Goal: Task Accomplishment & Management: Manage account settings

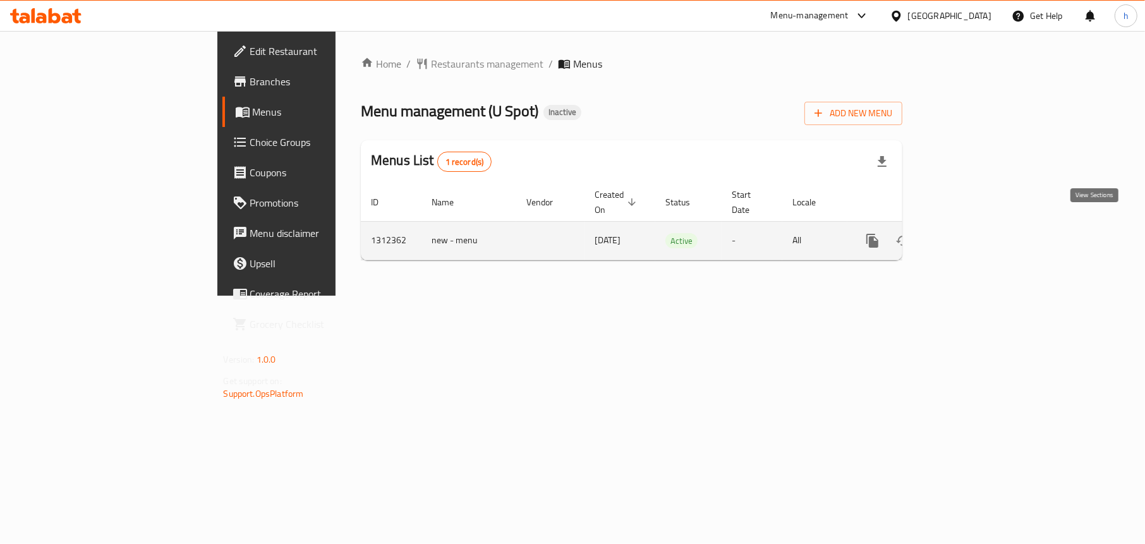
click at [971, 233] on icon "enhanced table" at bounding box center [963, 240] width 15 height 15
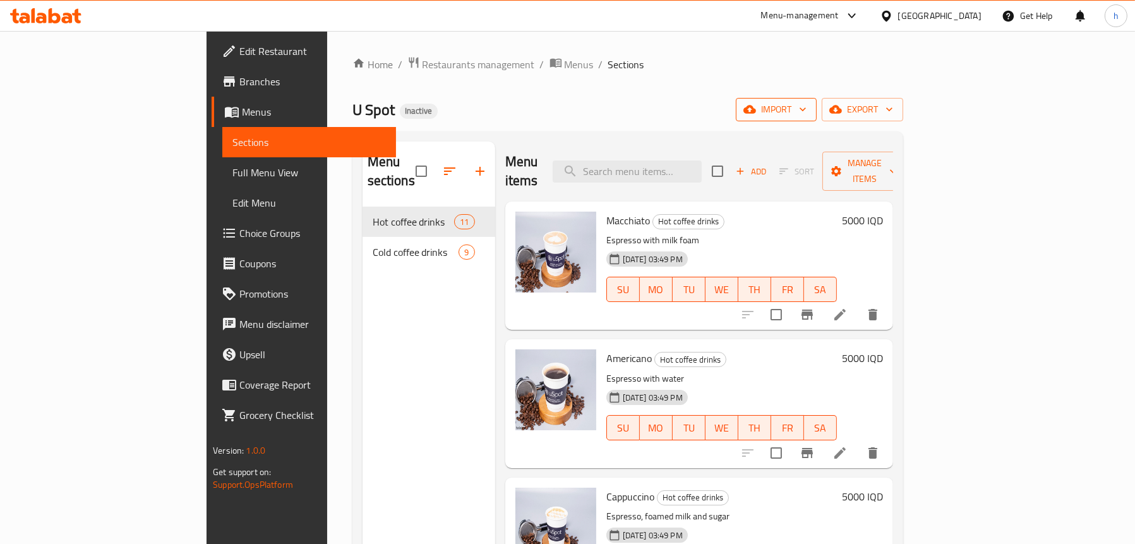
click at [756, 103] on icon "button" at bounding box center [750, 109] width 13 height 13
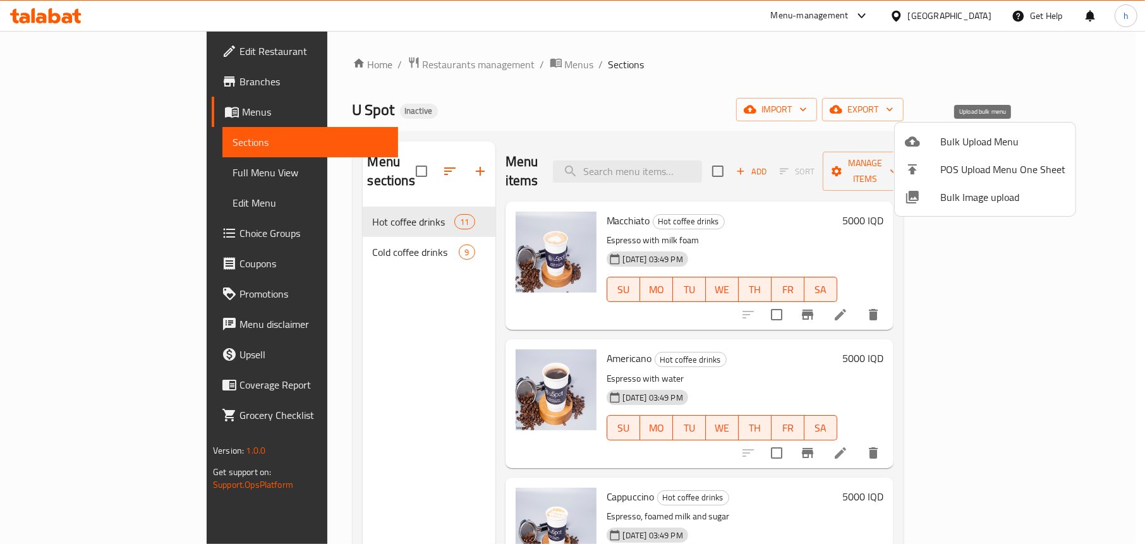
click at [935, 139] on div at bounding box center [922, 141] width 35 height 15
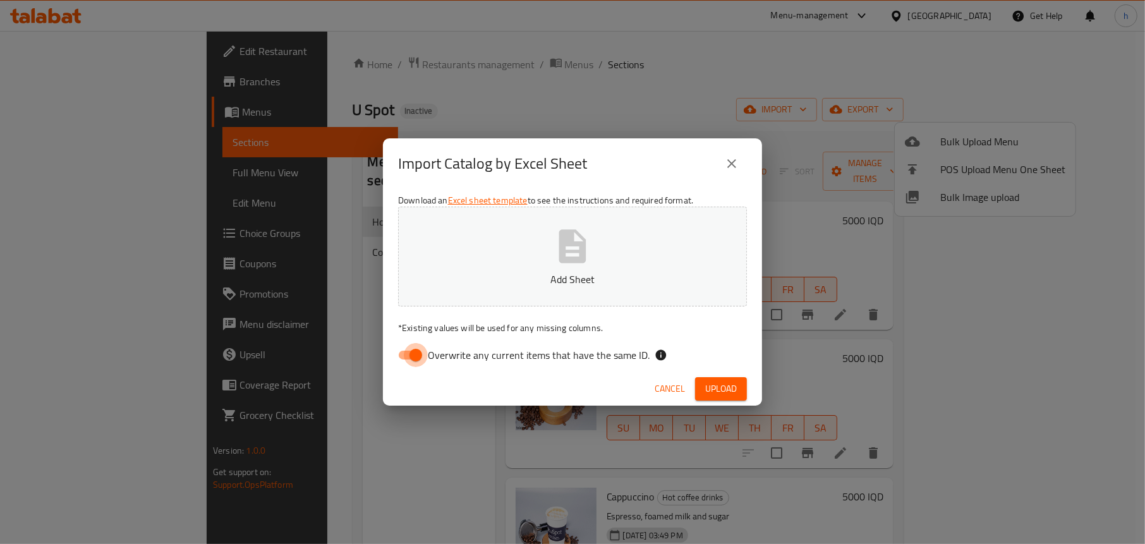
click at [394, 349] on input "Overwrite any current items that have the same ID." at bounding box center [416, 355] width 72 height 24
checkbox input "false"
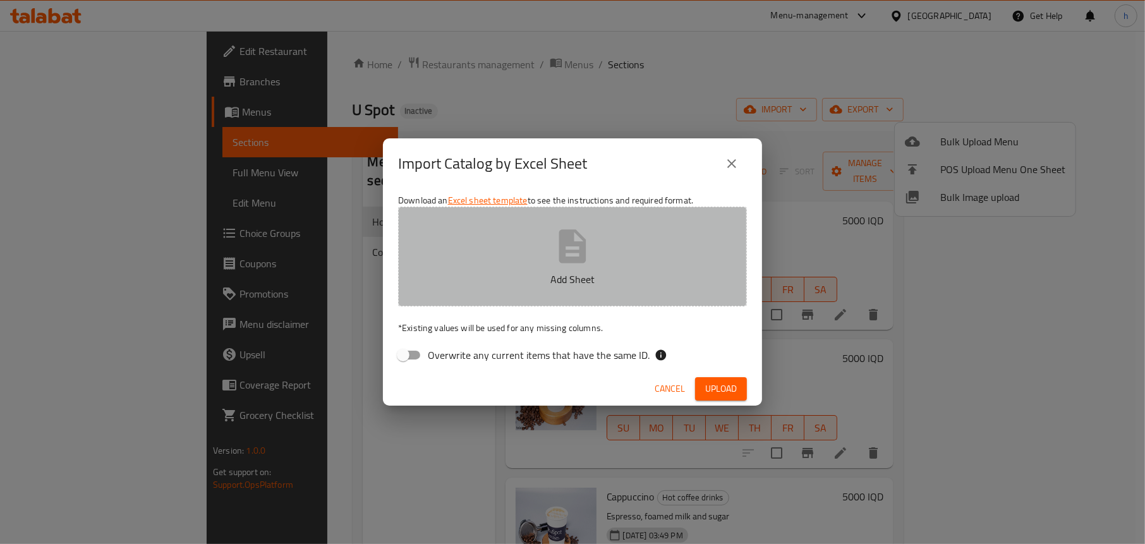
click at [559, 262] on icon "button" at bounding box center [572, 245] width 27 height 33
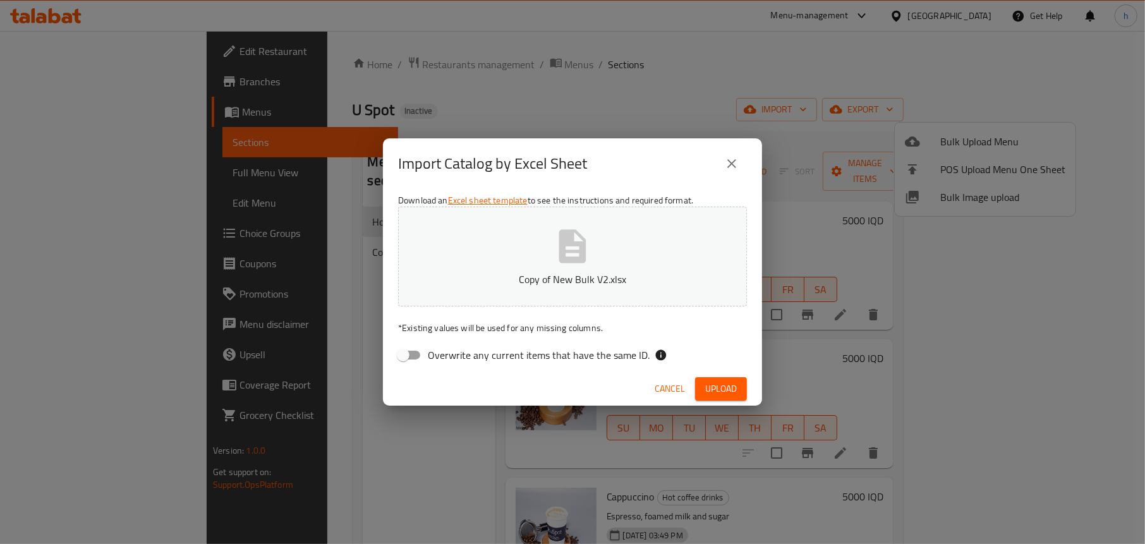
click at [718, 387] on span "Upload" at bounding box center [721, 389] width 32 height 16
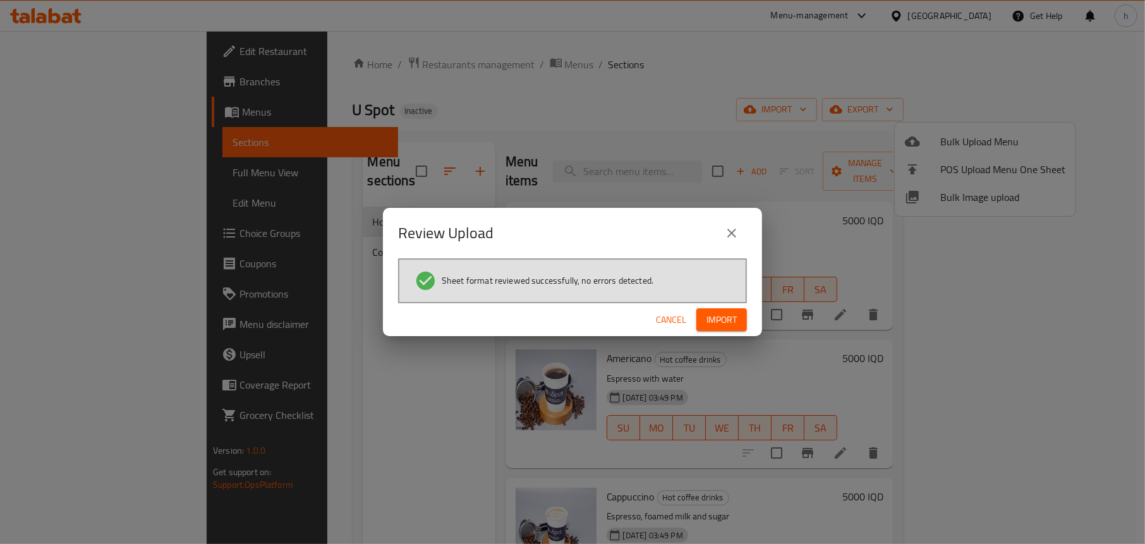
click at [715, 314] on span "Import" at bounding box center [721, 320] width 30 height 16
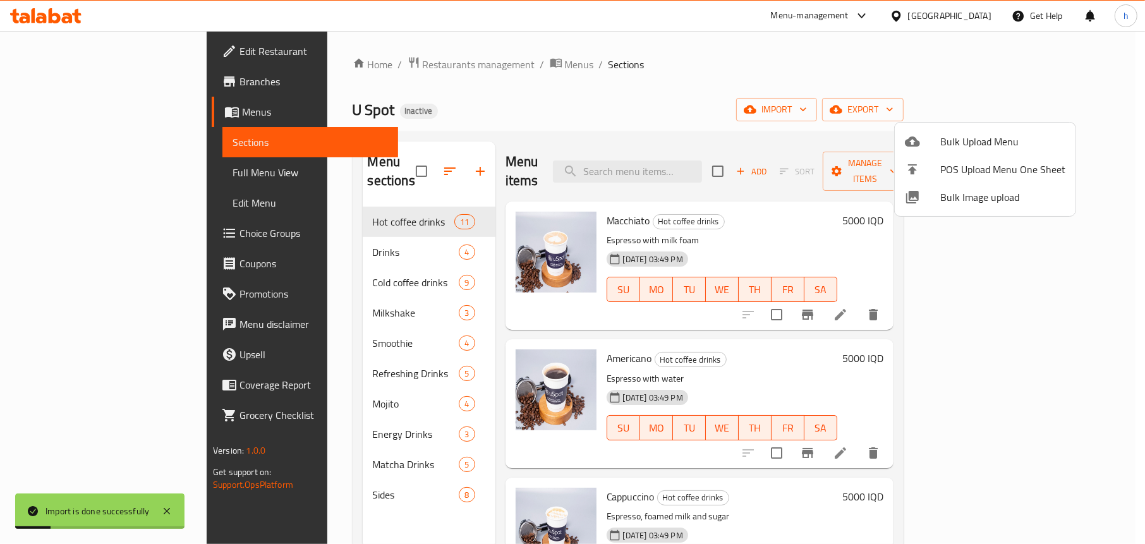
click at [395, 86] on div at bounding box center [572, 272] width 1145 height 544
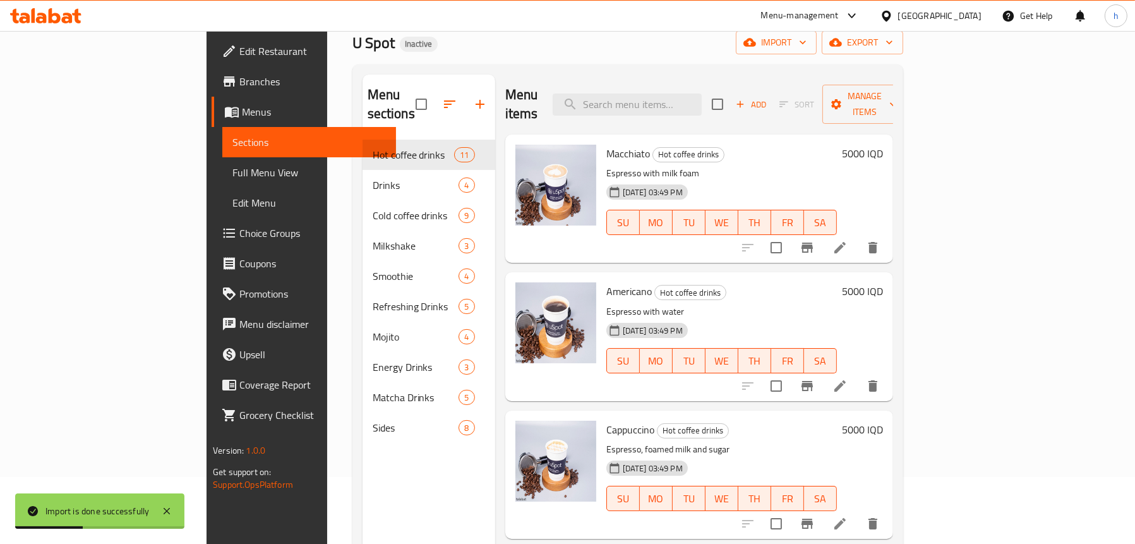
scroll to position [126, 0]
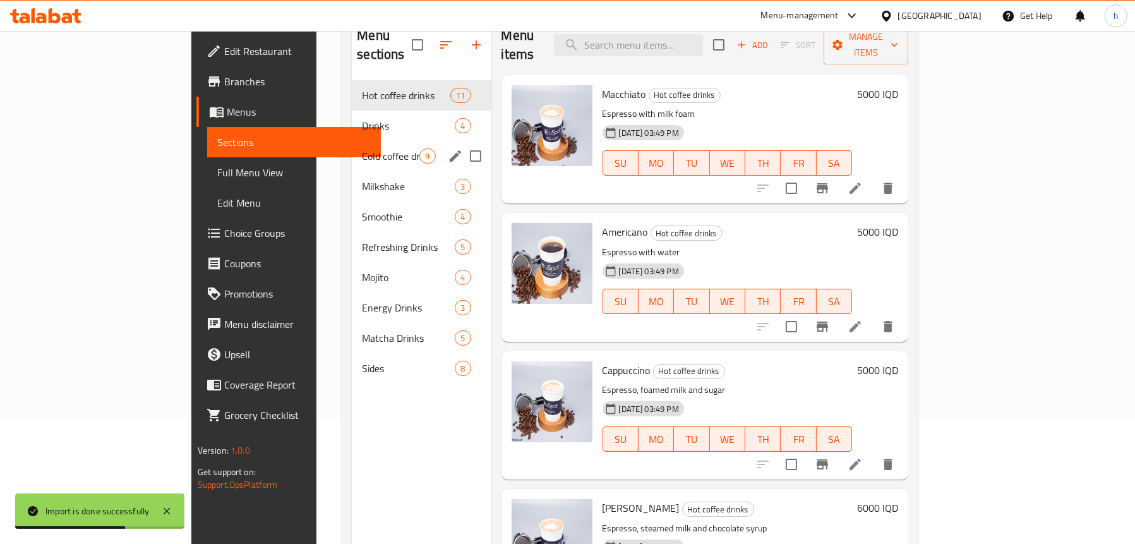
click at [352, 141] on div "Cold coffee drinks 9" at bounding box center [421, 156] width 139 height 30
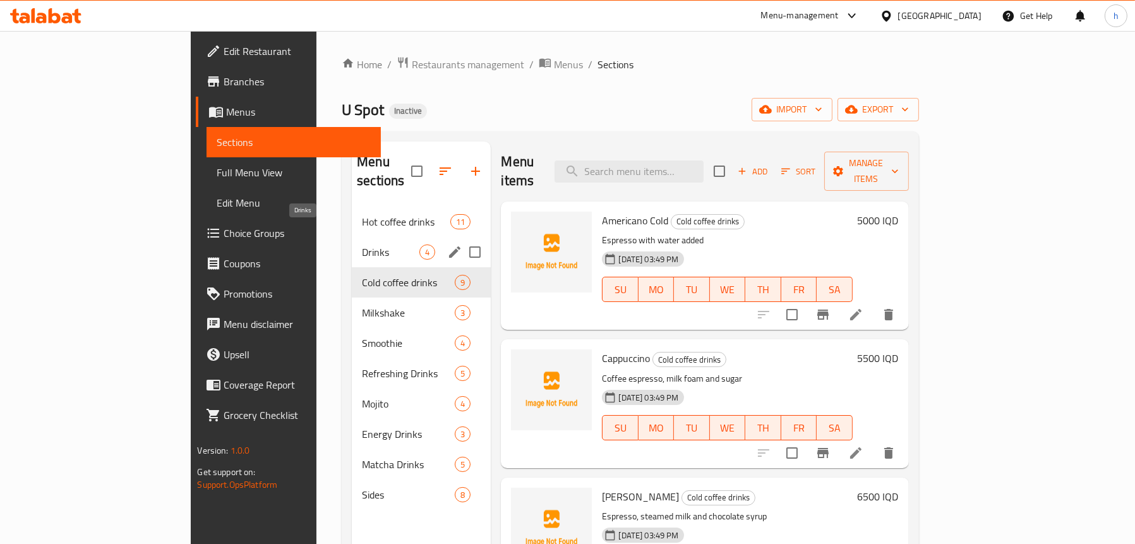
click at [362, 244] on span "Drinks" at bounding box center [390, 251] width 57 height 15
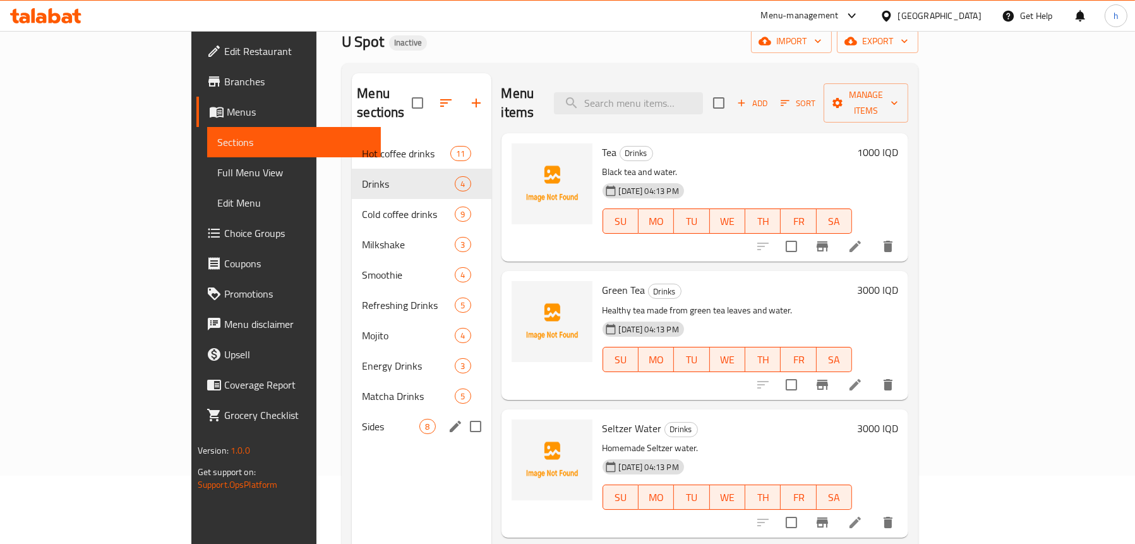
scroll to position [178, 0]
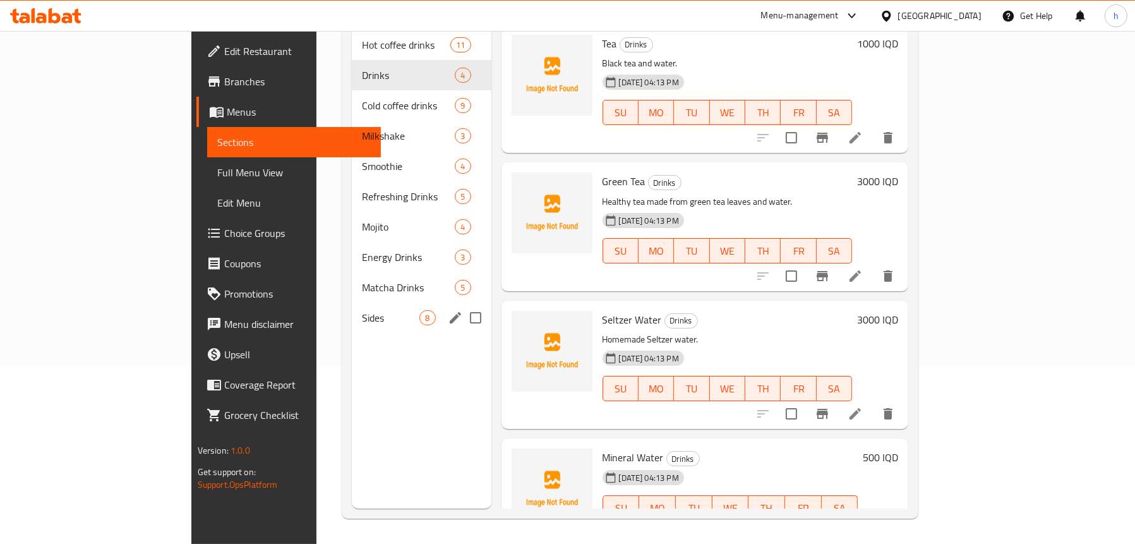
click at [362, 310] on span "Sides" at bounding box center [390, 317] width 57 height 15
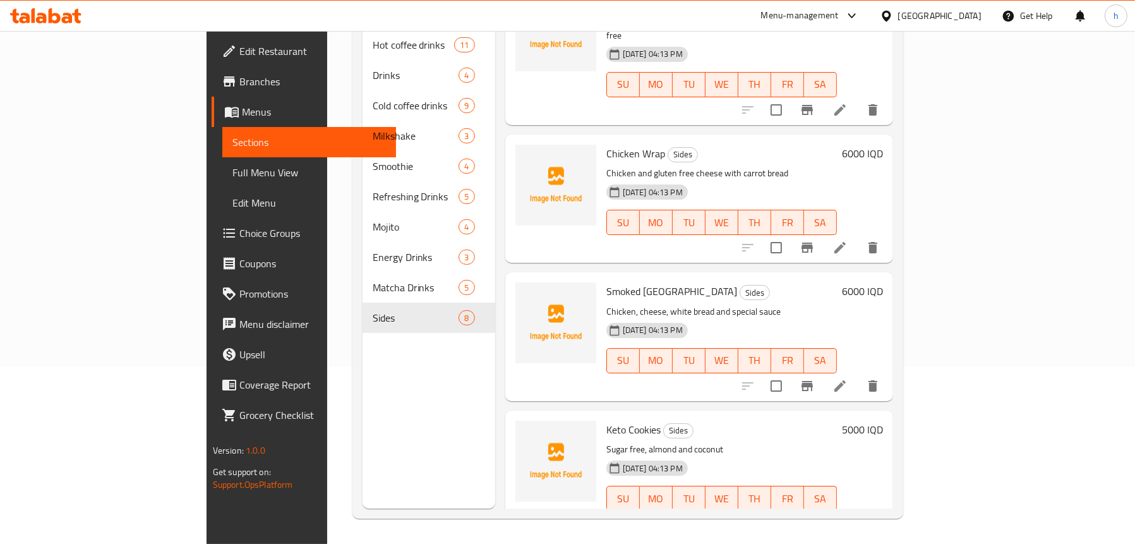
scroll to position [591, 0]
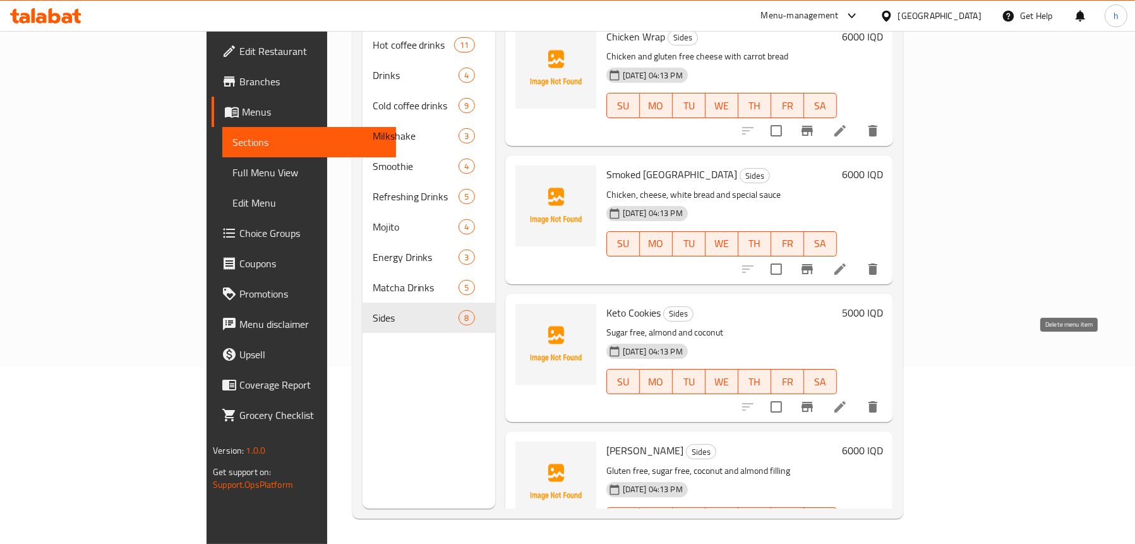
click at [888, 392] on button "delete" at bounding box center [873, 407] width 30 height 30
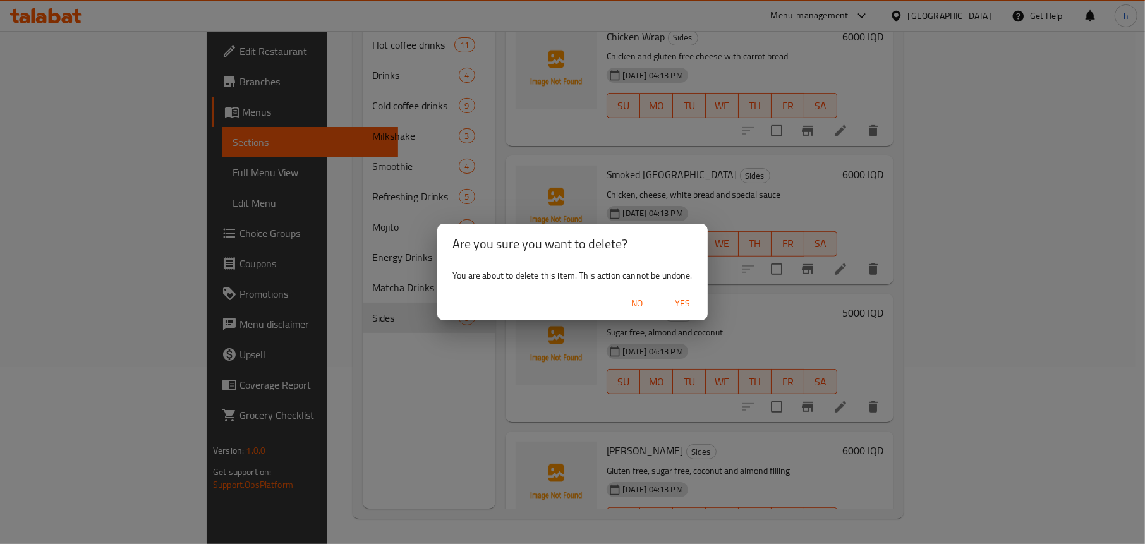
click at [677, 302] on span "Yes" at bounding box center [682, 304] width 30 height 16
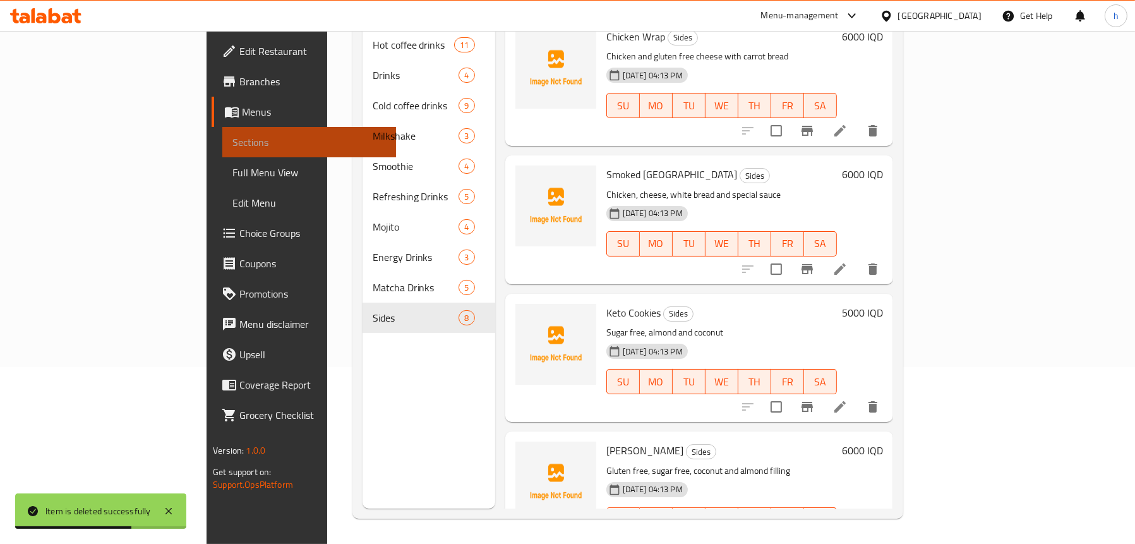
click at [232, 142] on span "Sections" at bounding box center [309, 142] width 154 height 15
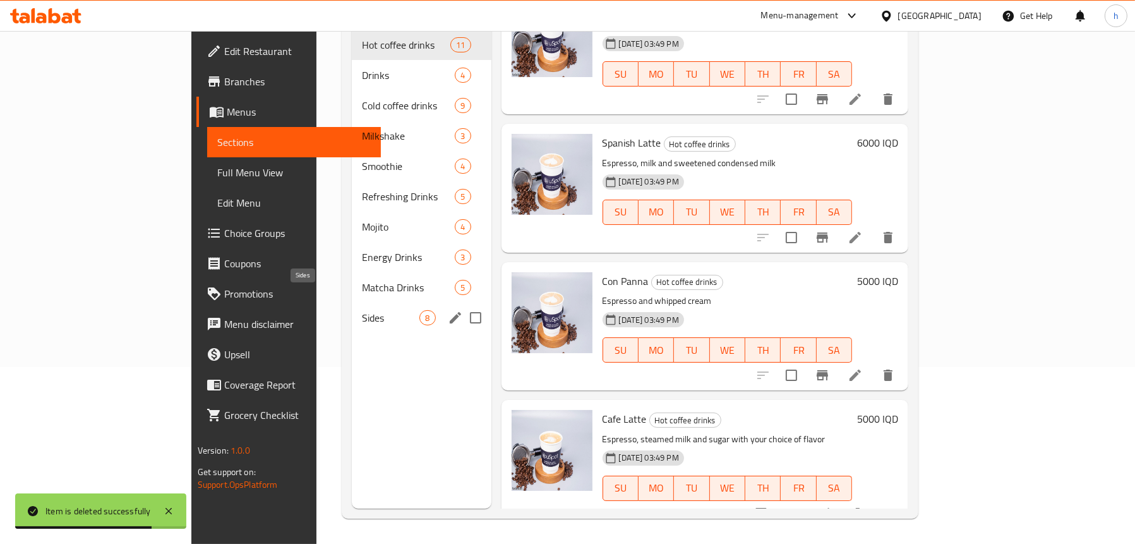
click at [362, 310] on span "Sides" at bounding box center [390, 317] width 57 height 15
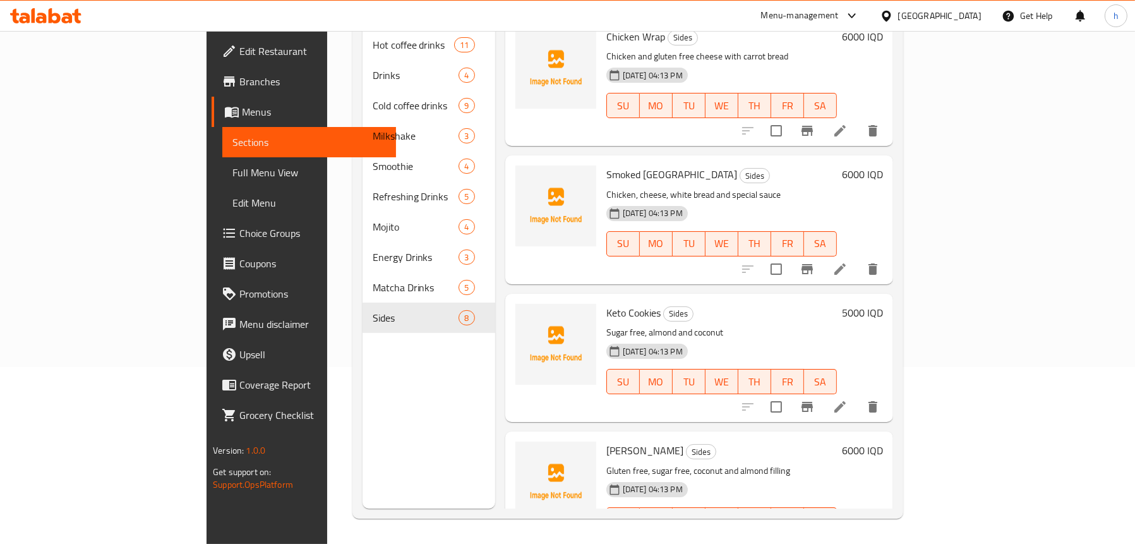
scroll to position [452, 0]
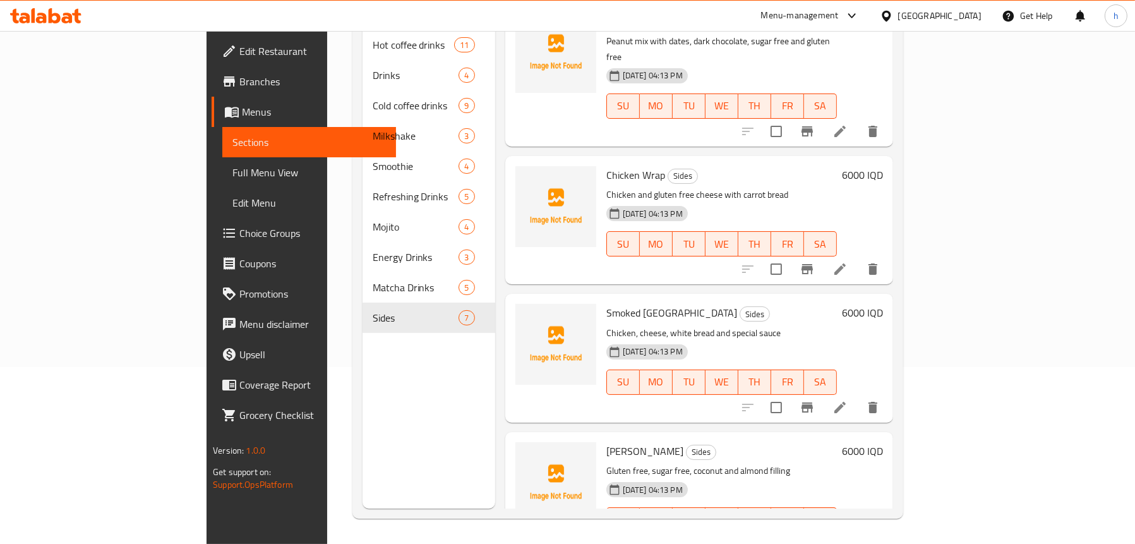
click at [877, 539] on icon "delete" at bounding box center [873, 544] width 9 height 11
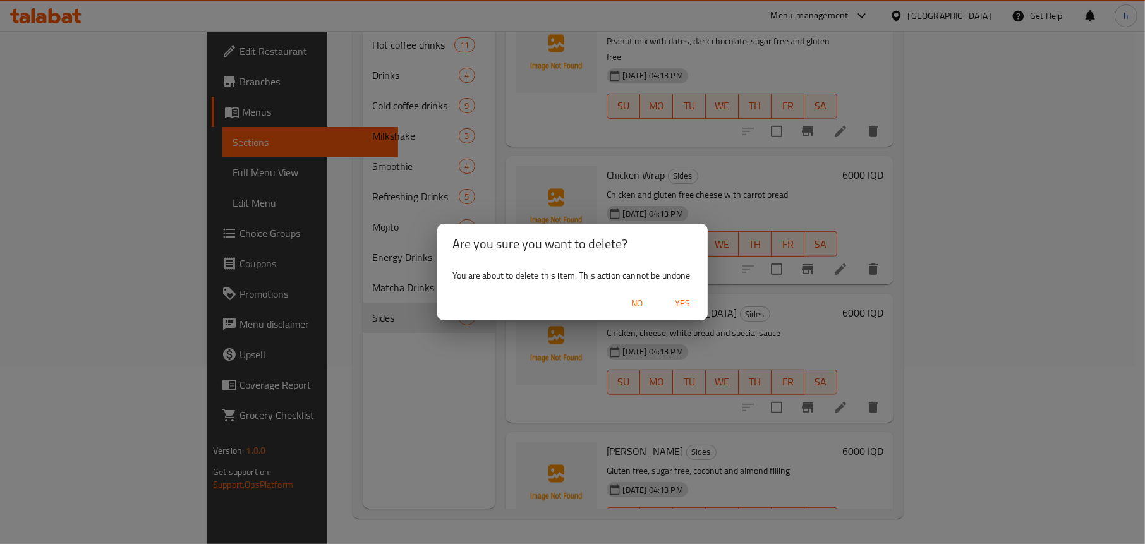
click at [676, 301] on span "Yes" at bounding box center [682, 304] width 30 height 16
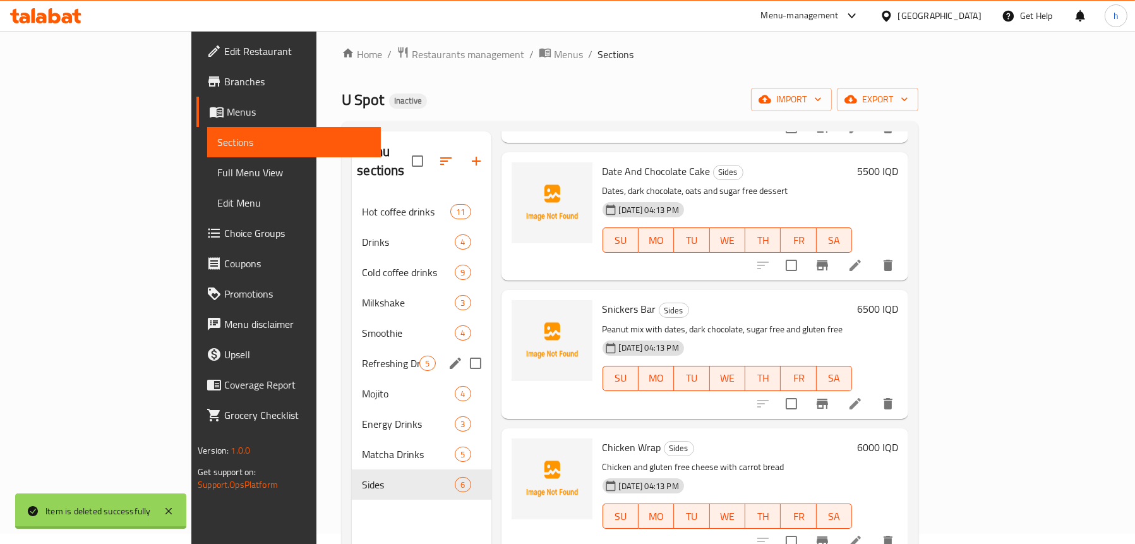
scroll to position [0, 0]
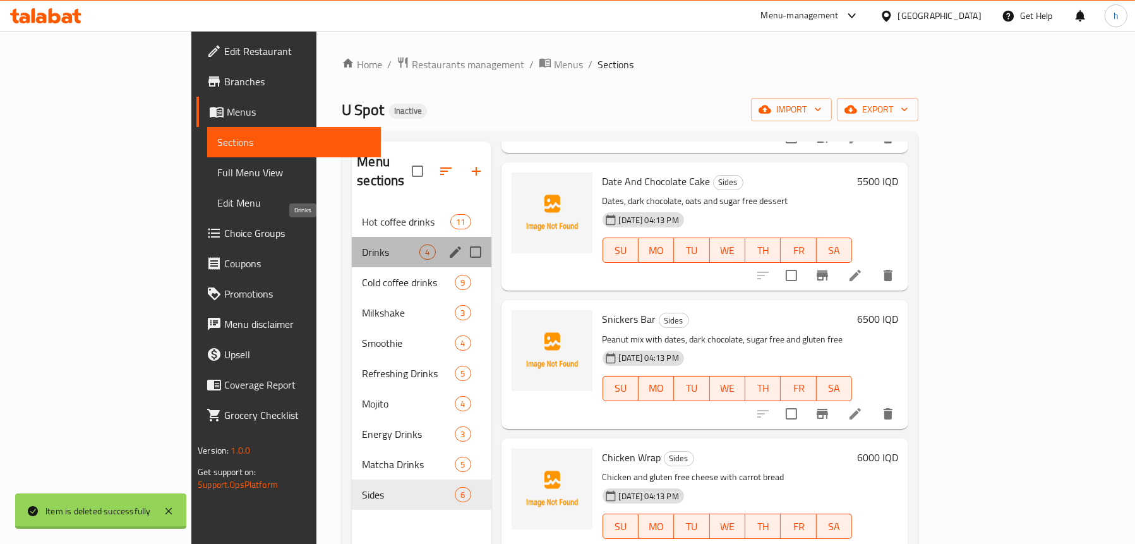
click at [362, 244] on span "Drinks" at bounding box center [390, 251] width 57 height 15
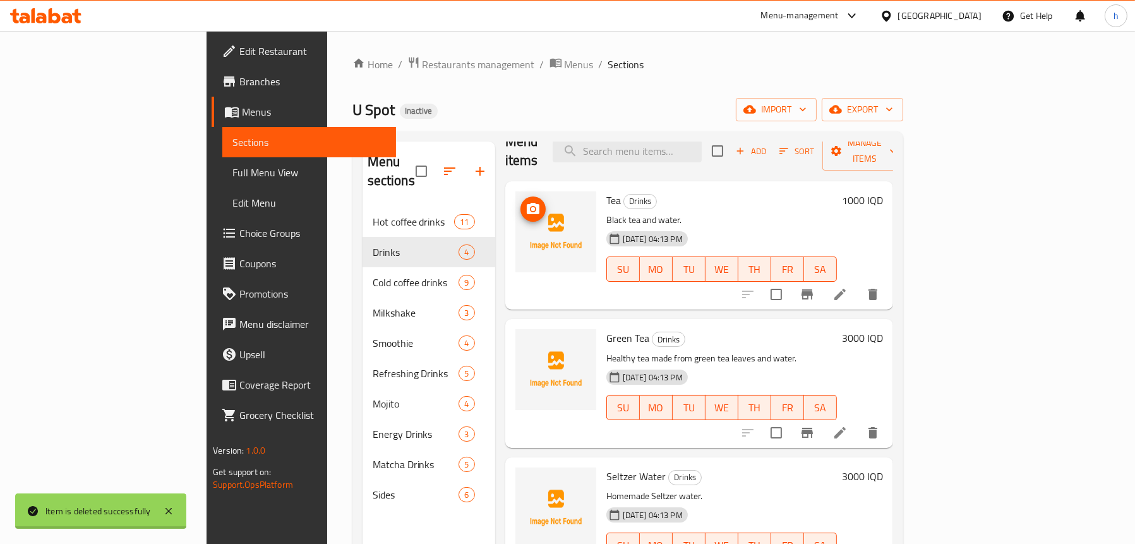
click at [526, 202] on icon "upload picture" at bounding box center [533, 209] width 15 height 15
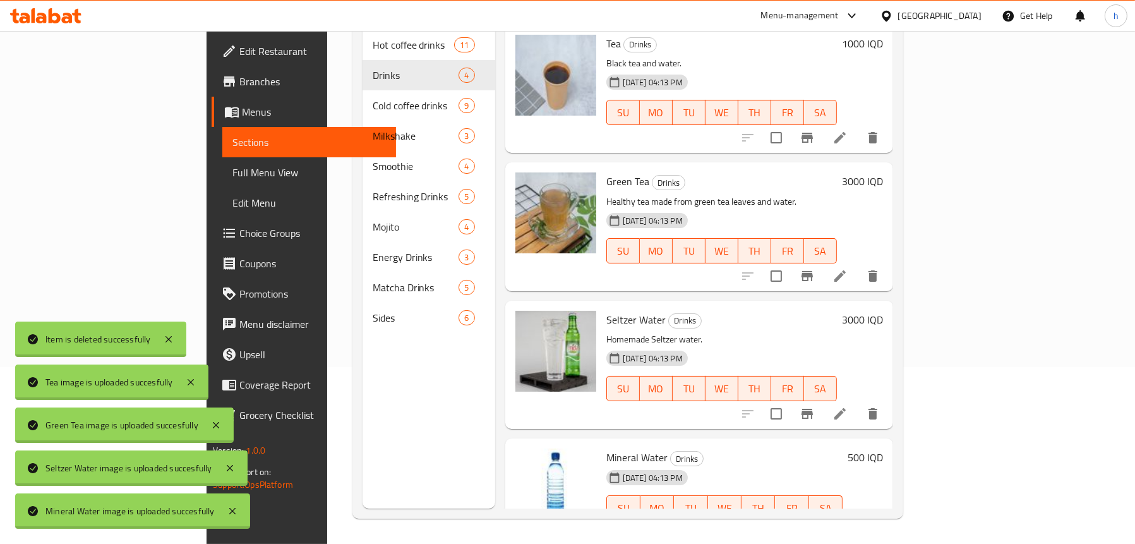
scroll to position [0, 0]
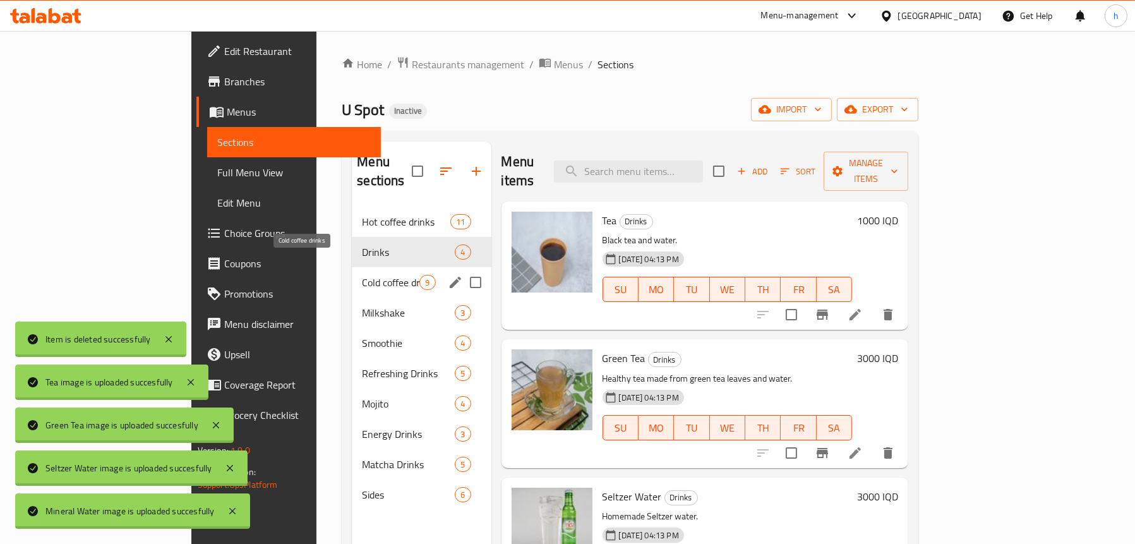
click at [362, 275] on span "Cold coffee drinks" at bounding box center [390, 282] width 57 height 15
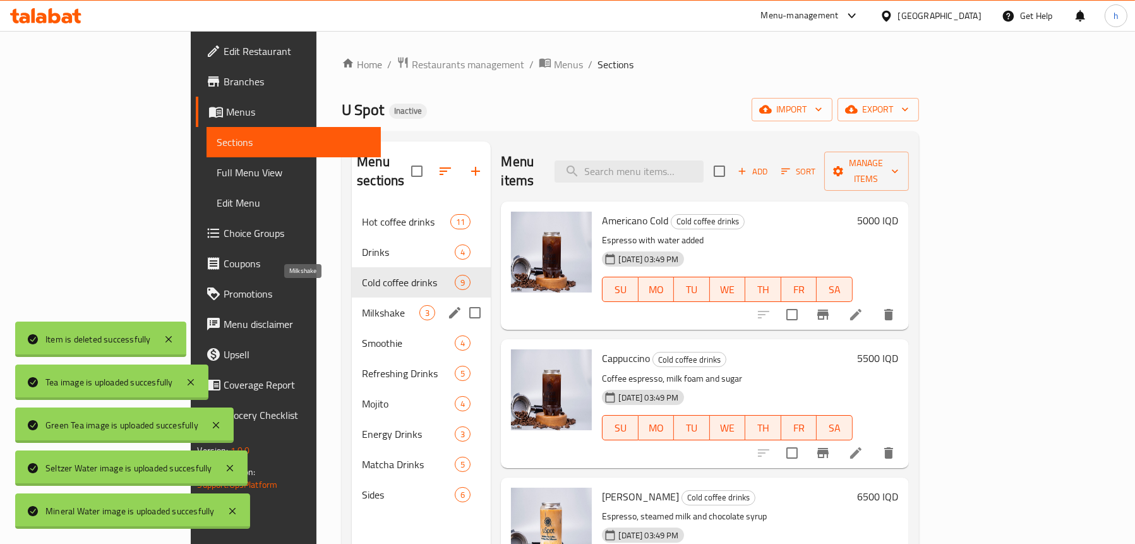
click at [362, 305] on span "Milkshake" at bounding box center [390, 312] width 57 height 15
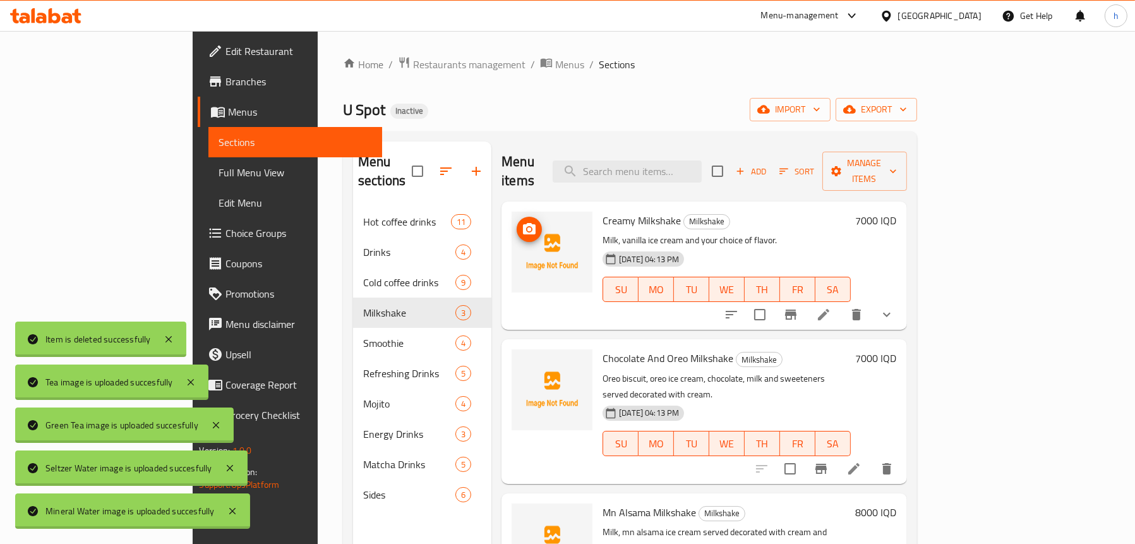
click at [522, 222] on icon "upload picture" at bounding box center [529, 229] width 15 height 15
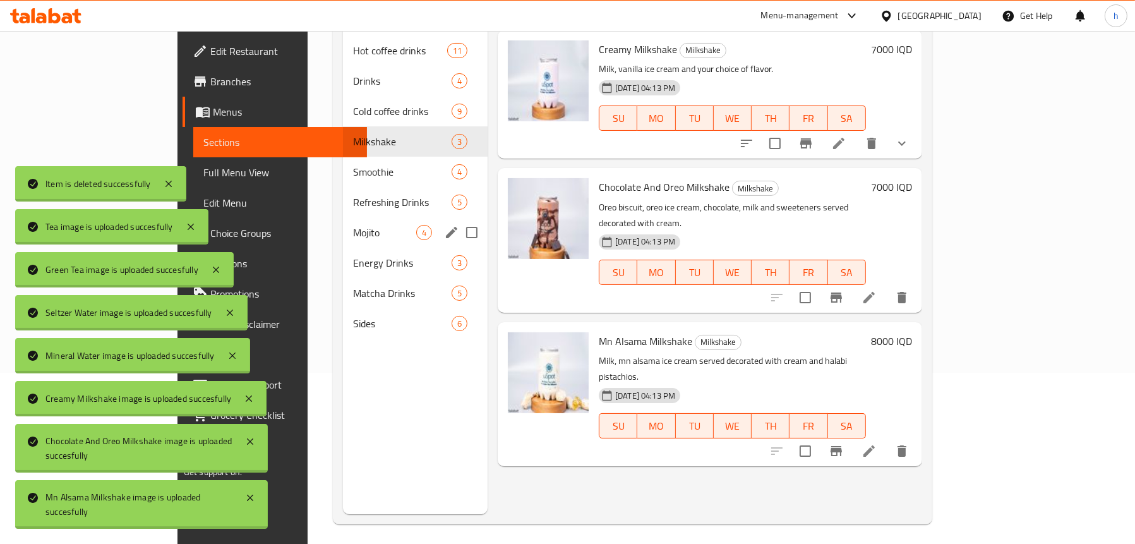
scroll to position [178, 0]
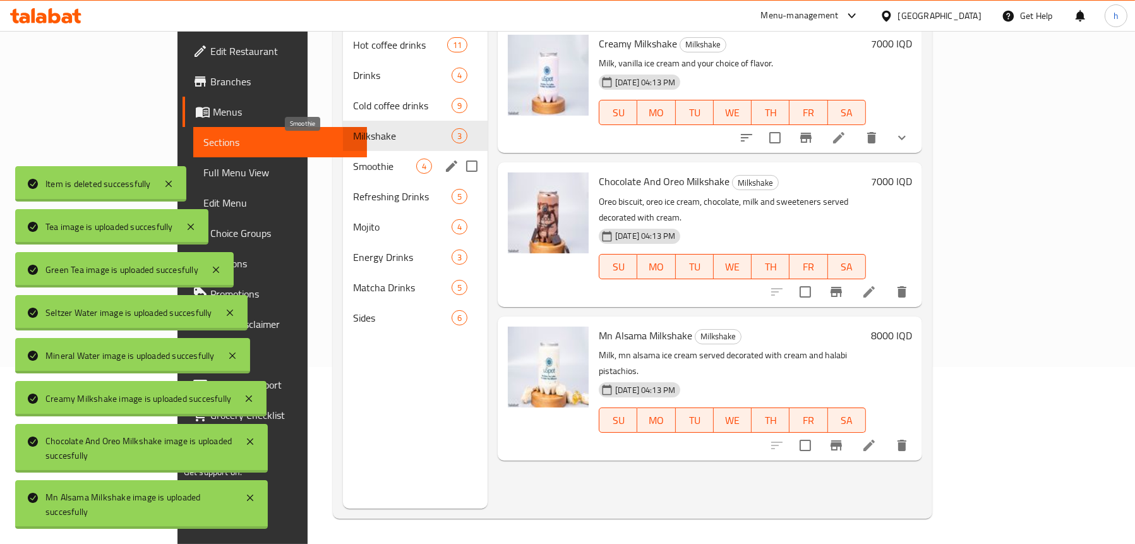
click at [353, 159] on span "Smoothie" at bounding box center [384, 166] width 63 height 15
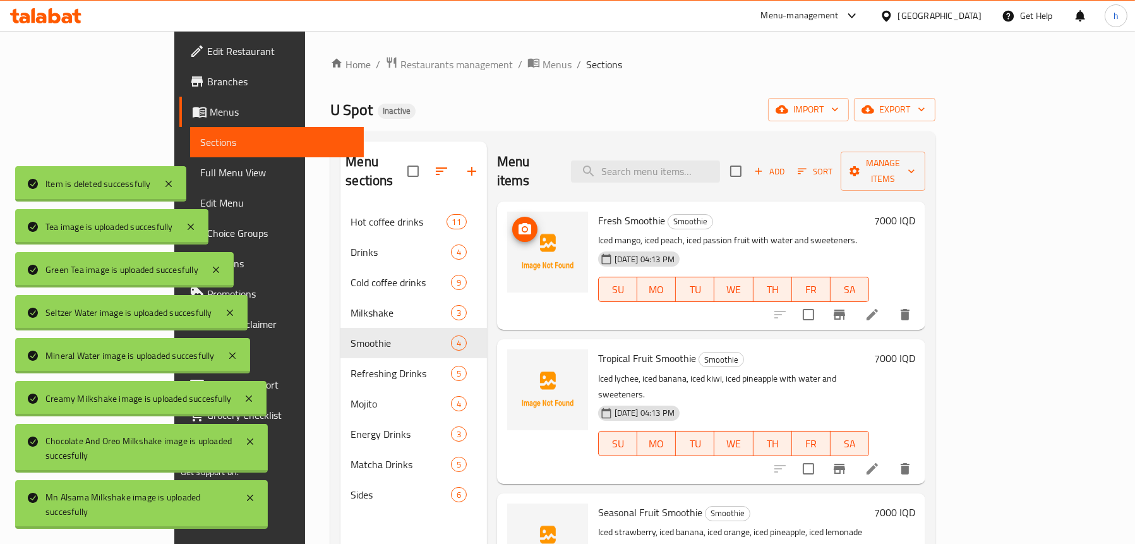
click at [507, 212] on img at bounding box center [547, 252] width 81 height 81
click at [517, 222] on icon "upload picture" at bounding box center [524, 229] width 15 height 15
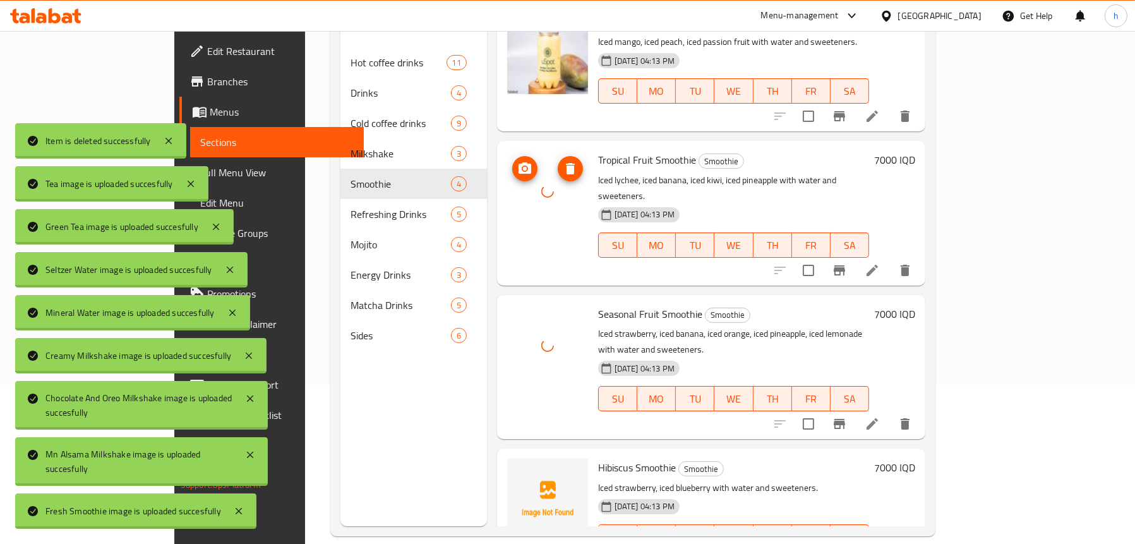
scroll to position [178, 0]
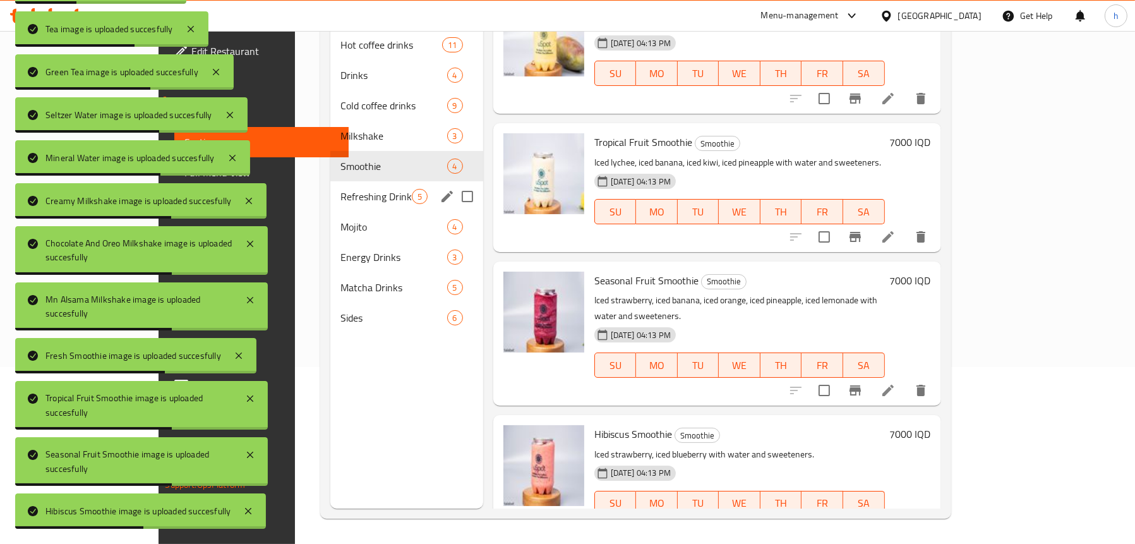
click at [340, 189] on span "Refreshing Drinks" at bounding box center [375, 196] width 71 height 15
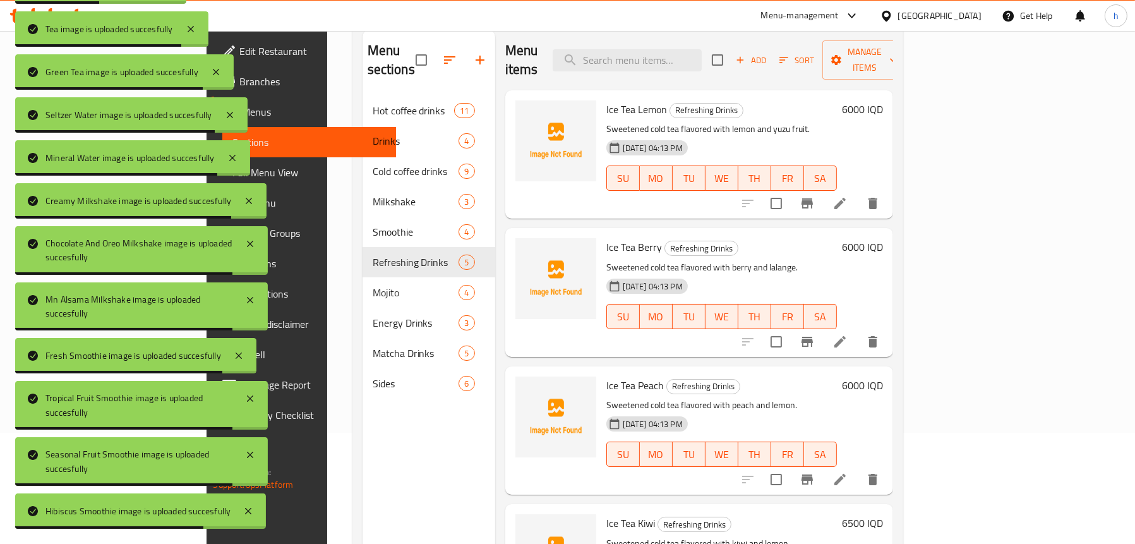
scroll to position [51, 0]
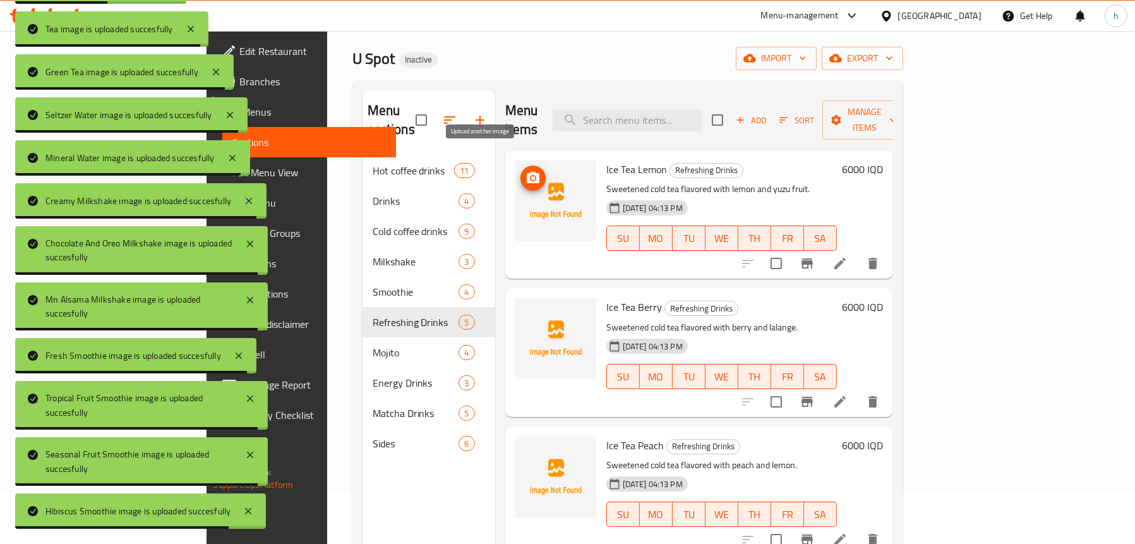
click at [521, 171] on span "upload picture" at bounding box center [533, 178] width 25 height 15
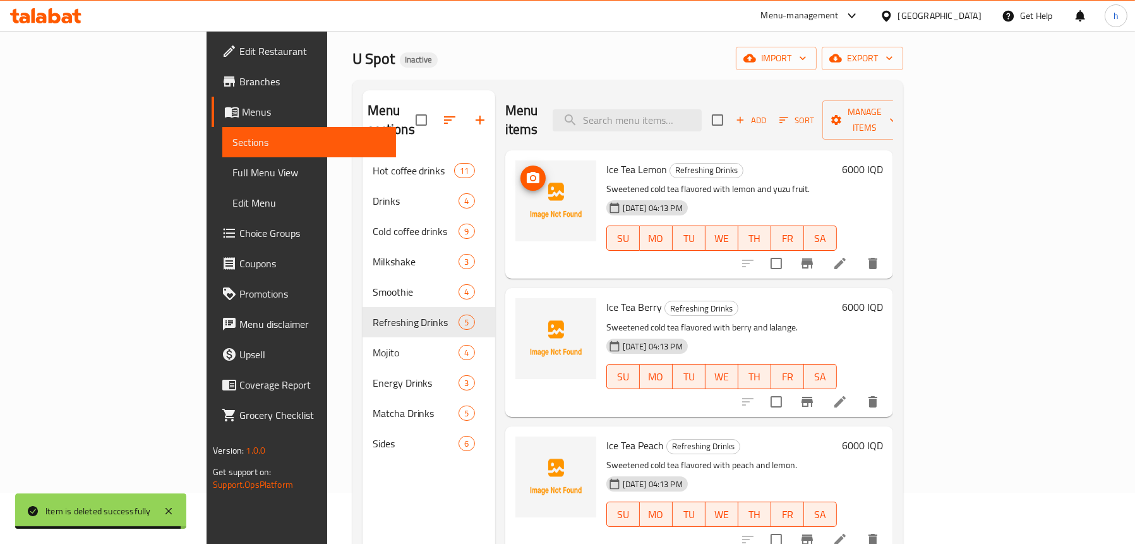
click at [515, 164] on img at bounding box center [555, 200] width 81 height 81
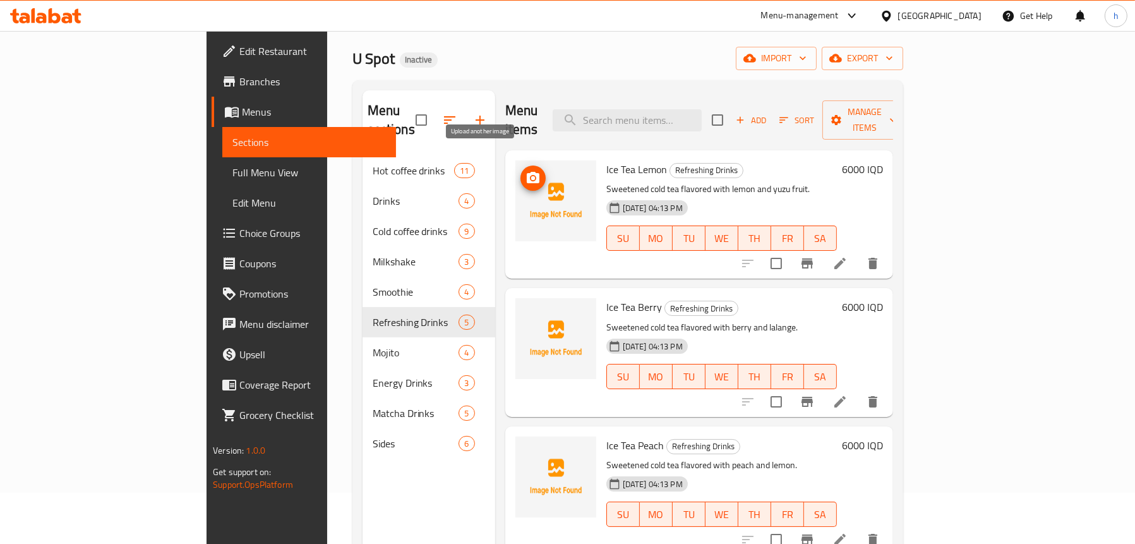
click at [527, 172] on icon "upload picture" at bounding box center [533, 177] width 13 height 11
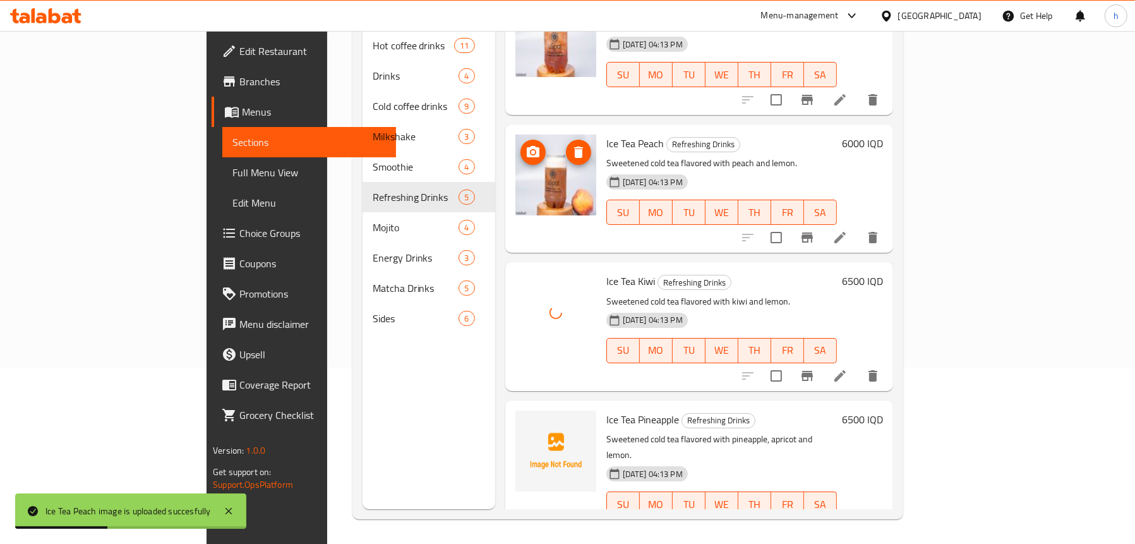
scroll to position [178, 0]
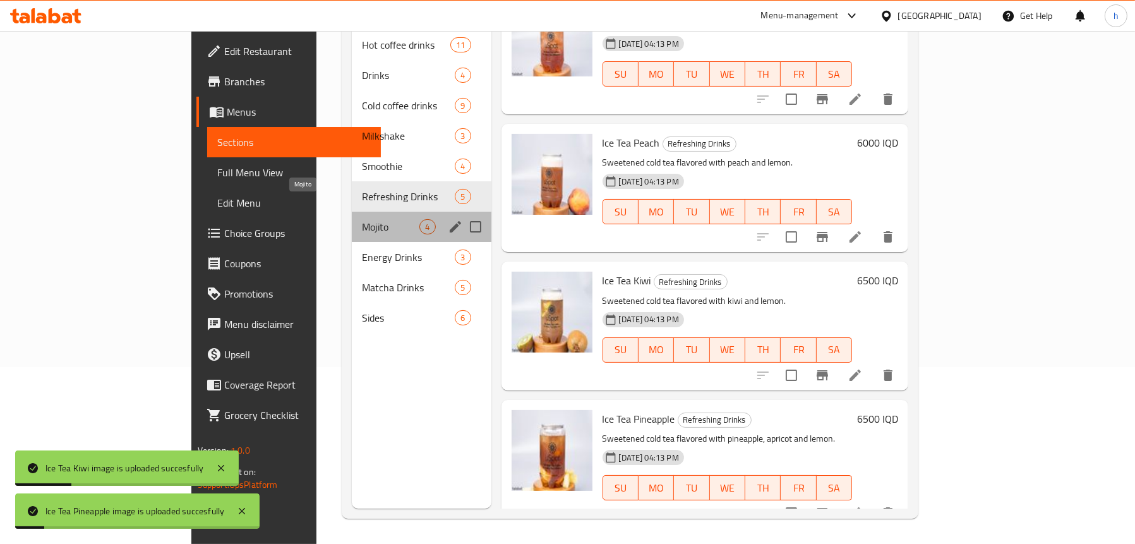
click at [362, 219] on span "Mojito" at bounding box center [390, 226] width 57 height 15
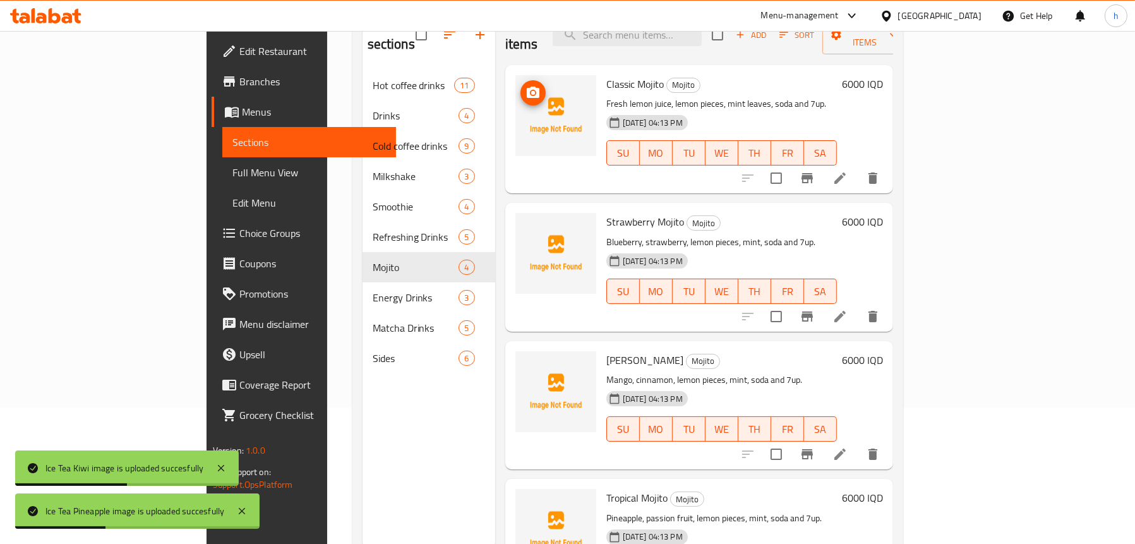
scroll to position [114, 0]
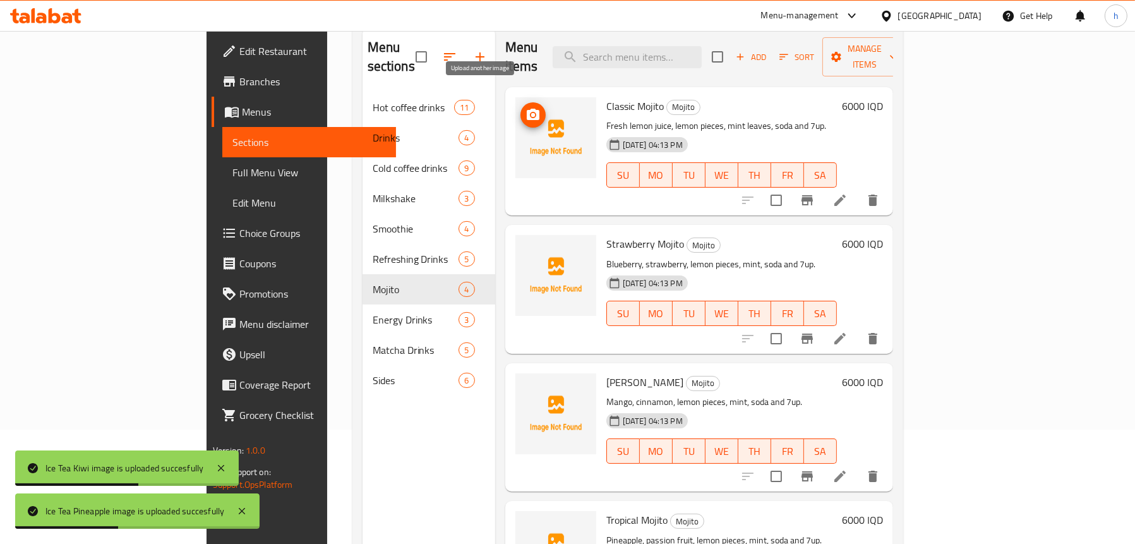
click at [527, 109] on icon "upload picture" at bounding box center [533, 114] width 13 height 11
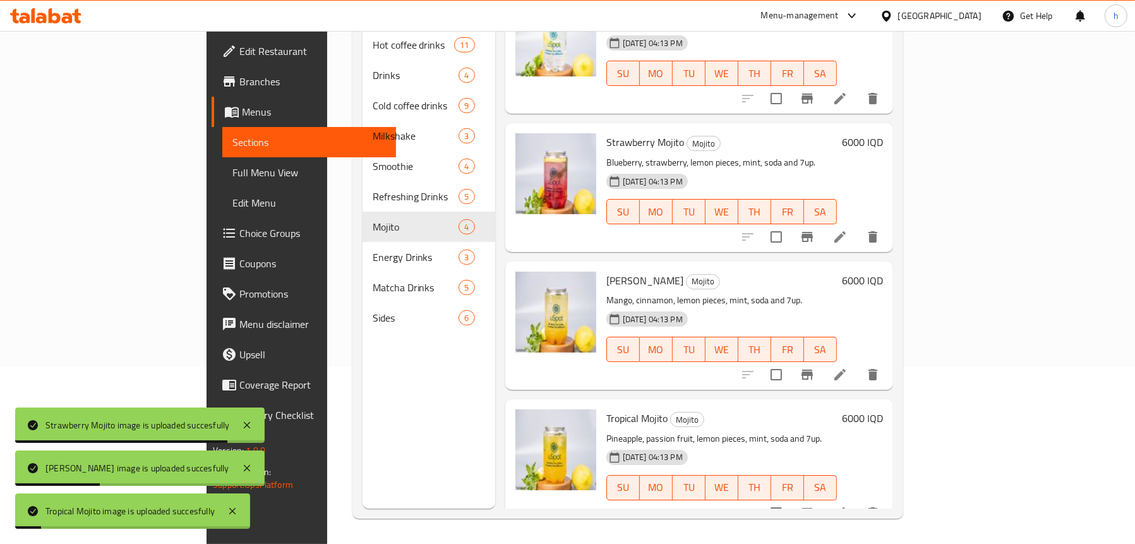
scroll to position [178, 0]
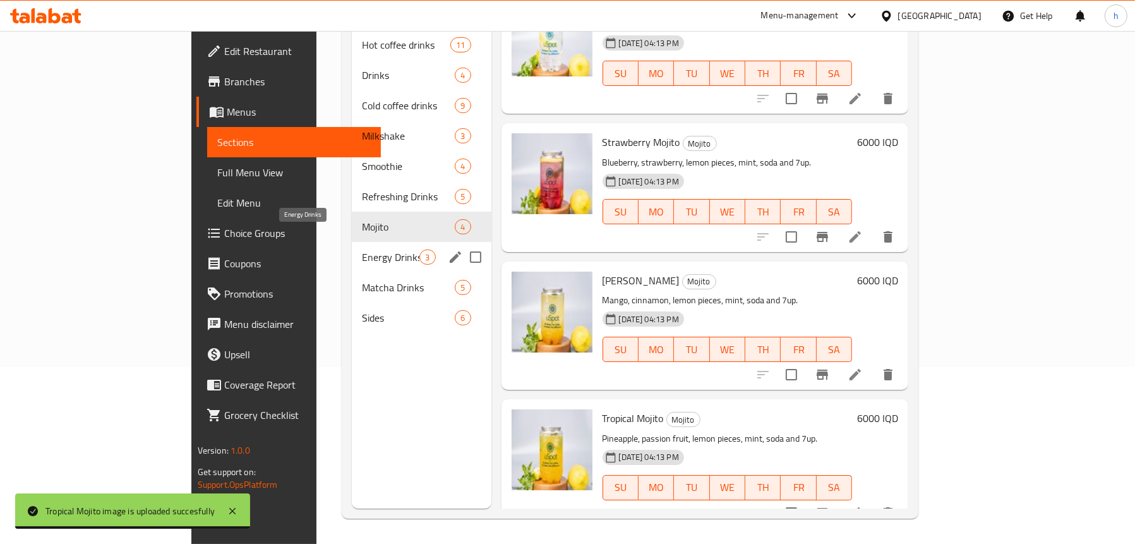
click at [362, 250] on span "Energy Drinks" at bounding box center [390, 257] width 57 height 15
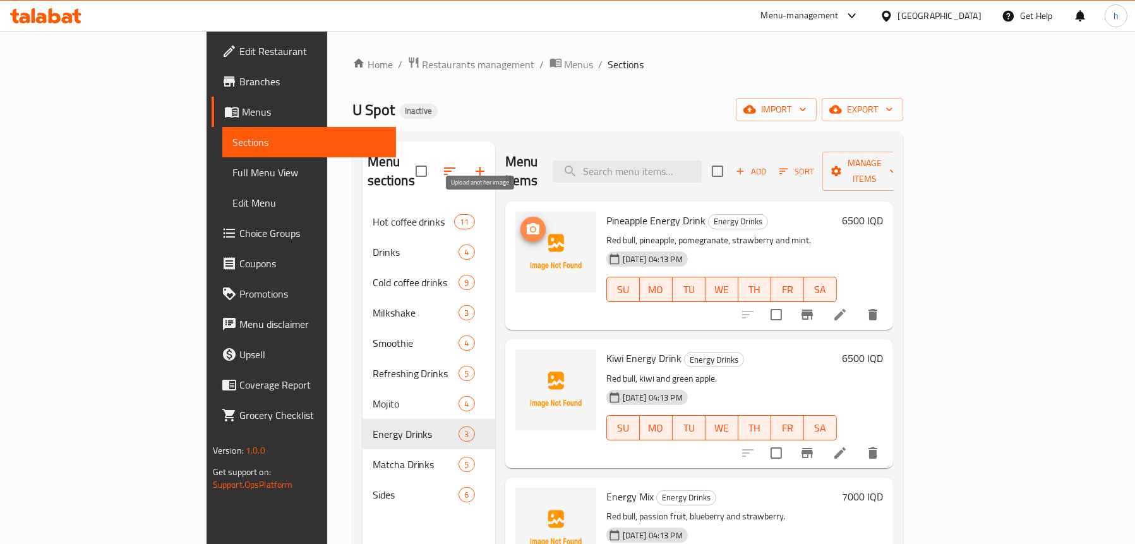
click at [521, 218] on button "upload picture" at bounding box center [533, 229] width 25 height 25
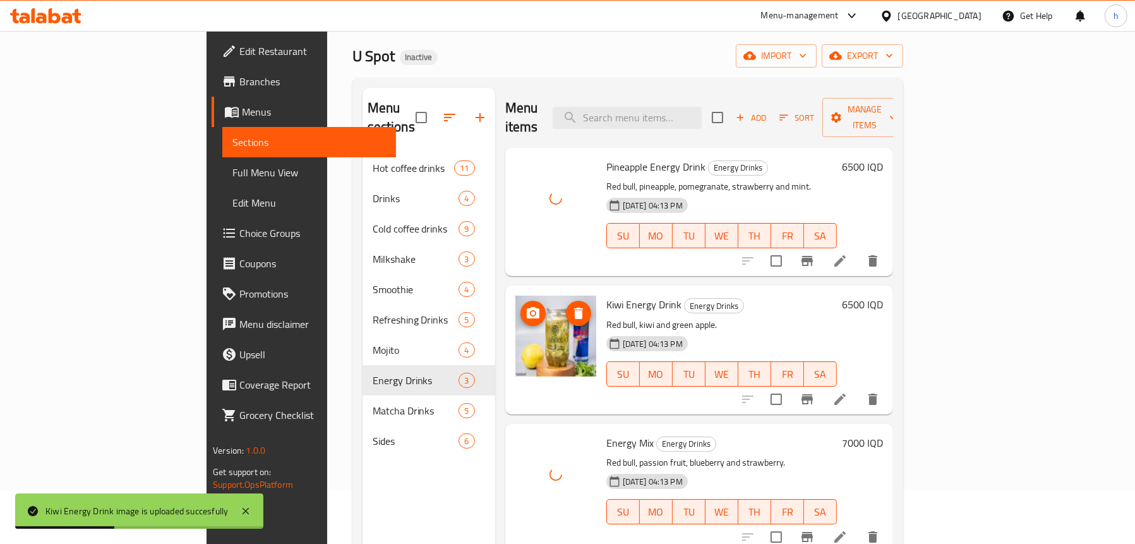
scroll to position [130, 0]
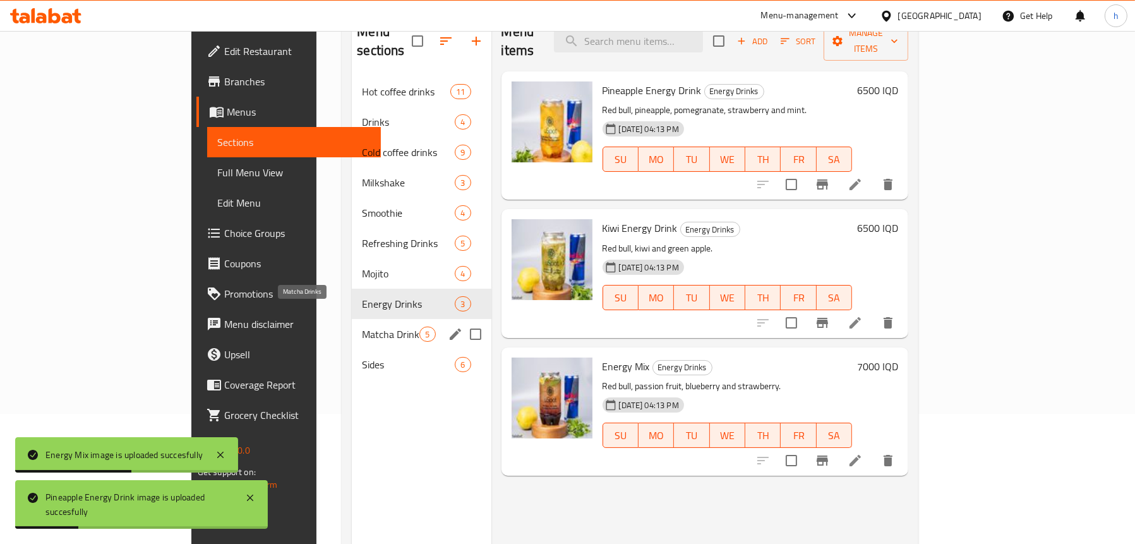
click at [362, 327] on span "Matcha Drinks" at bounding box center [390, 334] width 57 height 15
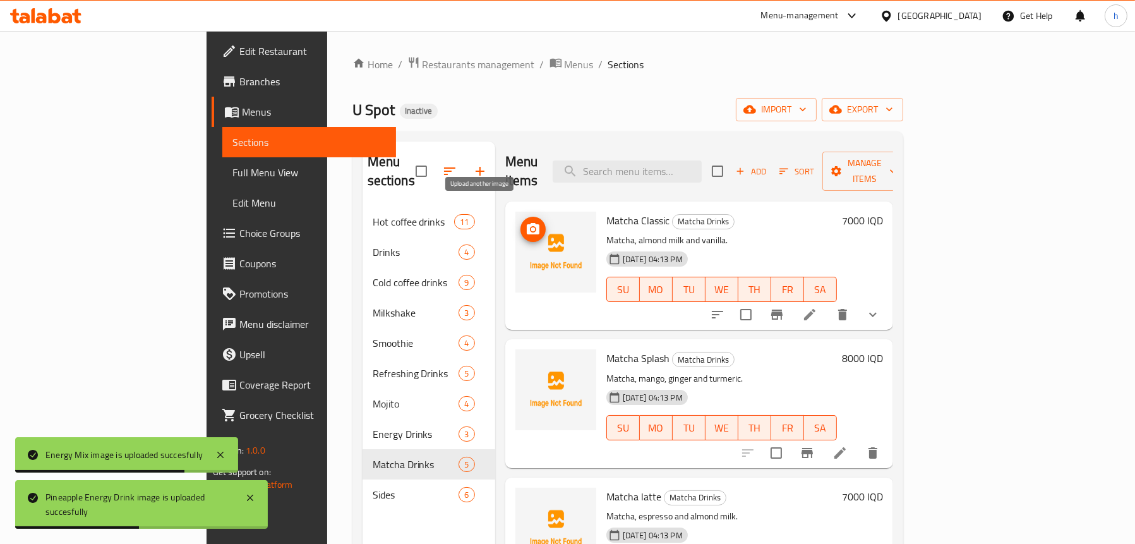
click at [526, 222] on icon "upload picture" at bounding box center [533, 229] width 15 height 15
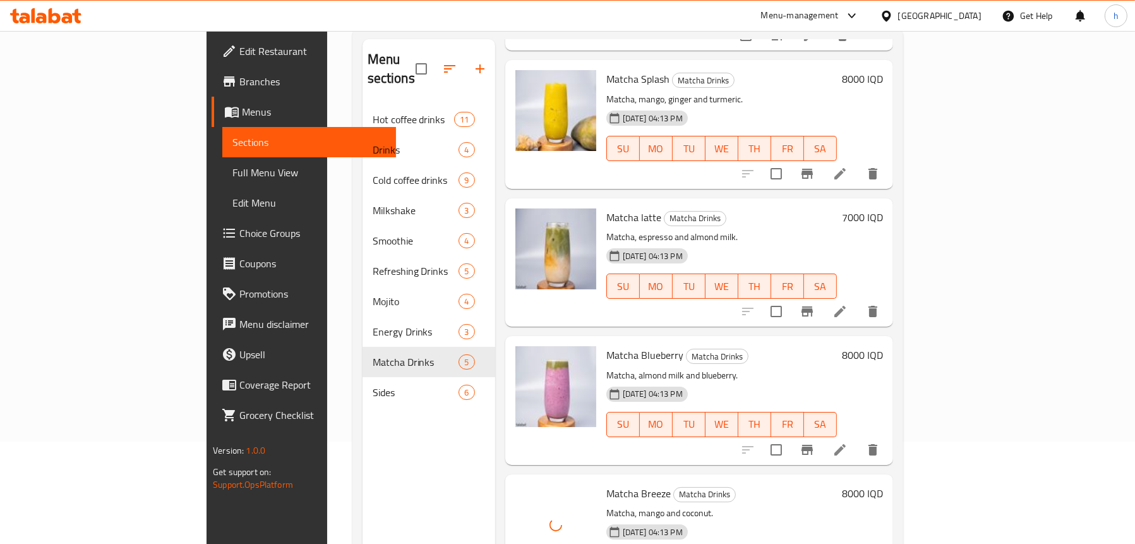
scroll to position [178, 0]
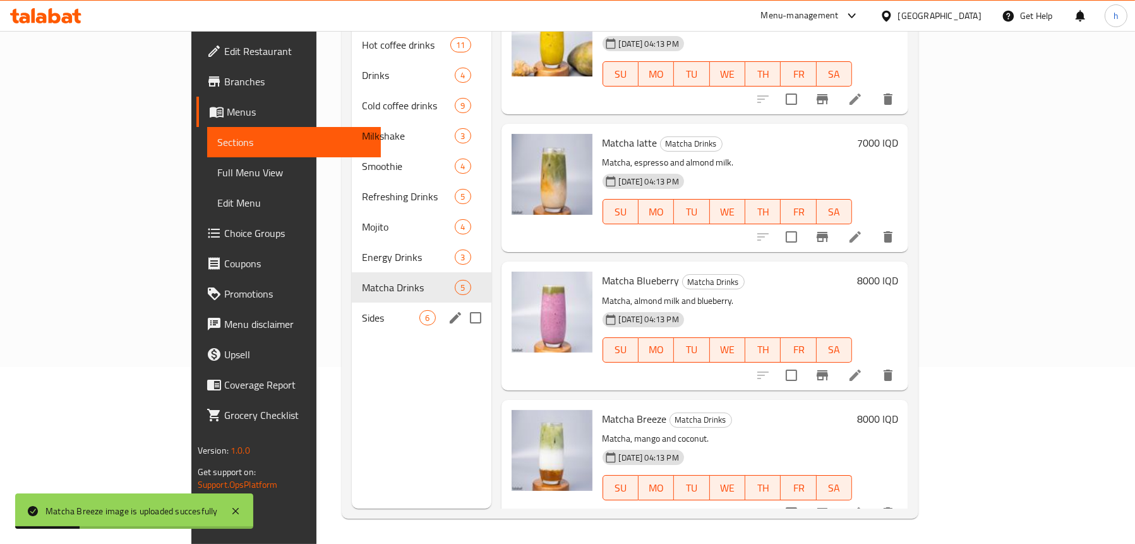
click at [362, 310] on span "Sides" at bounding box center [390, 317] width 57 height 15
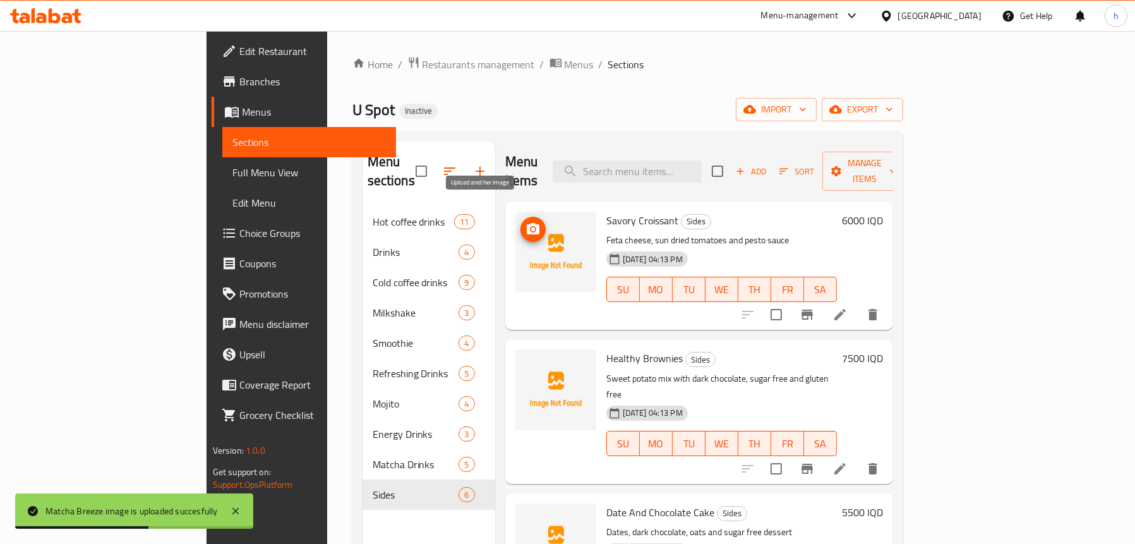
click at [527, 223] on icon "upload picture" at bounding box center [533, 228] width 13 height 11
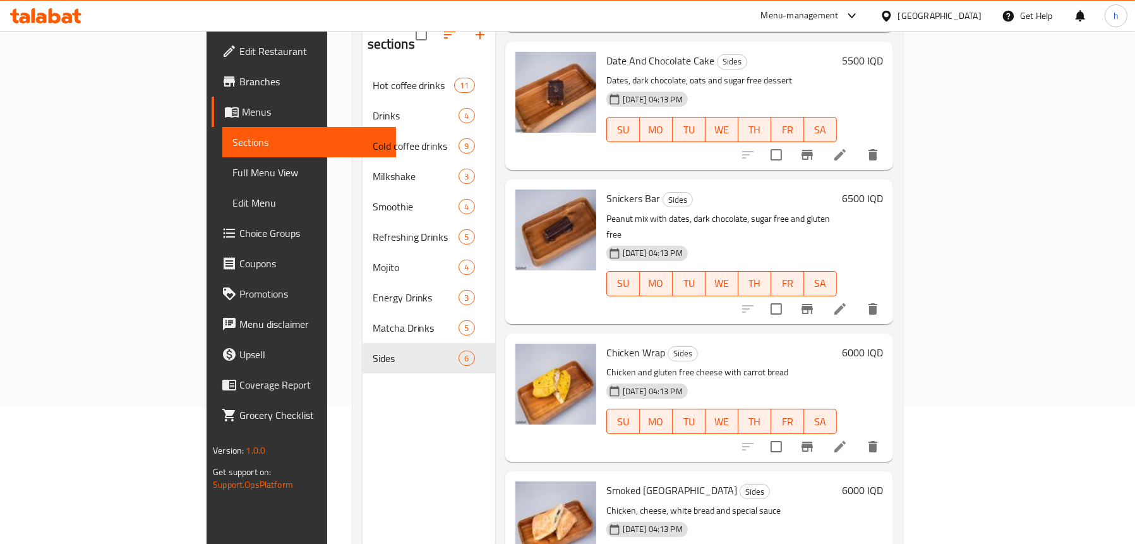
scroll to position [178, 0]
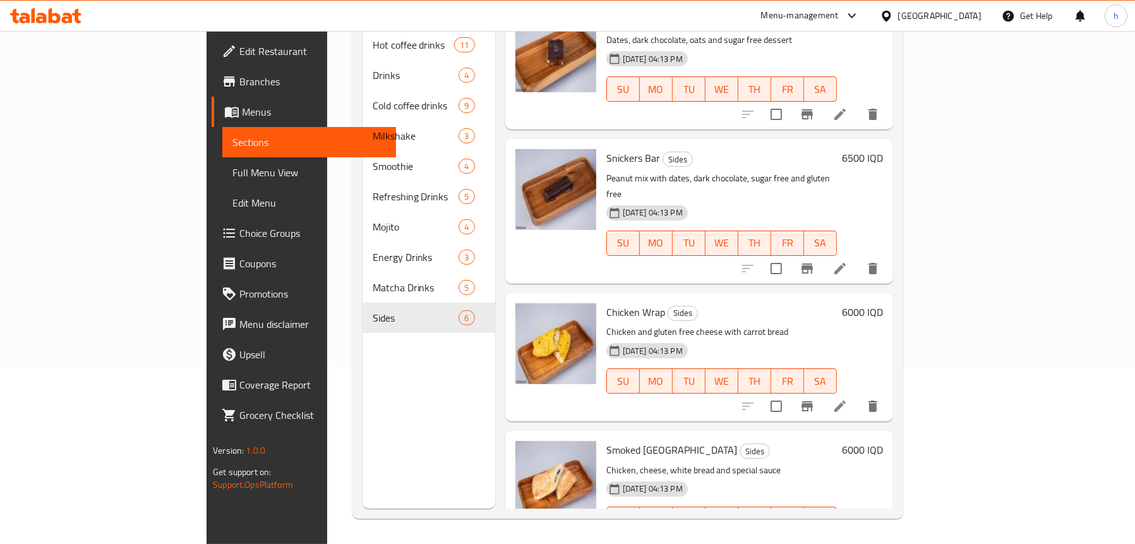
click at [232, 174] on span "Full Menu View" at bounding box center [309, 172] width 154 height 15
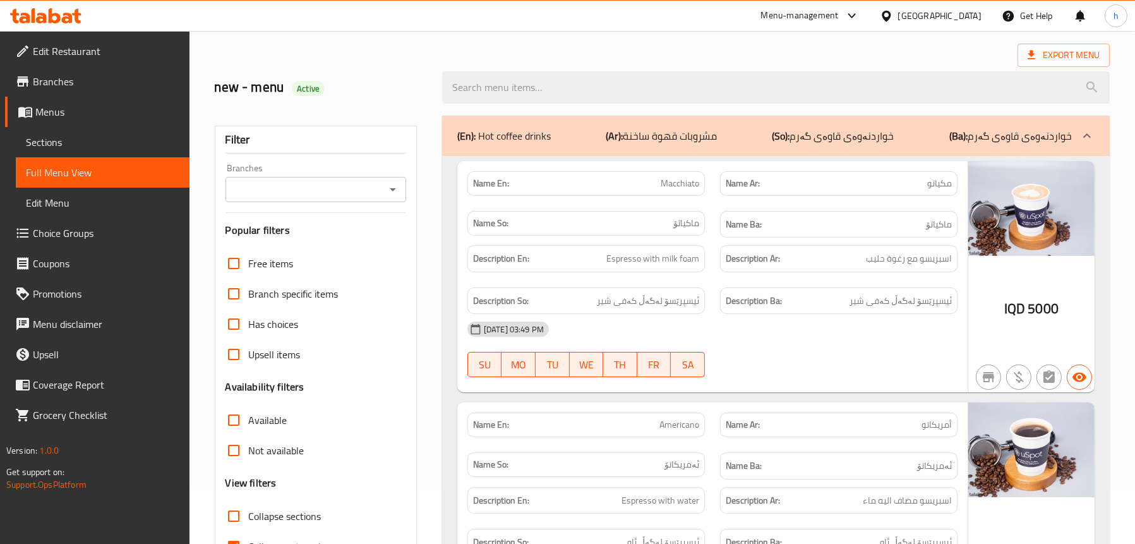
scroll to position [51, 0]
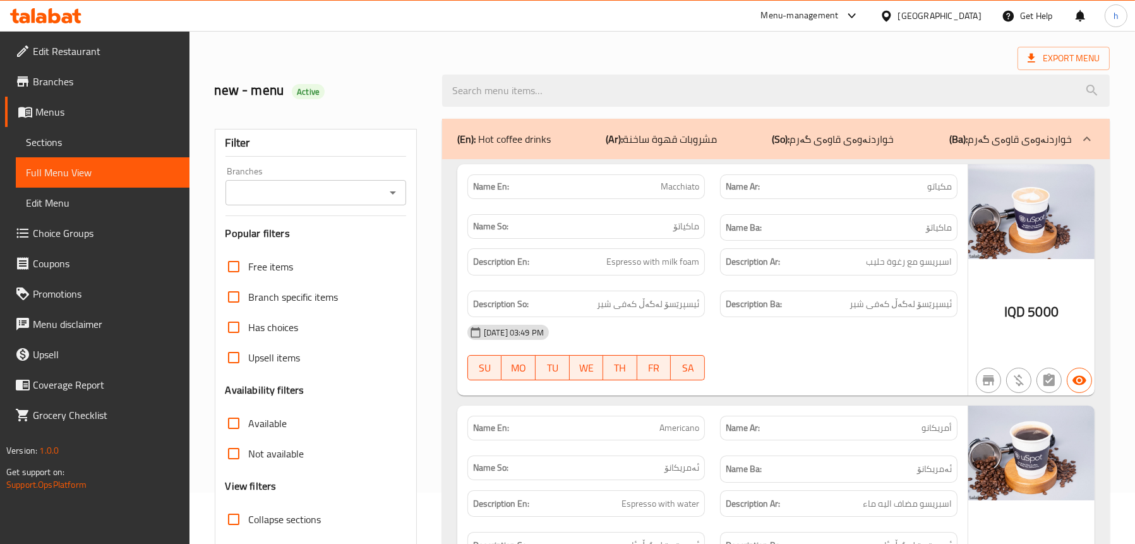
click at [387, 195] on icon "Open" at bounding box center [392, 192] width 15 height 15
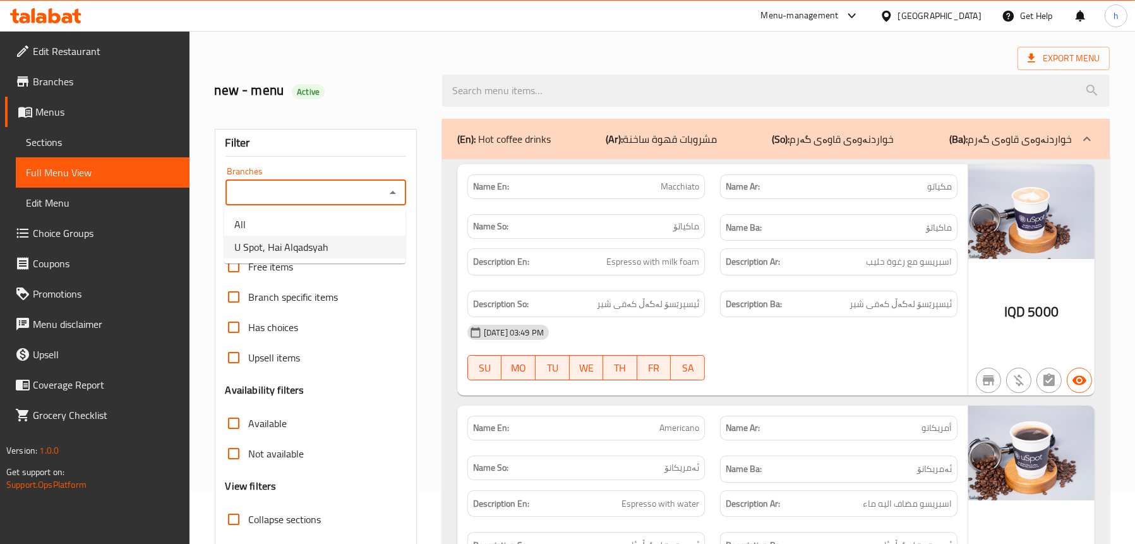
click at [284, 244] on span "U Spot, Hai Alqadsyah" at bounding box center [281, 246] width 94 height 15
type input "U Spot, Hai Alqadsyah"
click at [574, 138] on div "(En): Hot coffee drinks (Ar): مشروبات قهوة ساخنة (So): خواردنەوەی قاوەی گەرم (B…" at bounding box center [764, 138] width 615 height 15
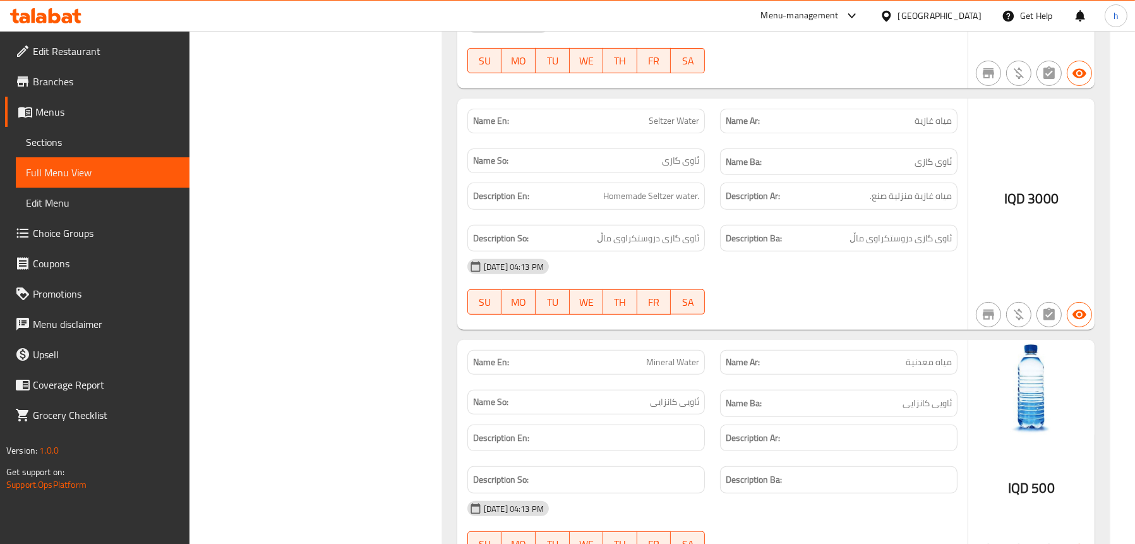
scroll to position [683, 0]
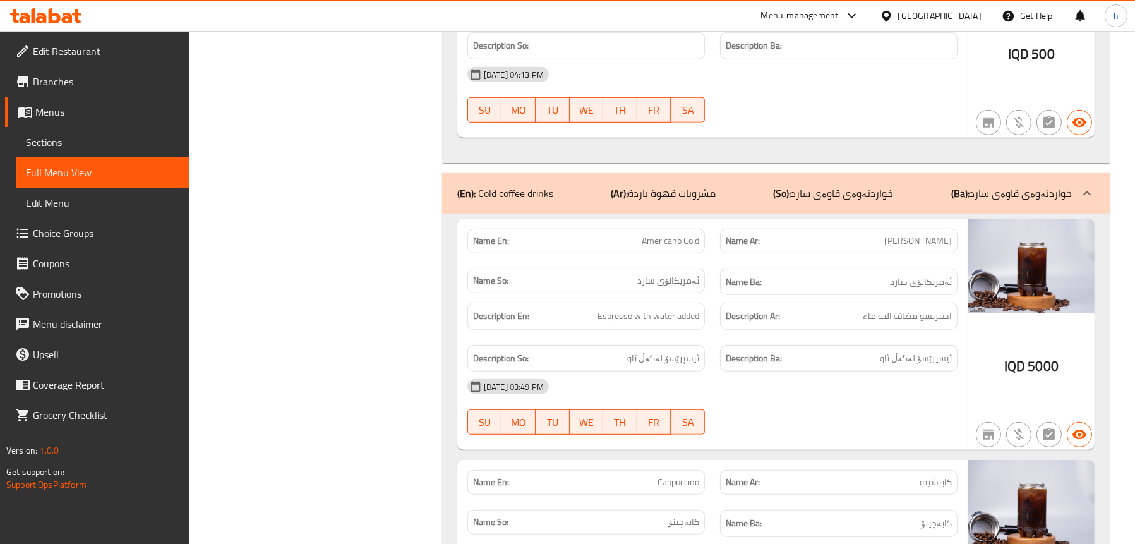
scroll to position [1188, 0]
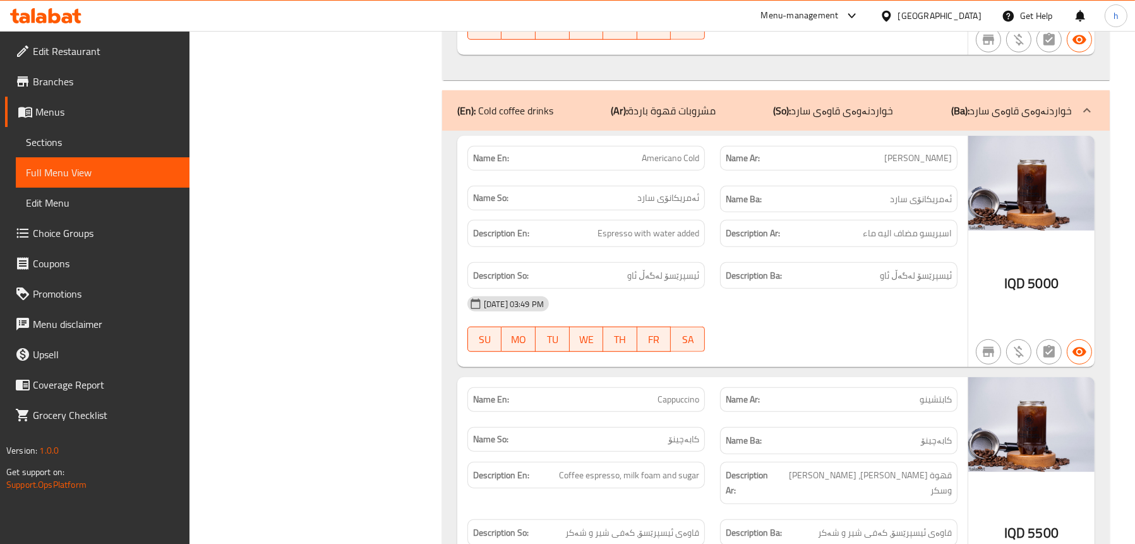
click at [588, 115] on div "(En): Cold coffee drinks (Ar): مشروبات قهوة باردة (So): خواردنەوەی قاوەی سارد (…" at bounding box center [764, 110] width 615 height 15
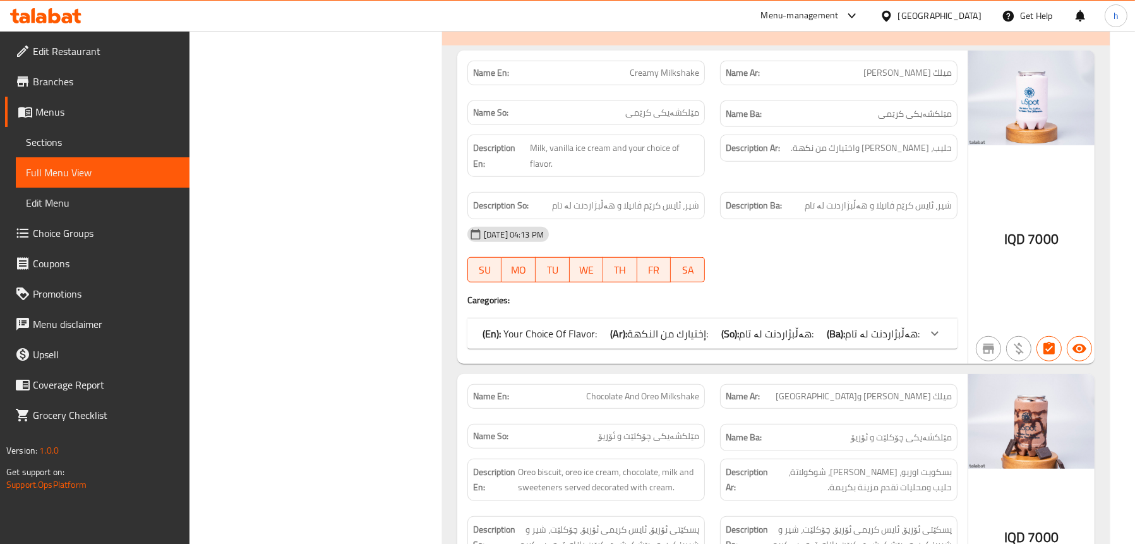
scroll to position [1315, 0]
click at [537, 333] on p "(En): Your Choice Of Flavor:" at bounding box center [540, 332] width 114 height 15
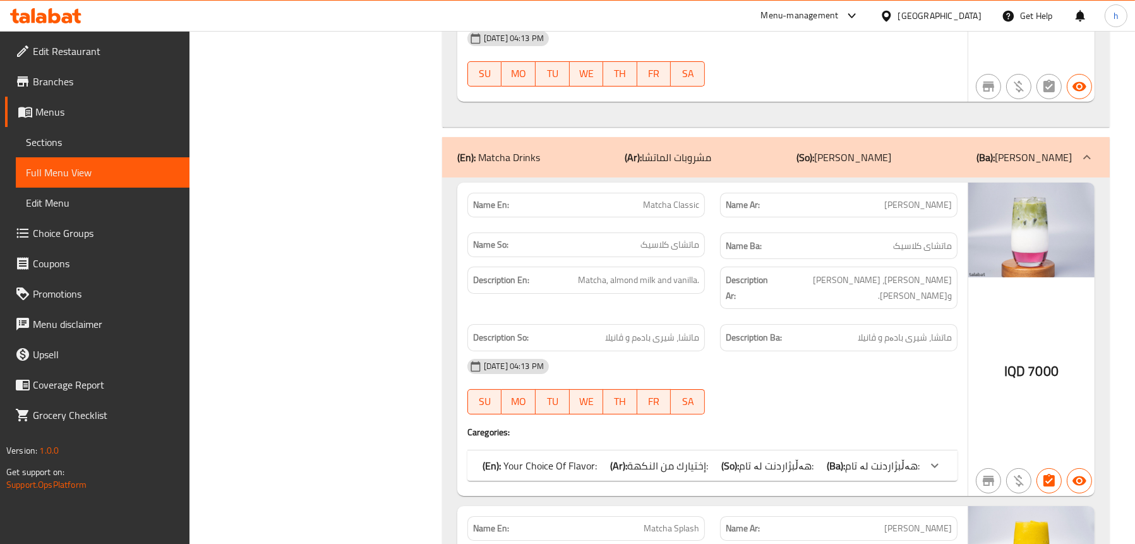
scroll to position [6937, 0]
click at [531, 457] on p "(En): Your Choice Of Flavor:" at bounding box center [540, 464] width 114 height 15
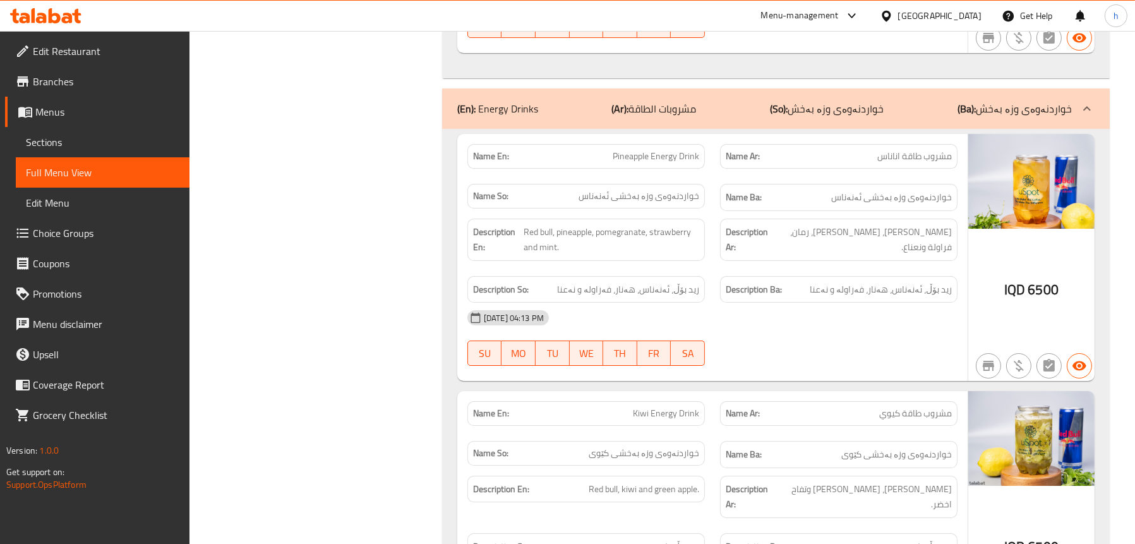
scroll to position [6128, 0]
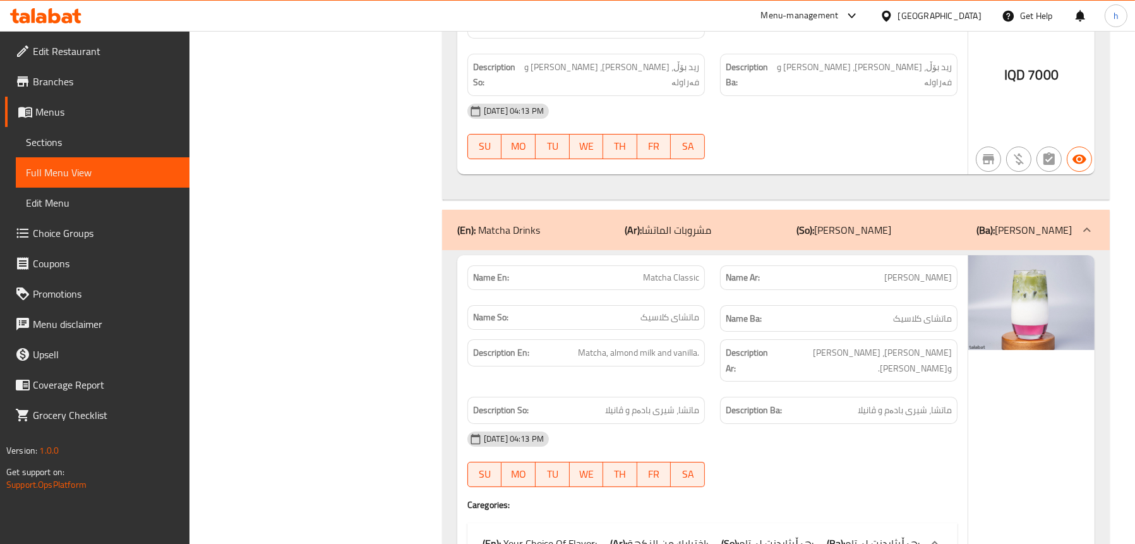
scroll to position [6886, 0]
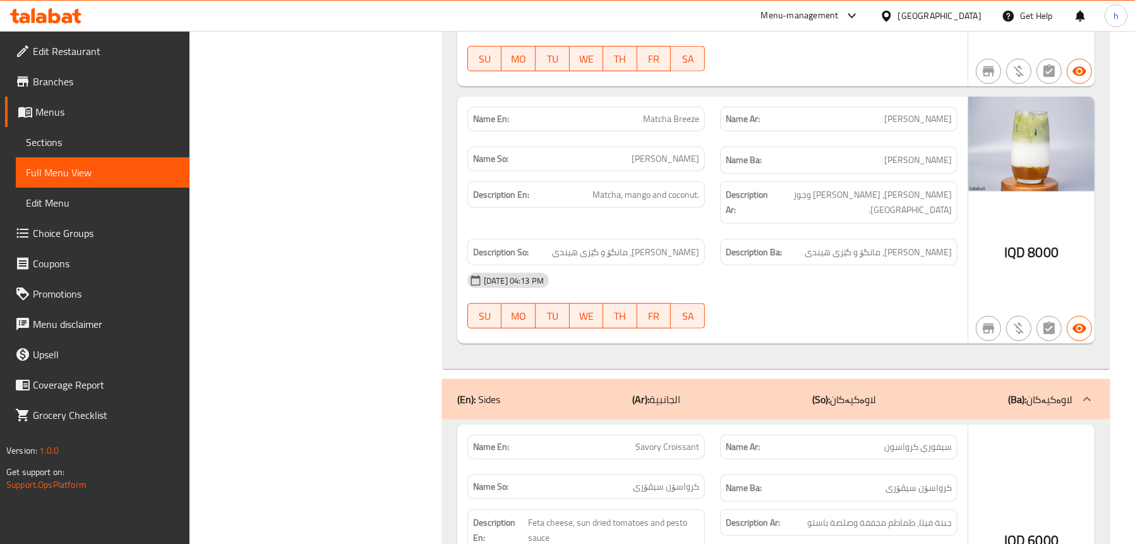
scroll to position [8275, 0]
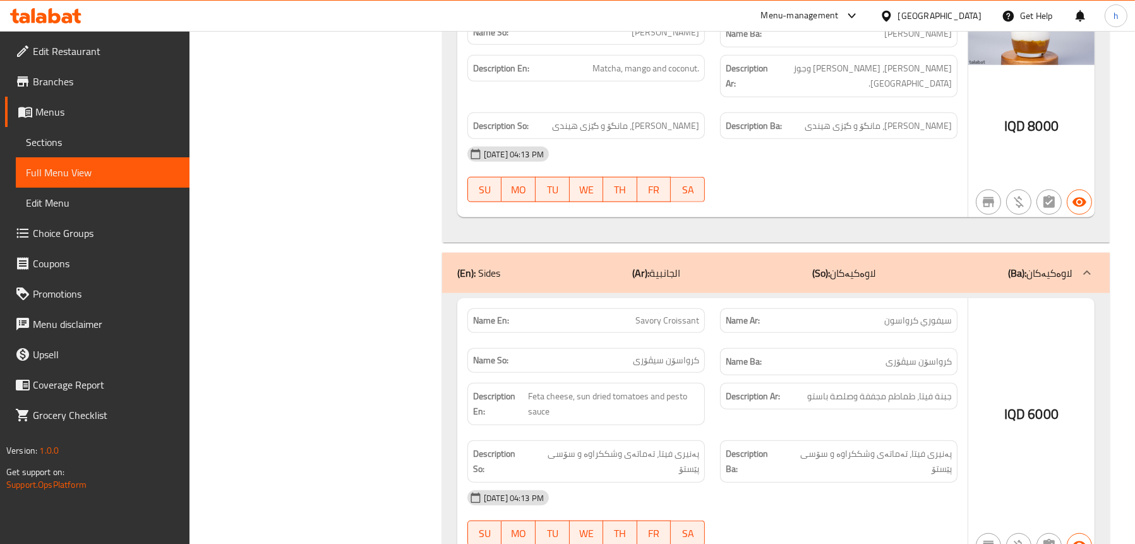
scroll to position [8907, 0]
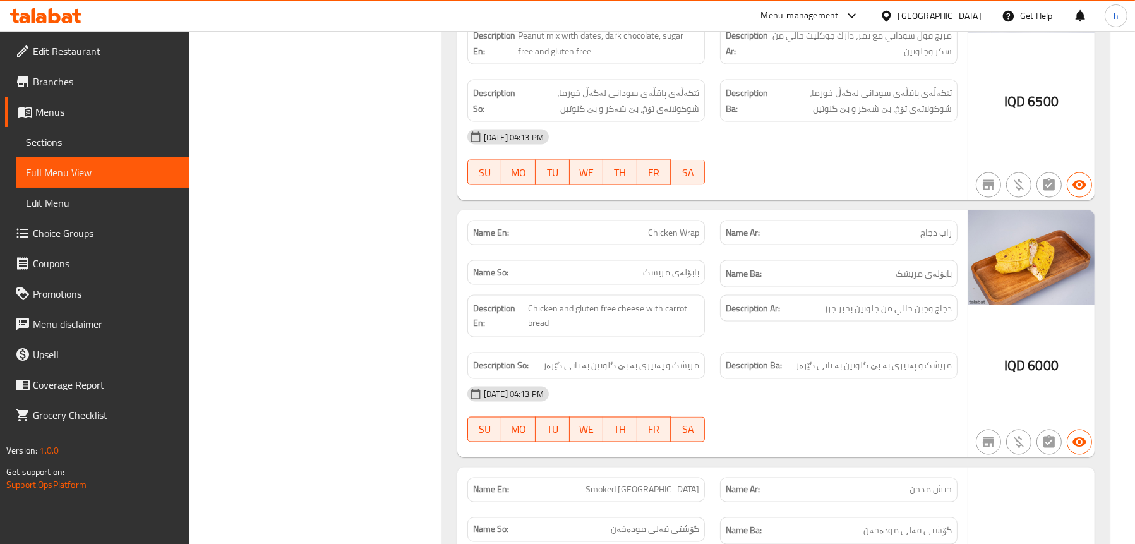
scroll to position [9728, 0]
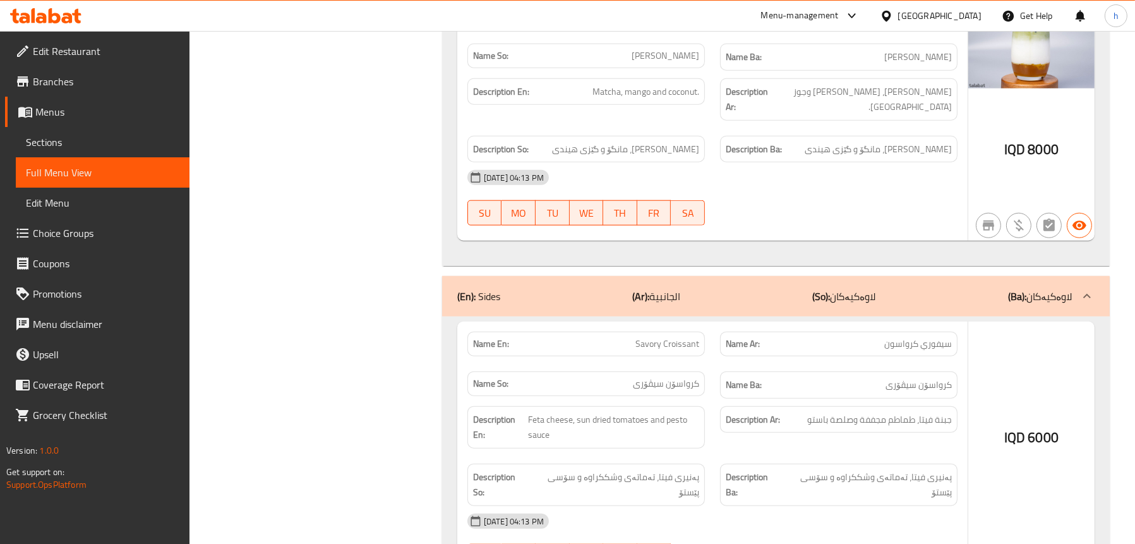
scroll to position [8339, 0]
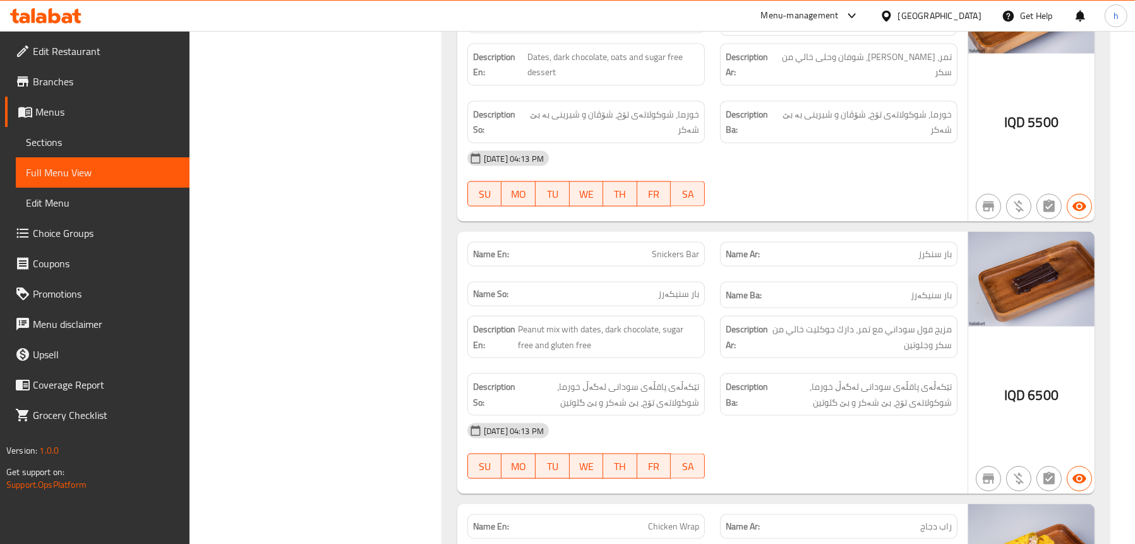
scroll to position [9728, 0]
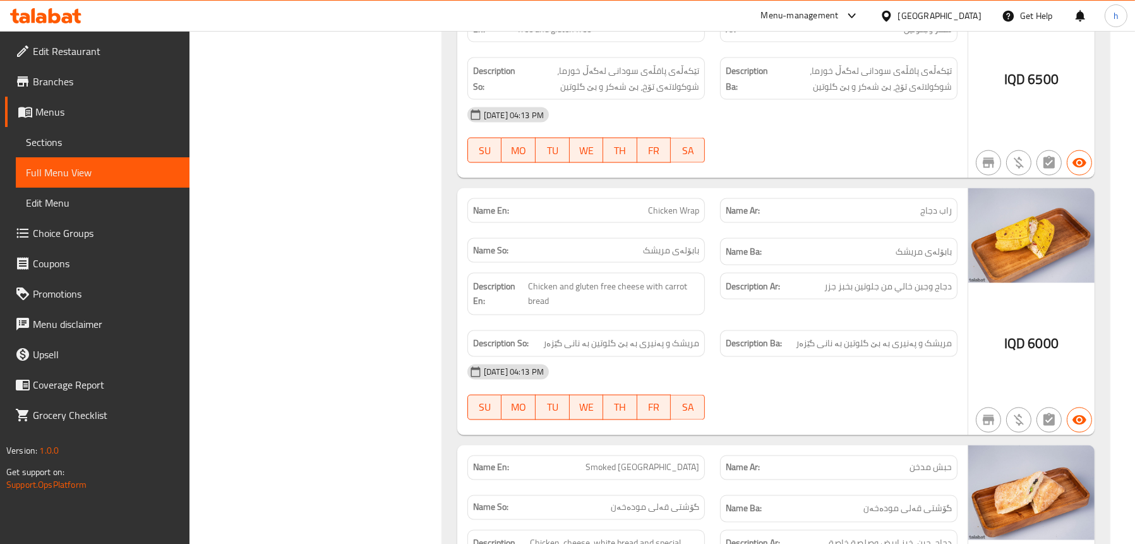
click at [53, 143] on span "Sections" at bounding box center [103, 142] width 154 height 15
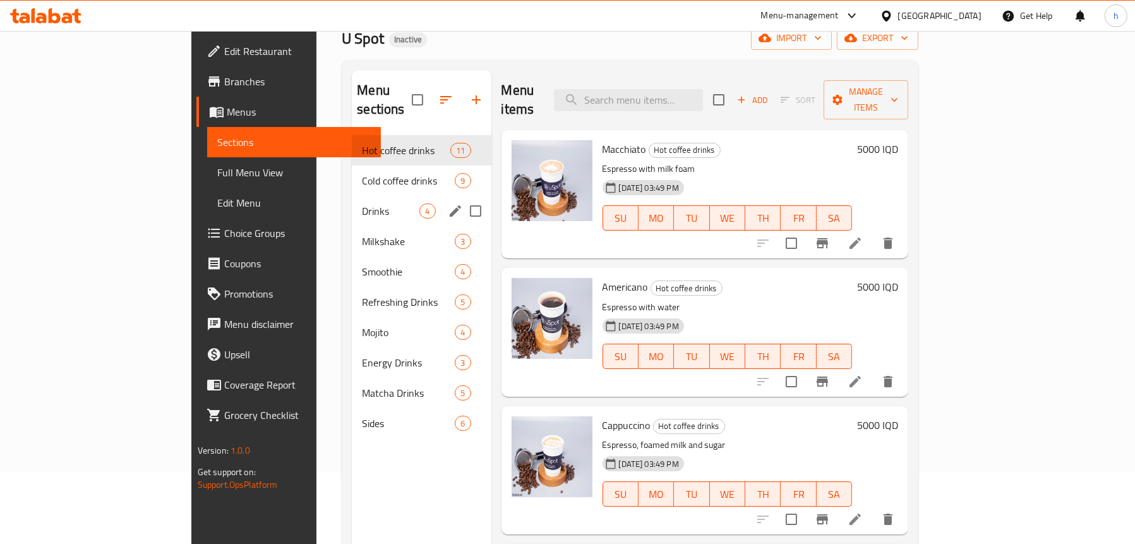
scroll to position [178, 0]
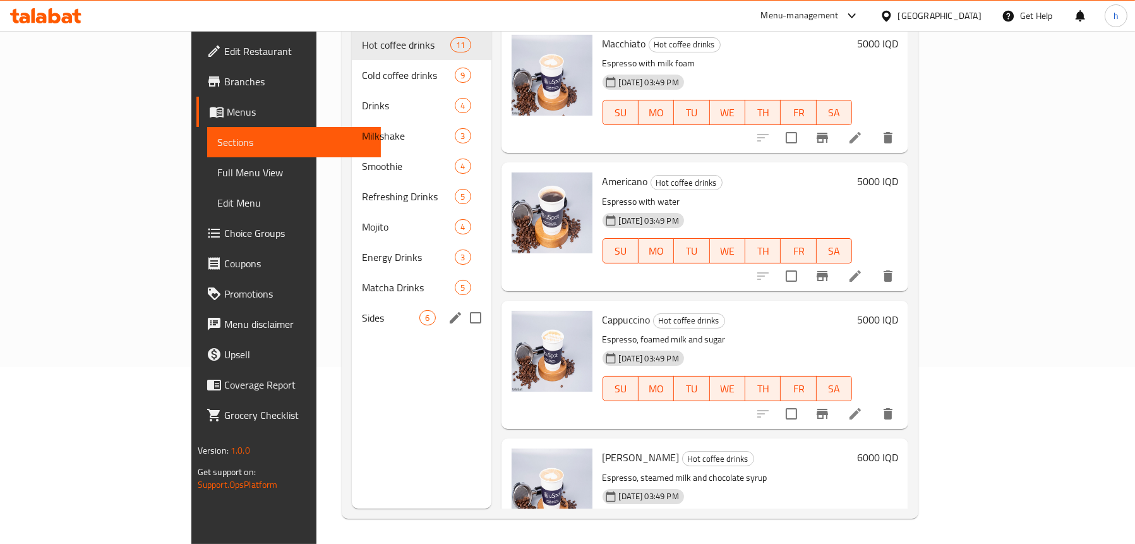
click at [362, 310] on span "Sides" at bounding box center [390, 317] width 57 height 15
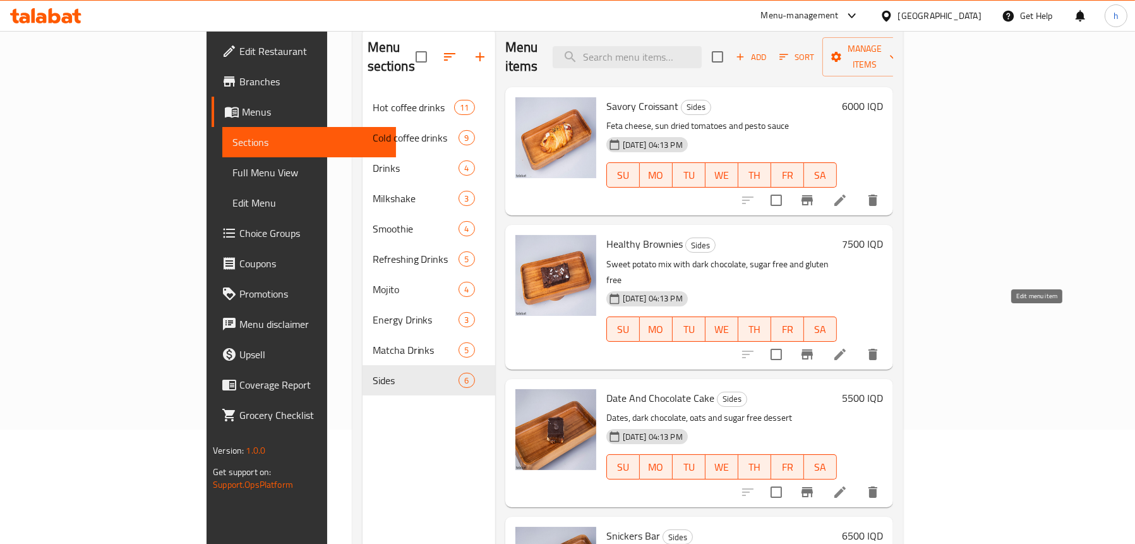
click at [848, 347] on icon at bounding box center [840, 354] width 15 height 15
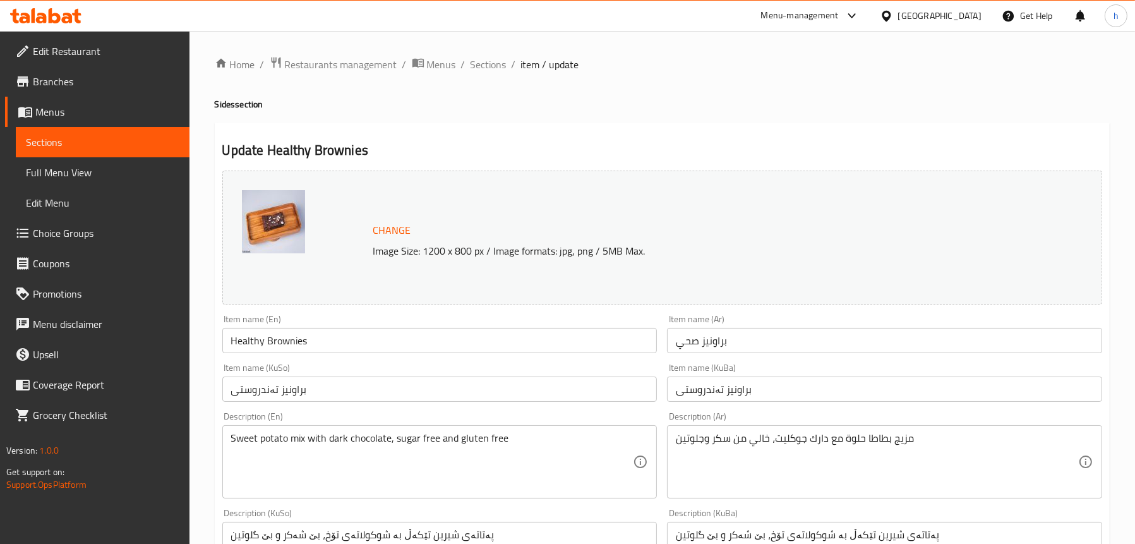
scroll to position [126, 0]
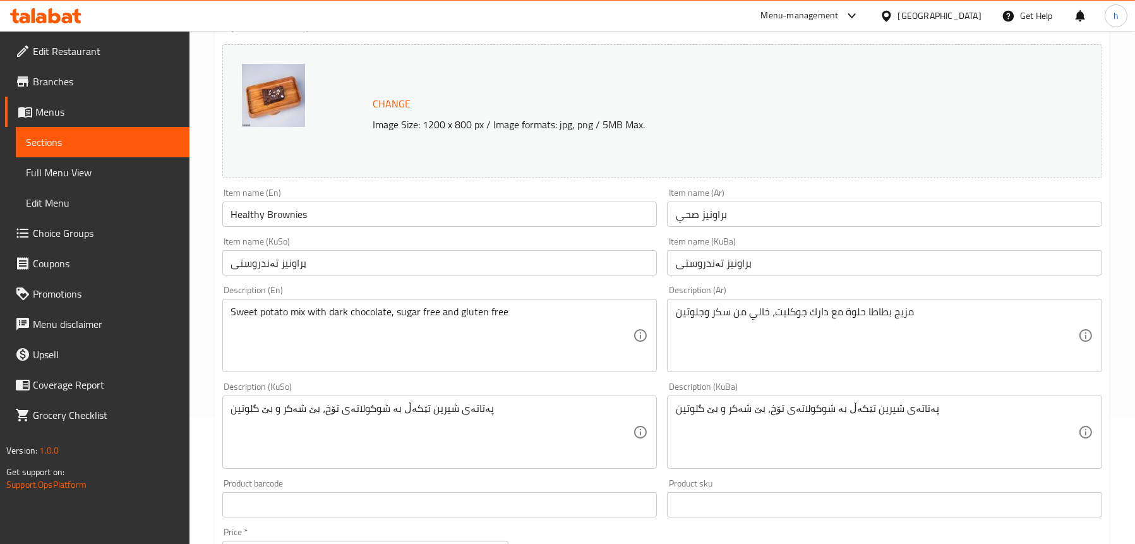
click at [77, 141] on span "Sections" at bounding box center [103, 142] width 154 height 15
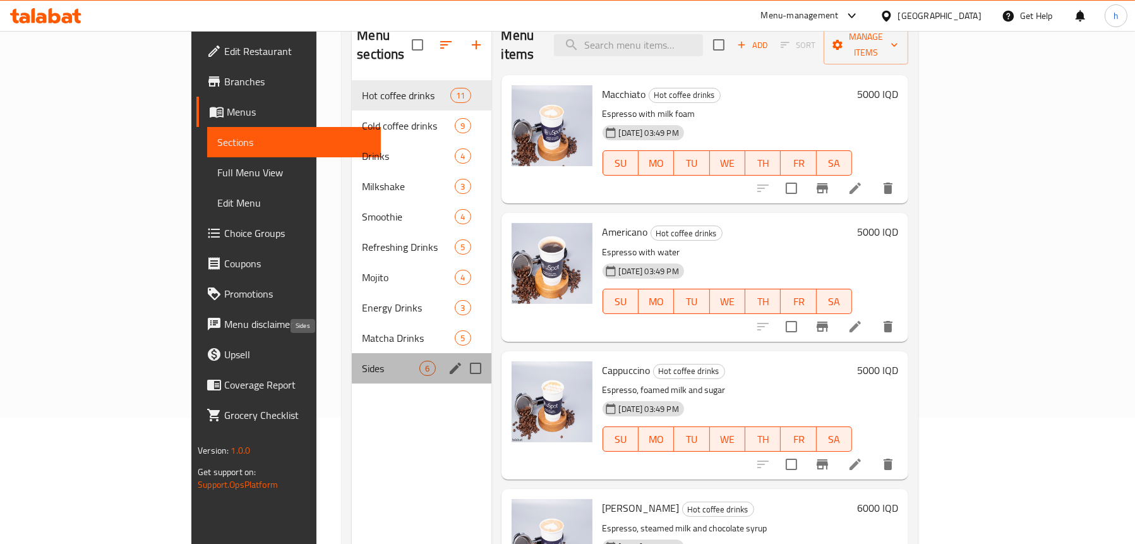
click at [362, 361] on span "Sides" at bounding box center [390, 368] width 57 height 15
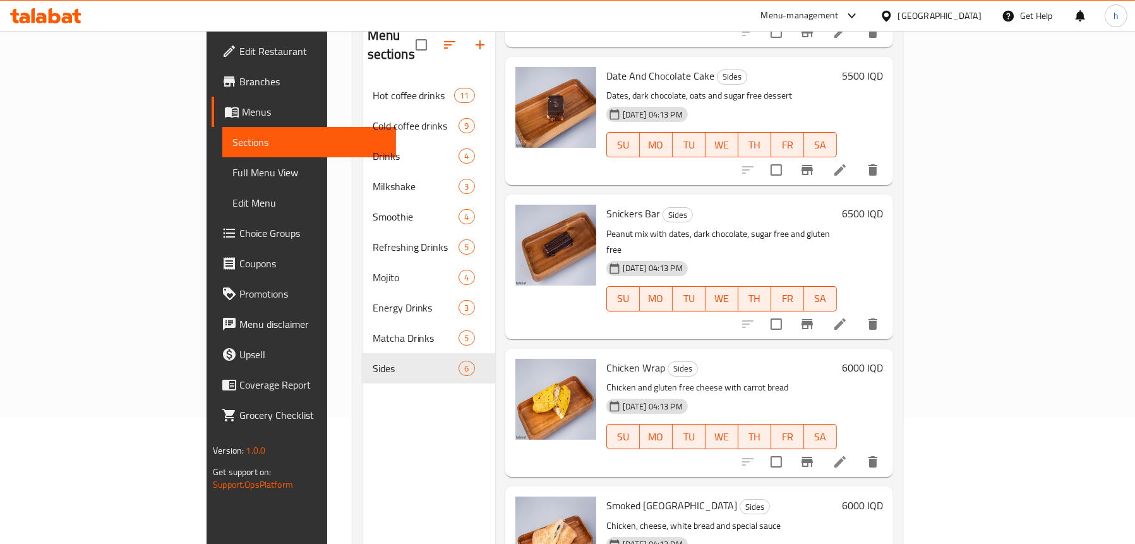
scroll to position [315, 0]
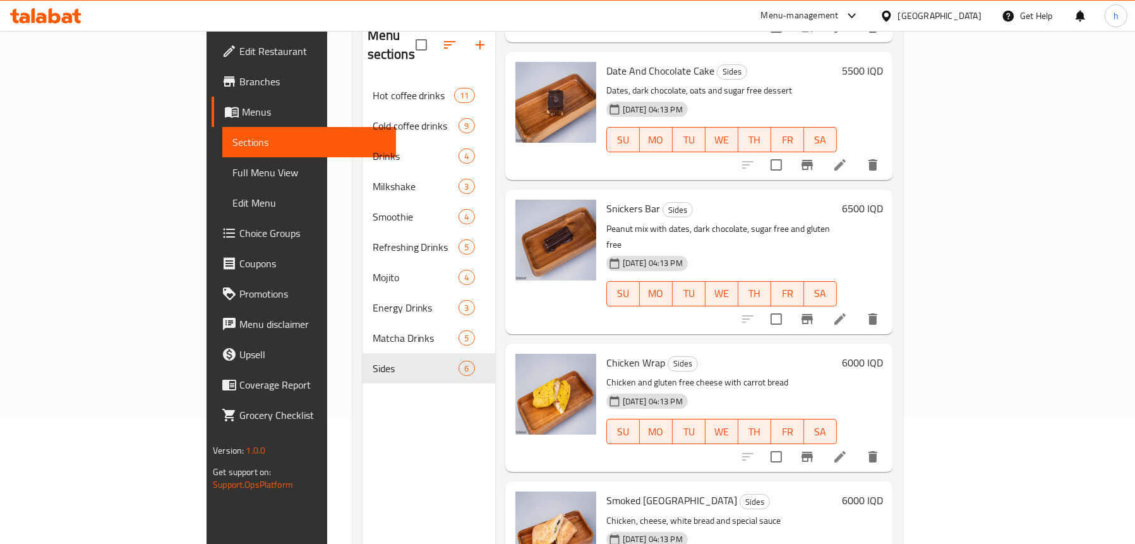
click at [848, 311] on icon at bounding box center [840, 318] width 15 height 15
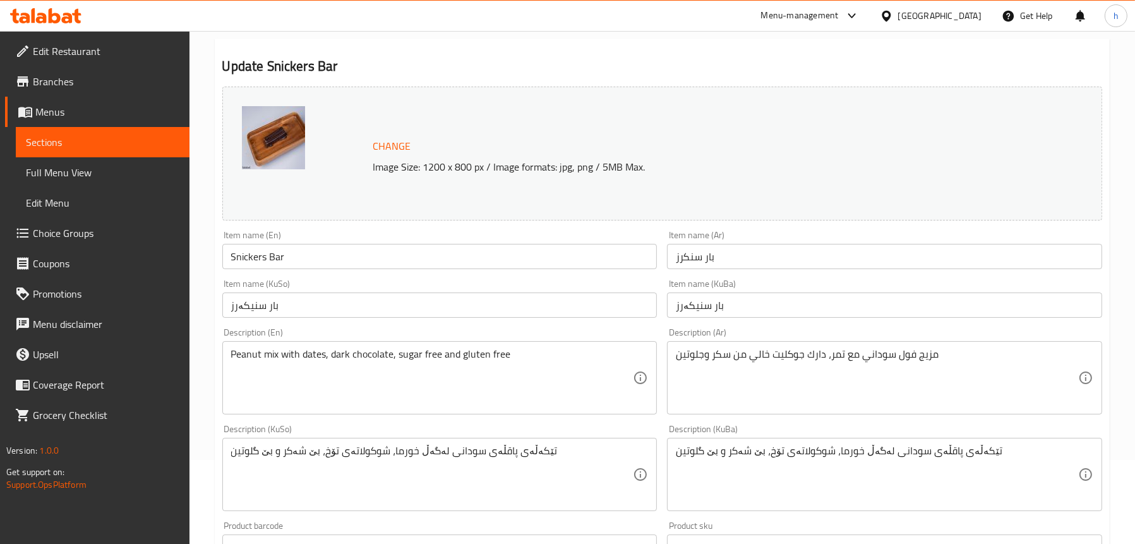
scroll to position [126, 0]
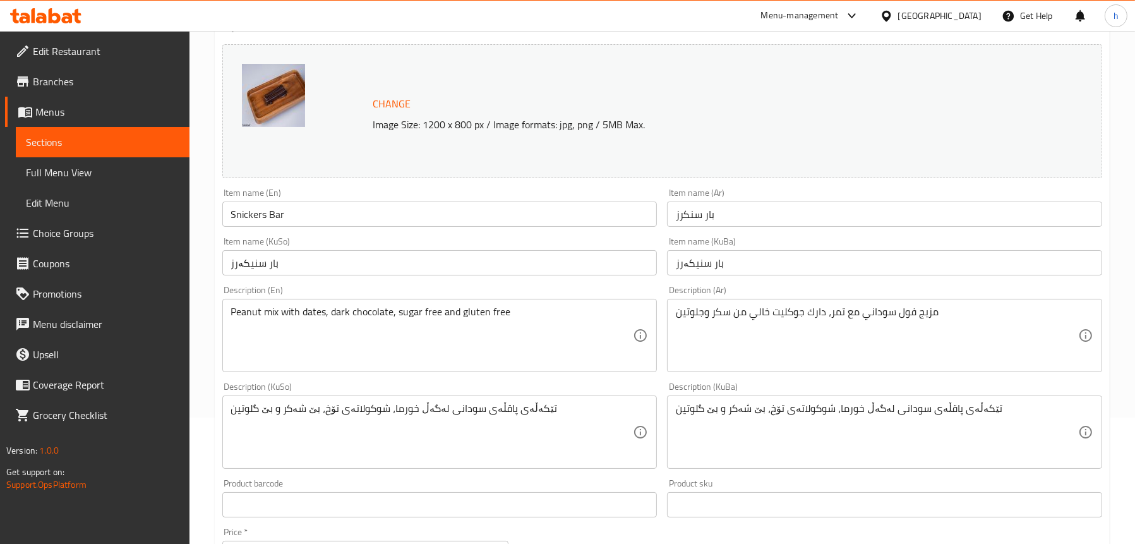
click at [104, 145] on span "Sections" at bounding box center [103, 142] width 154 height 15
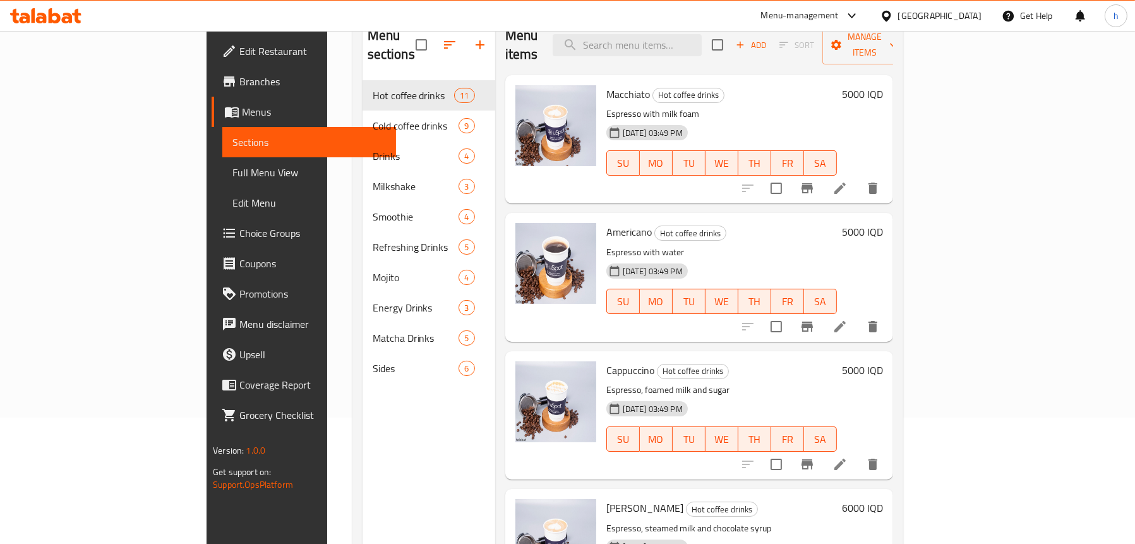
click at [373, 361] on span "Sides" at bounding box center [416, 368] width 87 height 15
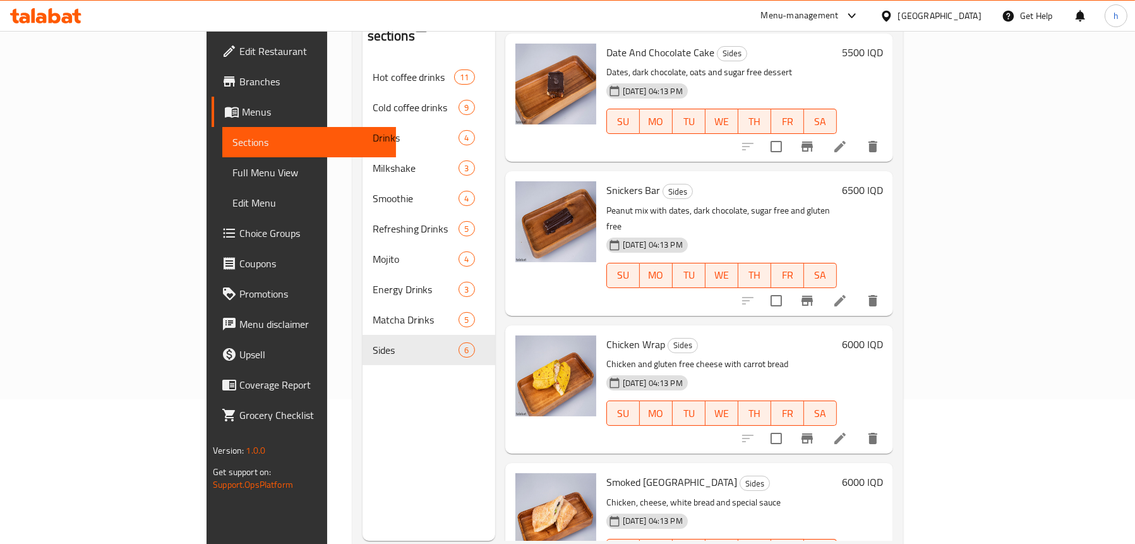
scroll to position [178, 0]
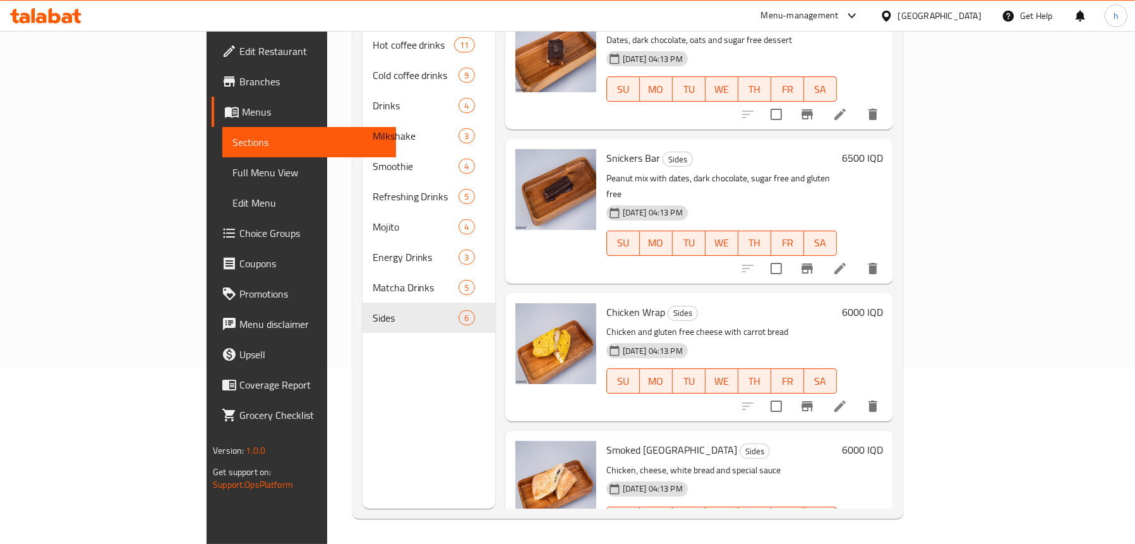
click at [846, 539] on icon at bounding box center [839, 544] width 11 height 11
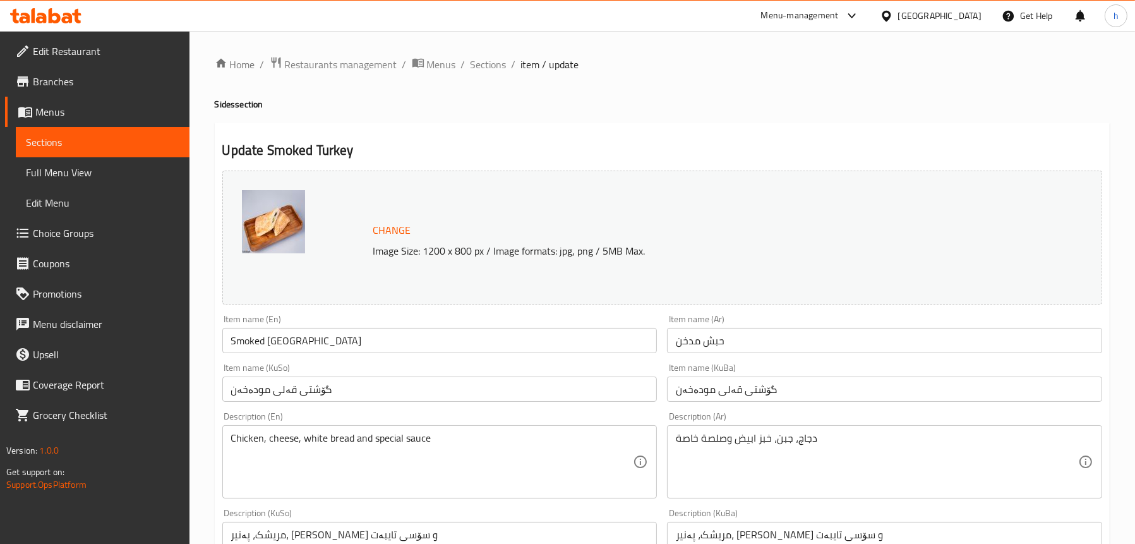
click at [695, 334] on input "حبش مدخن" at bounding box center [884, 340] width 435 height 25
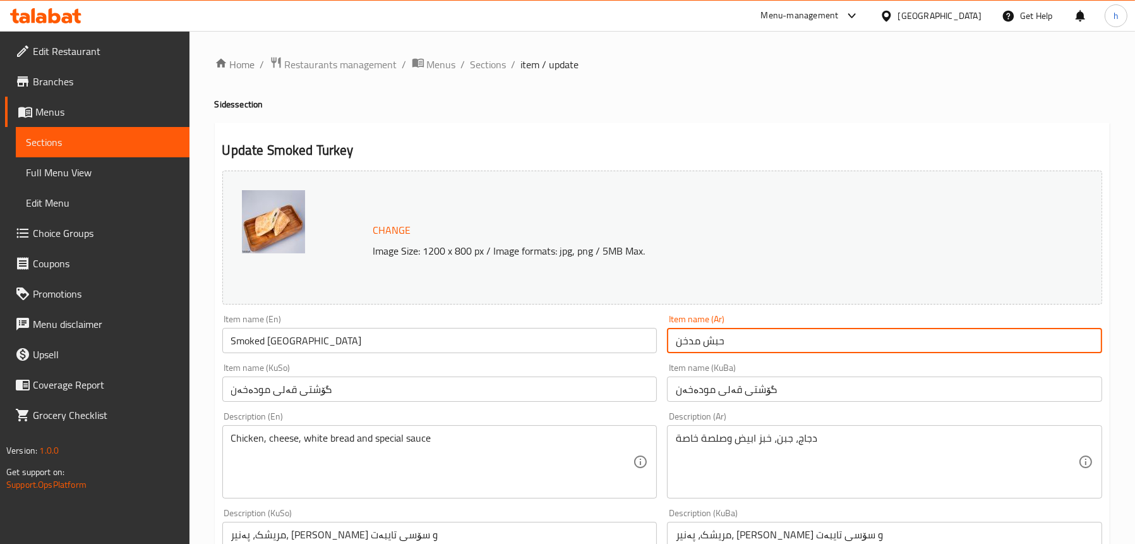
click at [695, 334] on input "حبش مدخن" at bounding box center [884, 340] width 435 height 25
click at [52, 142] on span "Sections" at bounding box center [103, 142] width 154 height 15
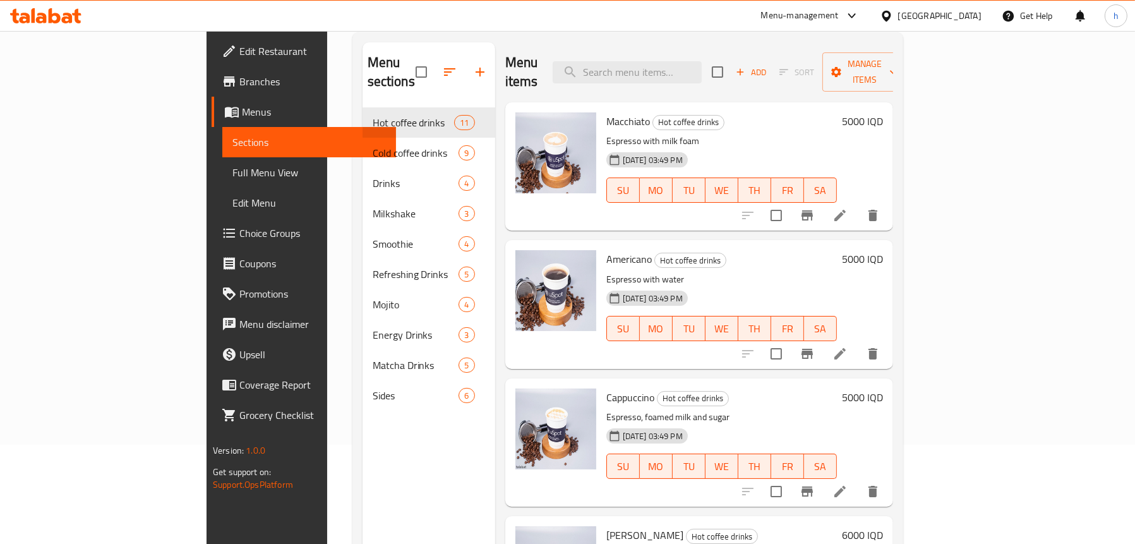
scroll to position [178, 0]
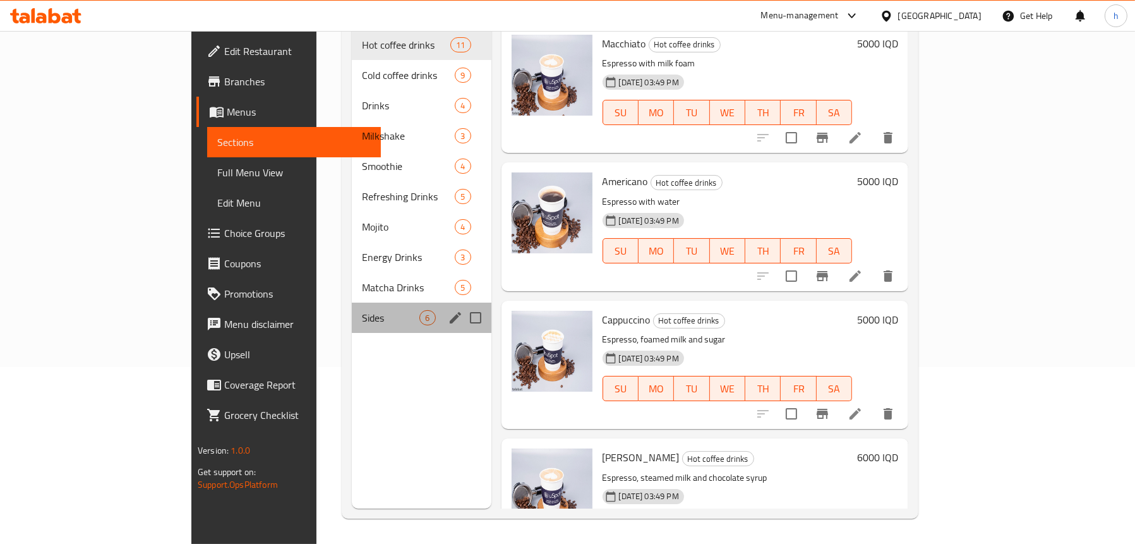
click at [352, 303] on div "Sides 6" at bounding box center [421, 318] width 139 height 30
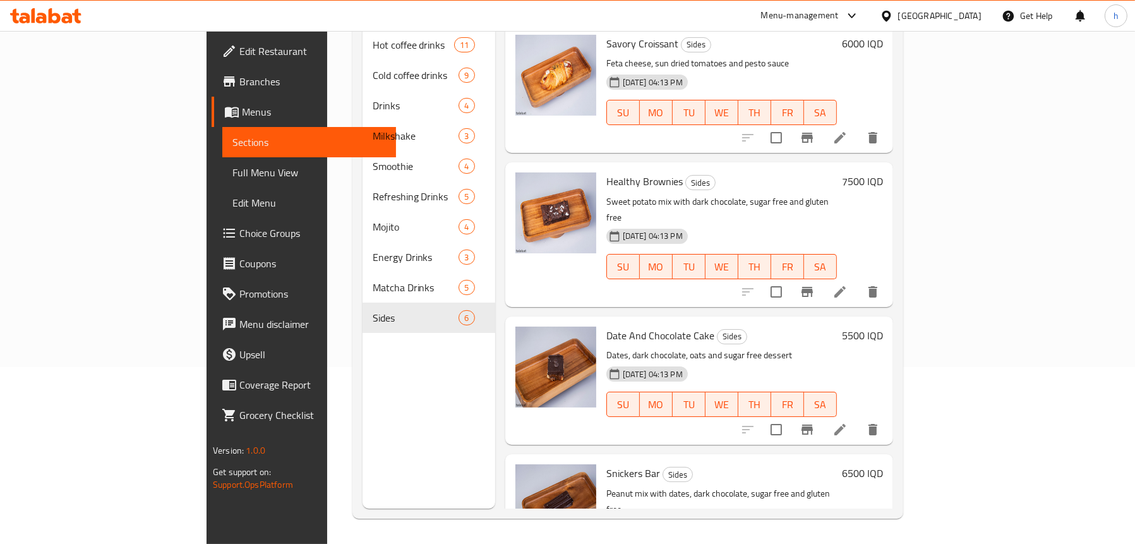
scroll to position [315, 0]
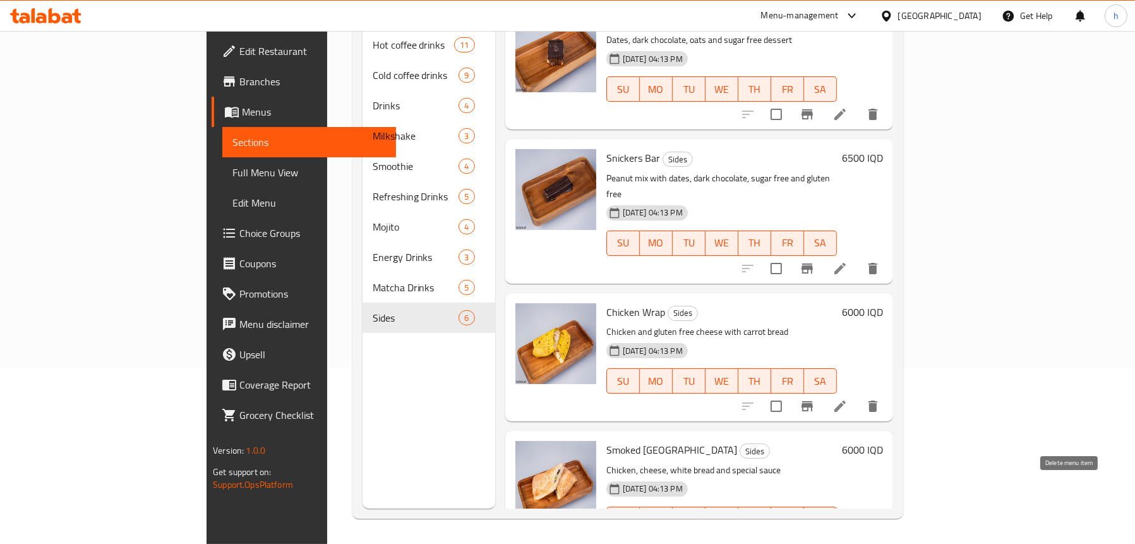
click at [888, 529] on button "delete" at bounding box center [873, 544] width 30 height 30
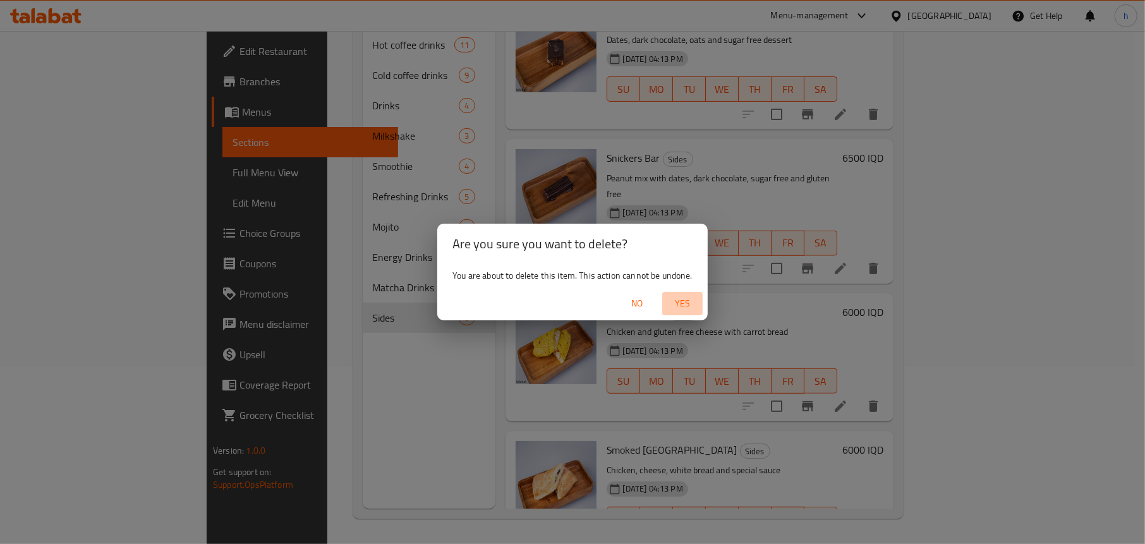
click at [686, 302] on span "Yes" at bounding box center [682, 304] width 30 height 16
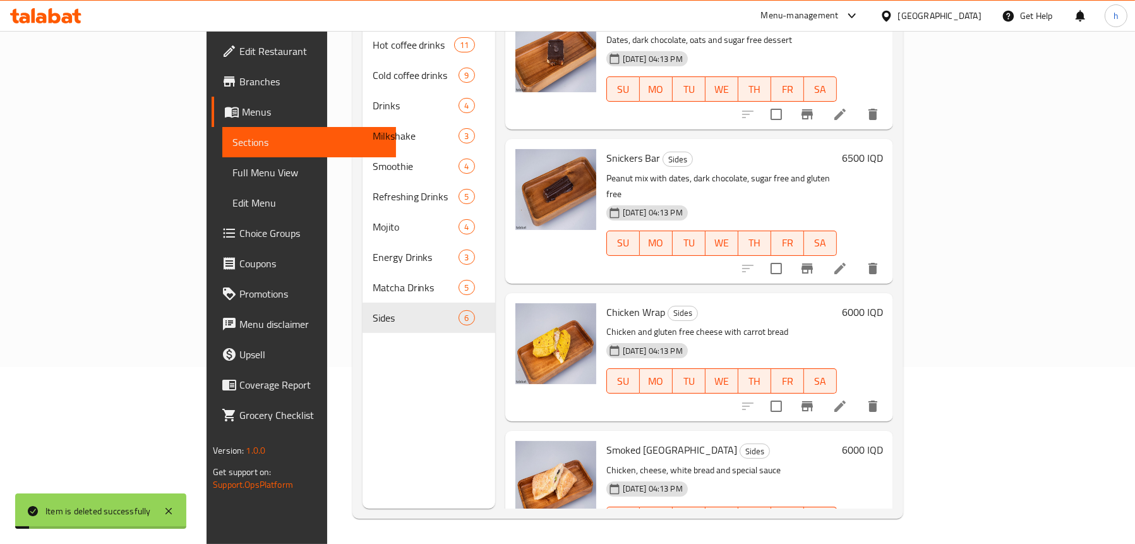
click at [232, 176] on span "Full Menu View" at bounding box center [309, 172] width 154 height 15
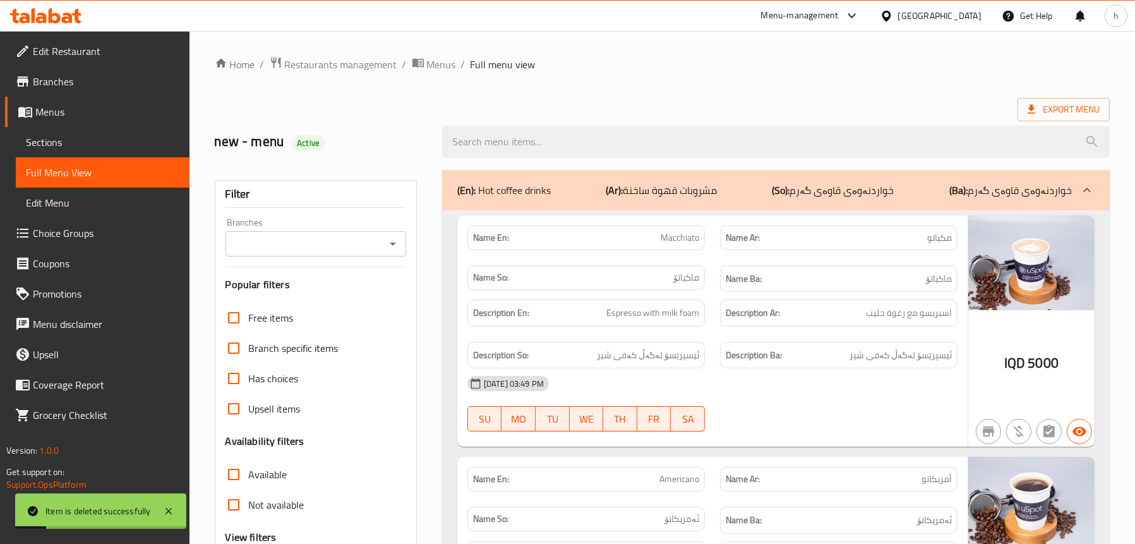
click at [391, 241] on icon "Open" at bounding box center [392, 243] width 15 height 15
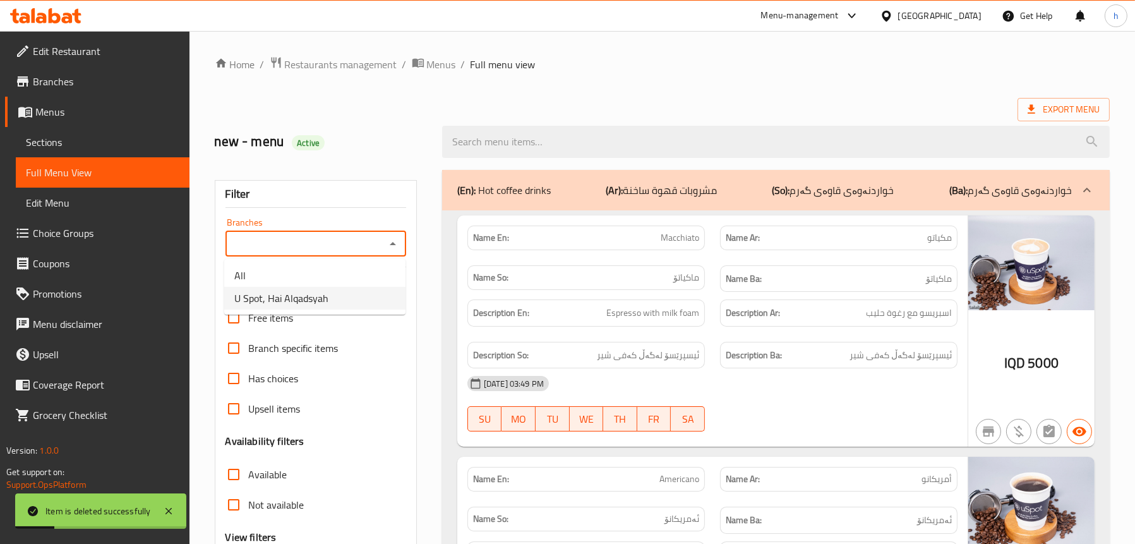
click at [290, 292] on span "U Spot, Hai Alqadsyah" at bounding box center [281, 298] width 94 height 15
type input "U Spot, Hai Alqadsyah"
click at [481, 198] on p "(En): Hot coffee drinks" at bounding box center [503, 190] width 93 height 15
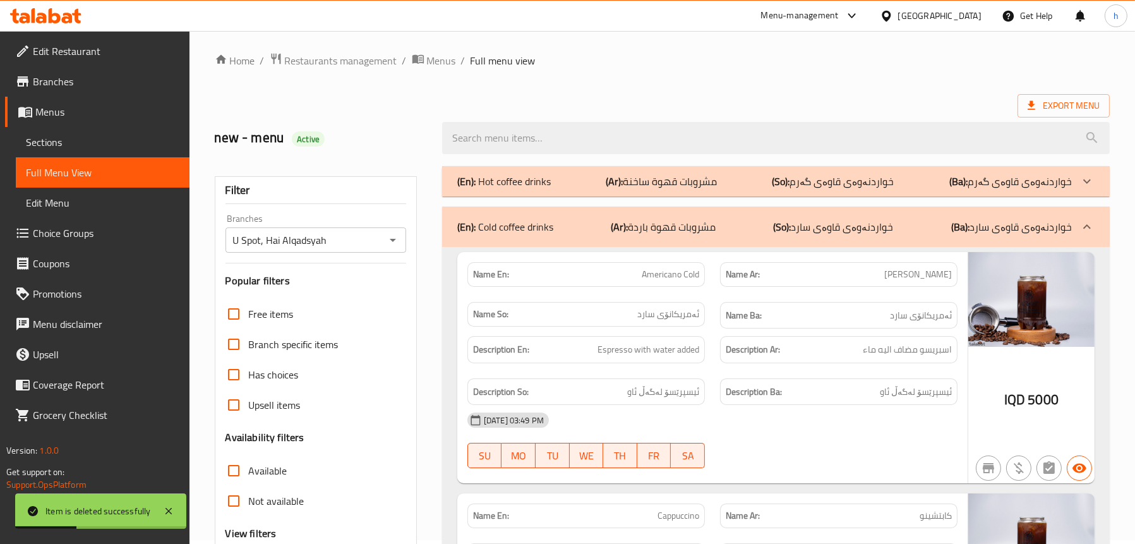
scroll to position [253, 0]
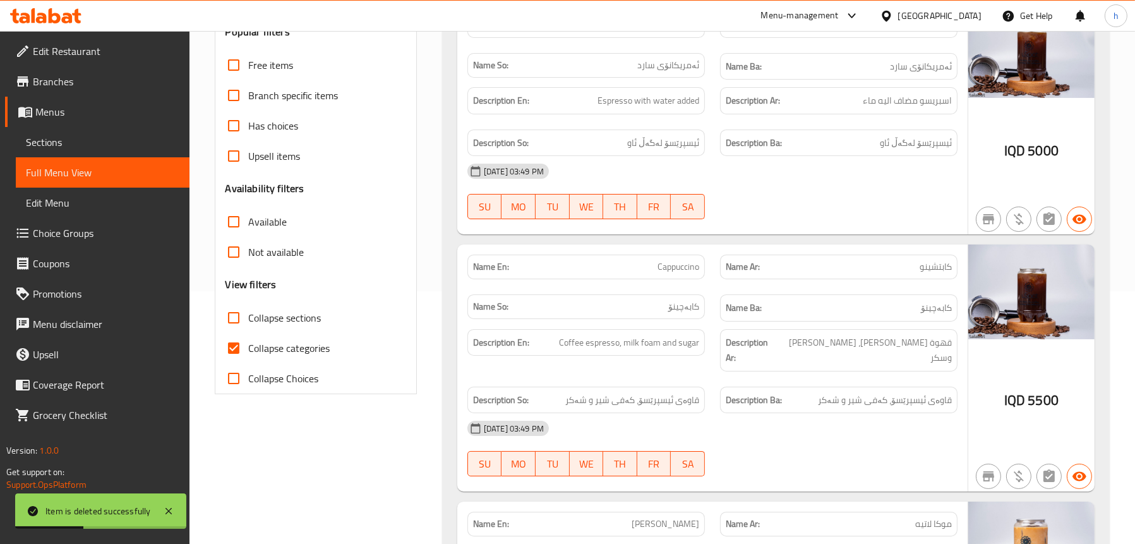
click at [269, 313] on span "Collapse sections" at bounding box center [285, 317] width 73 height 15
click at [249, 313] on input "Collapse sections" at bounding box center [234, 318] width 30 height 30
checkbox input "true"
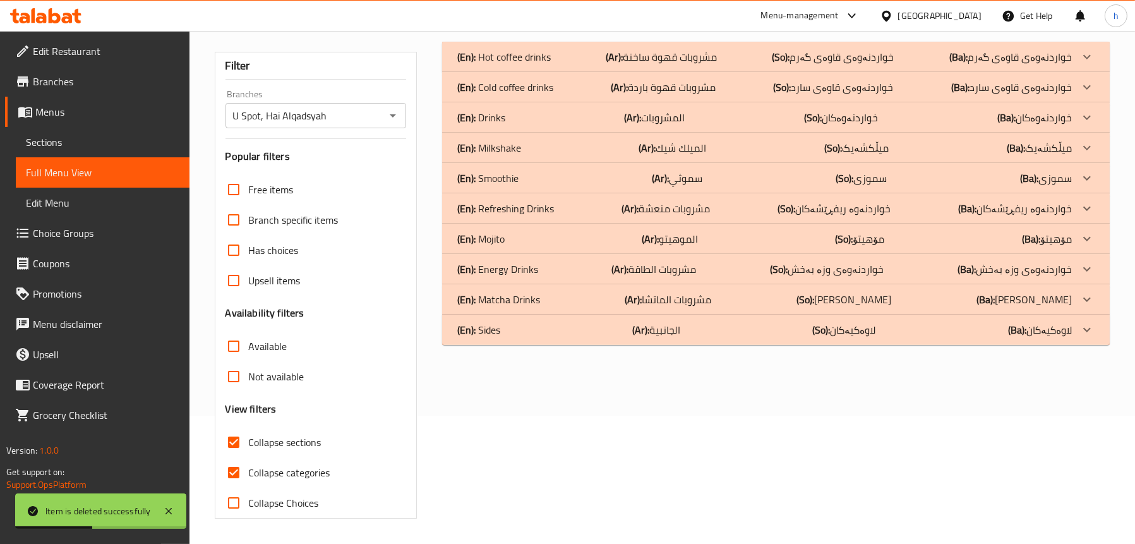
scroll to position [128, 0]
click at [537, 328] on div "(En): Sides (Ar): الجانبية (So): لاوەکیەکان (Ba): لاوەکیەکان" at bounding box center [764, 329] width 615 height 15
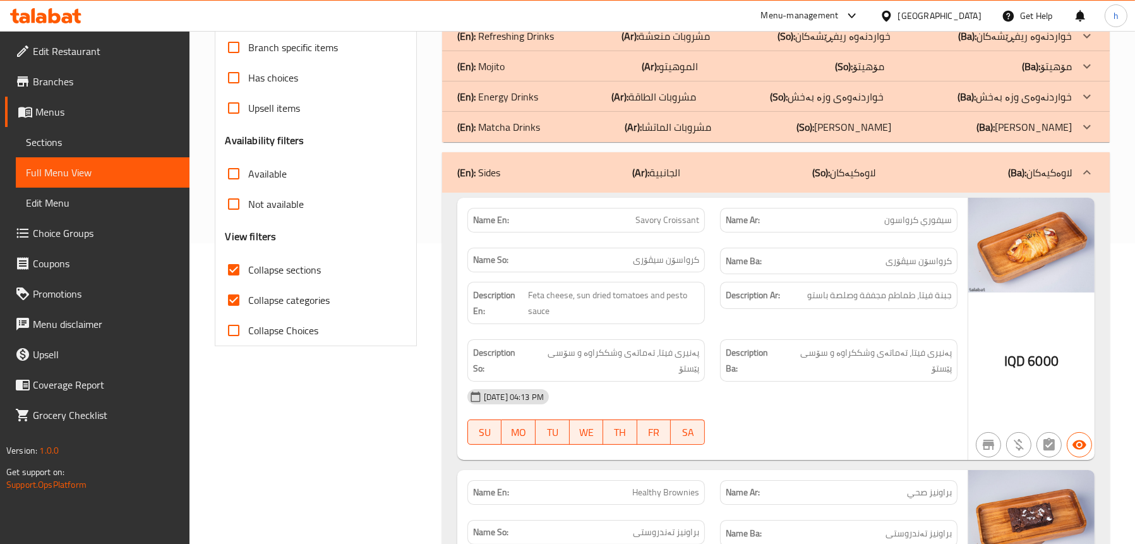
scroll to position [126, 0]
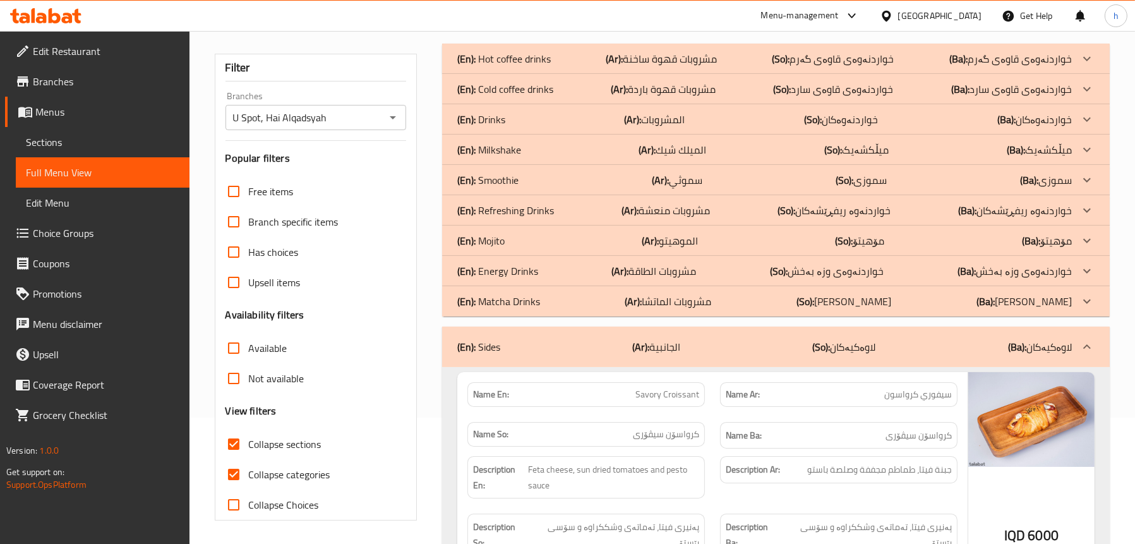
click at [548, 296] on div "(En): Matcha Drinks (Ar): مشروبات الماتشا (So): خواردنەوەی ماتشا (Ba): [PERSON_…" at bounding box center [764, 301] width 615 height 15
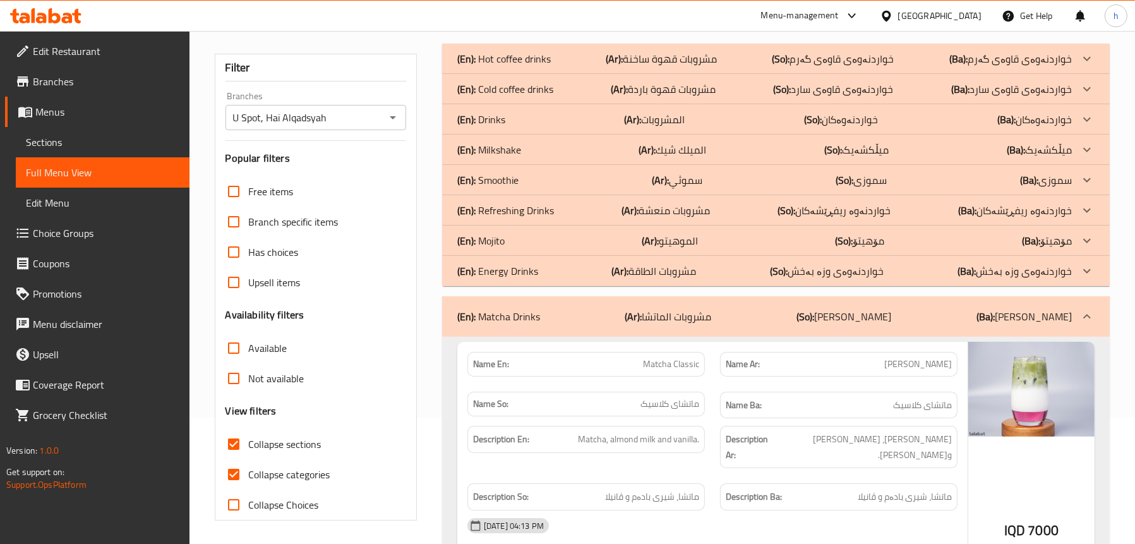
scroll to position [379, 0]
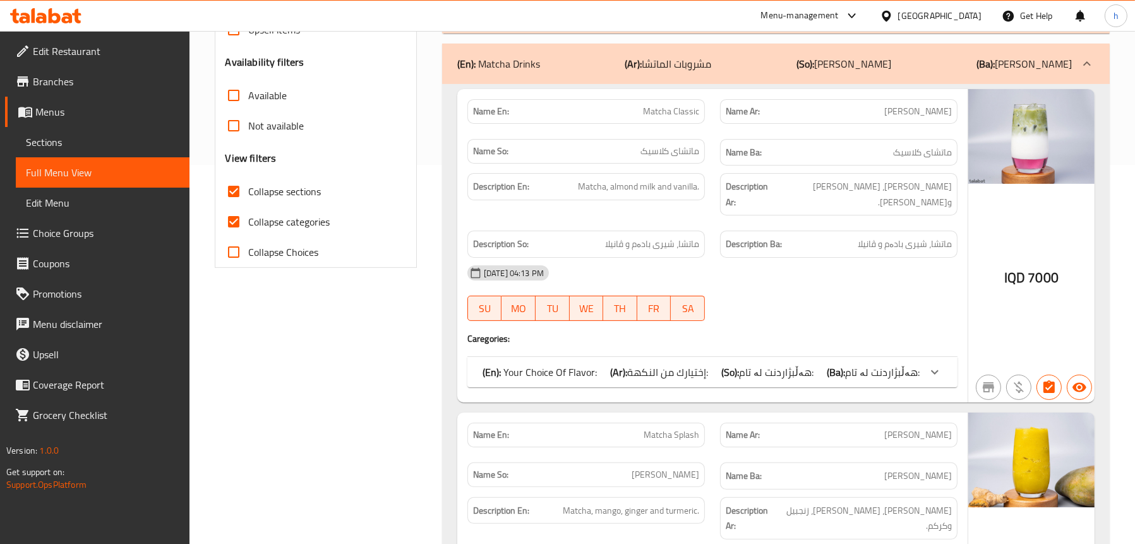
click at [666, 363] on span "إختيارك من النكهة:" at bounding box center [667, 372] width 81 height 19
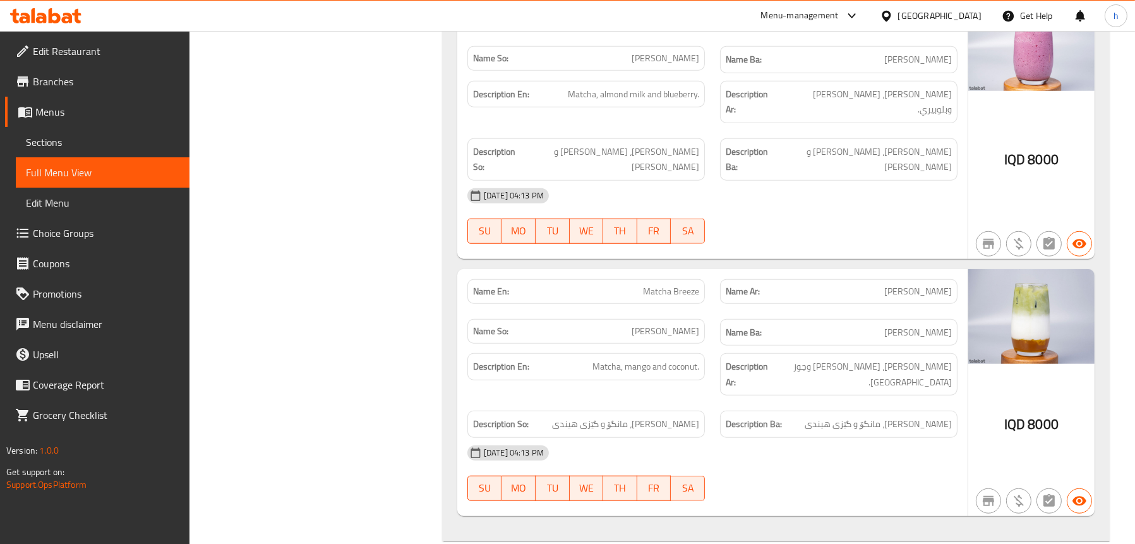
scroll to position [1895, 0]
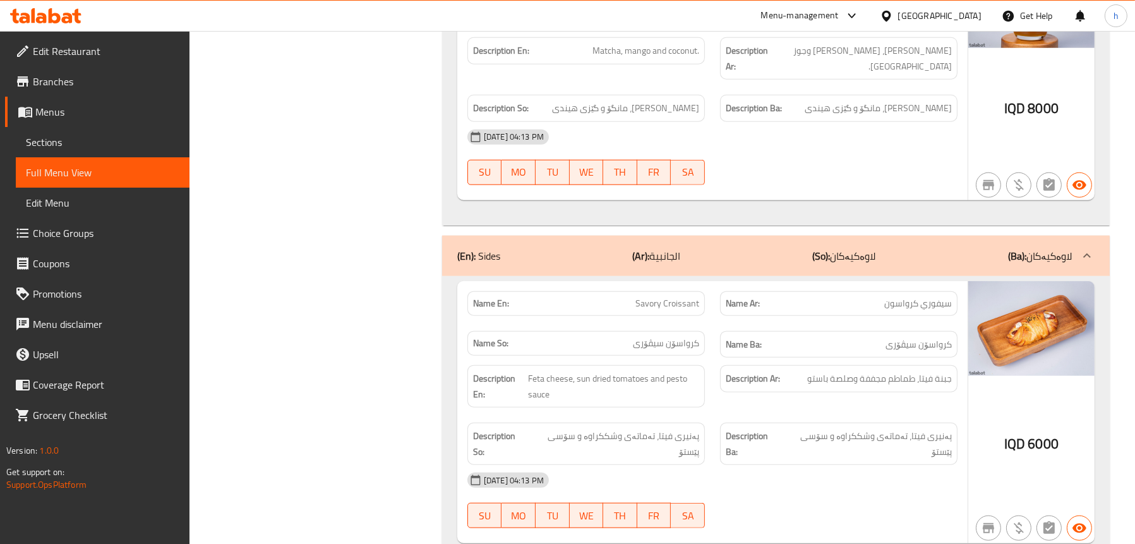
click at [49, 13] on icon at bounding box center [55, 15] width 12 height 15
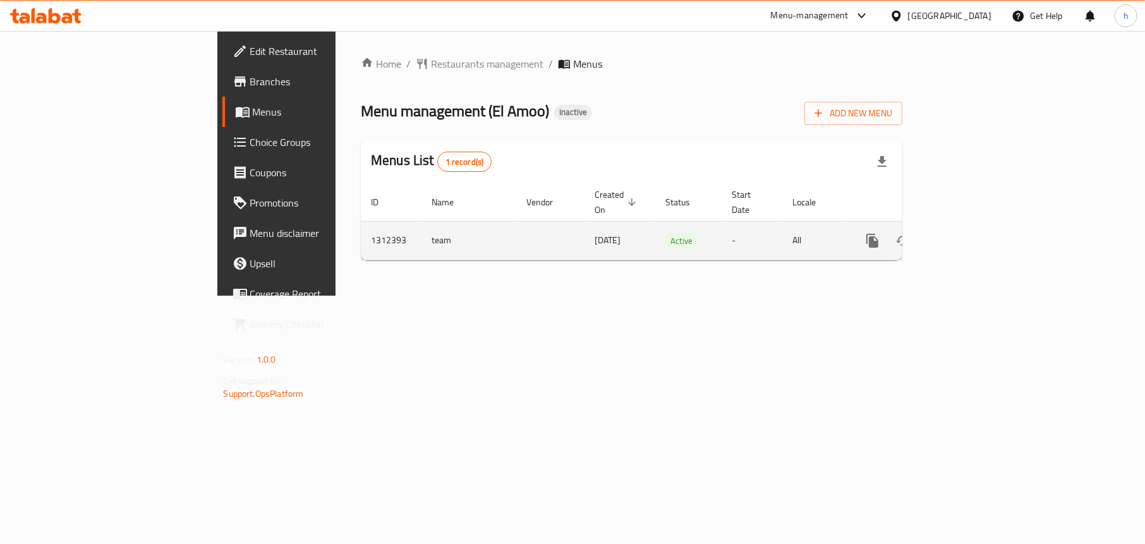
click at [971, 233] on icon "enhanced table" at bounding box center [963, 240] width 15 height 15
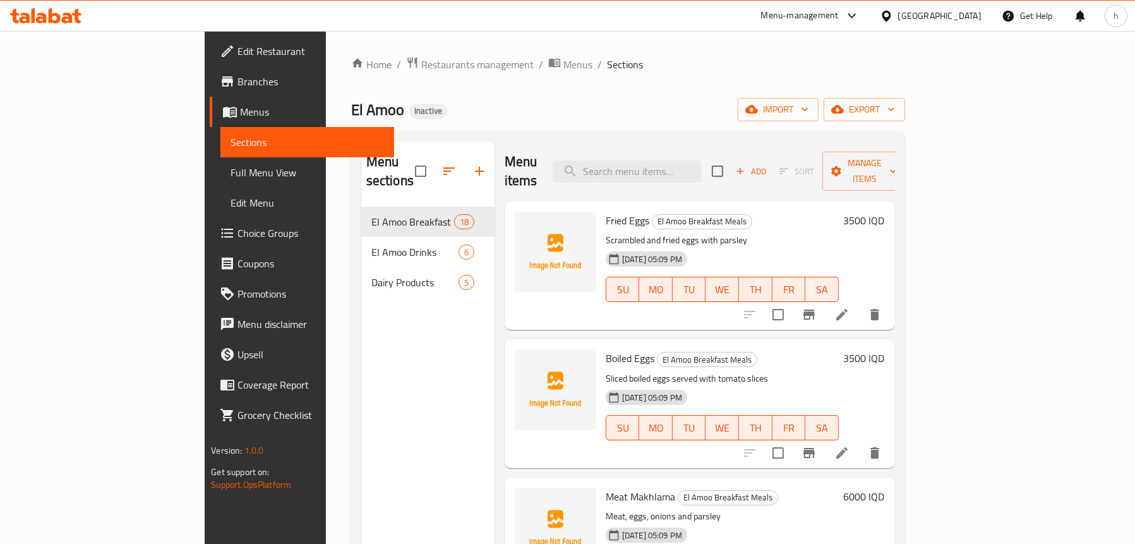
click at [361, 402] on div "Menu sections El Amoo Breakfast Meals 18 El Amoo Drinks 6 Dairy Products 5" at bounding box center [427, 414] width 133 height 544
click at [809, 112] on span "import" at bounding box center [778, 110] width 61 height 16
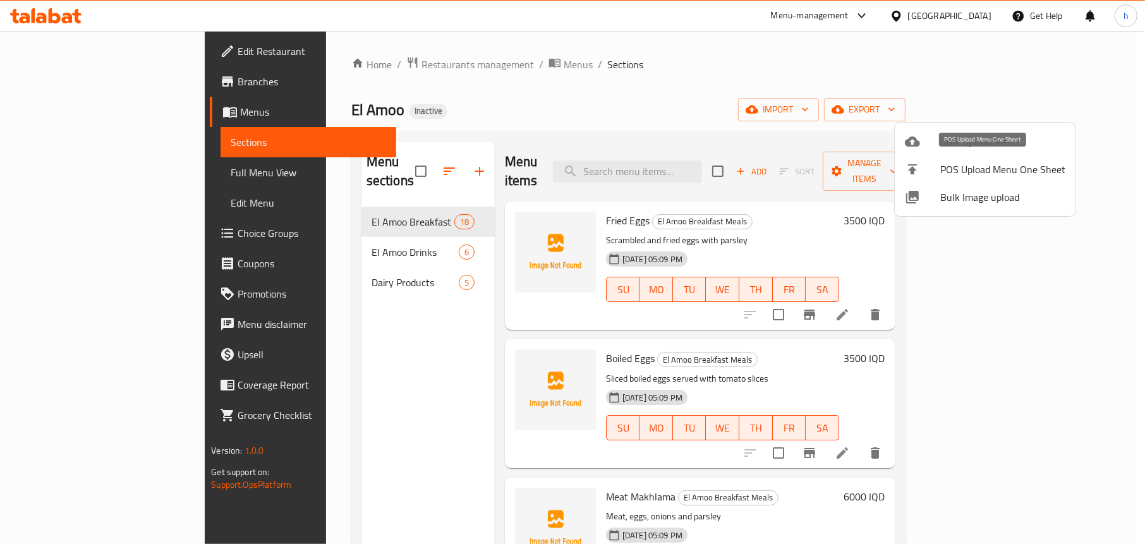
click at [977, 147] on span "Bulk Upload Menu" at bounding box center [1002, 141] width 125 height 15
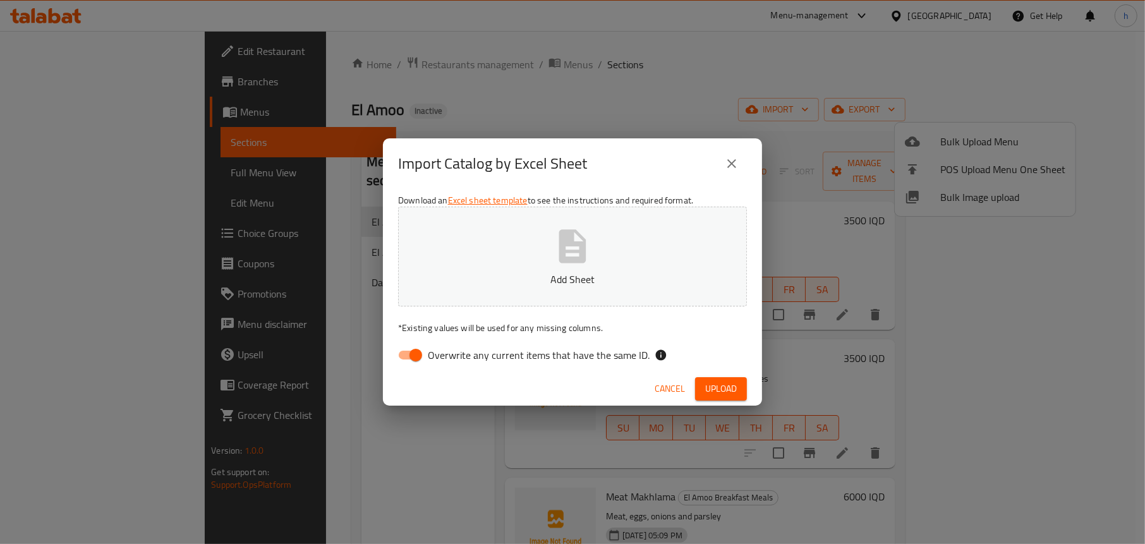
click at [406, 358] on input "Overwrite any current items that have the same ID." at bounding box center [416, 355] width 72 height 24
checkbox input "false"
click at [562, 263] on icon "button" at bounding box center [572, 245] width 27 height 33
click at [722, 382] on span "Upload" at bounding box center [721, 389] width 32 height 16
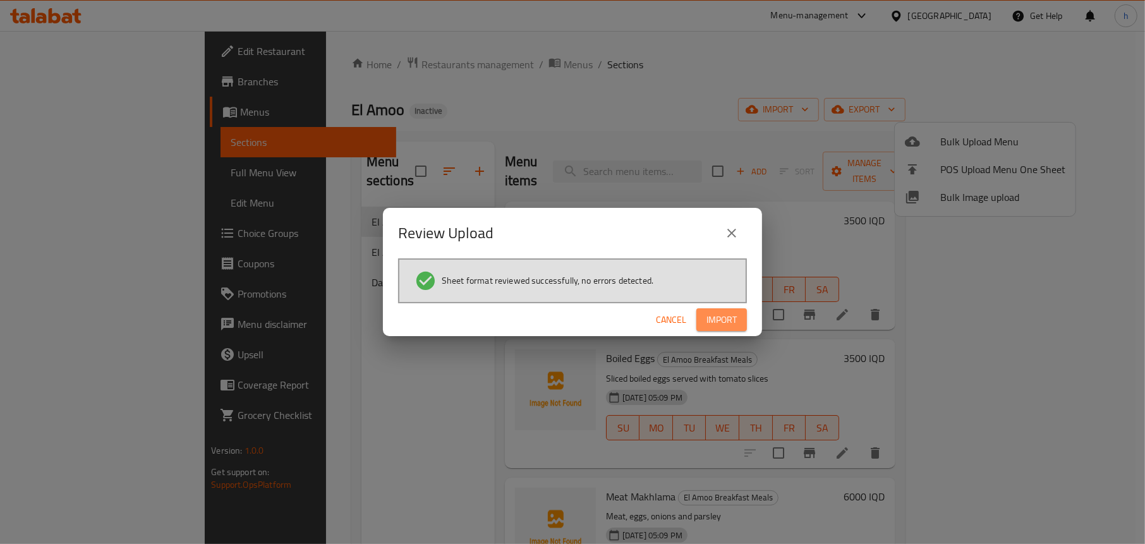
click at [707, 315] on span "Import" at bounding box center [721, 320] width 30 height 16
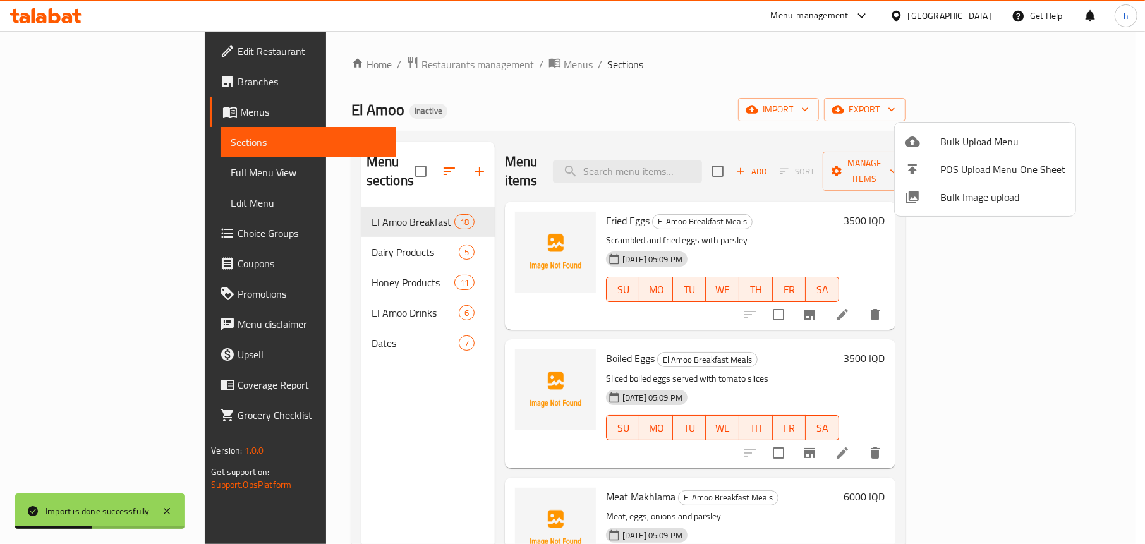
click at [320, 226] on div at bounding box center [572, 272] width 1145 height 544
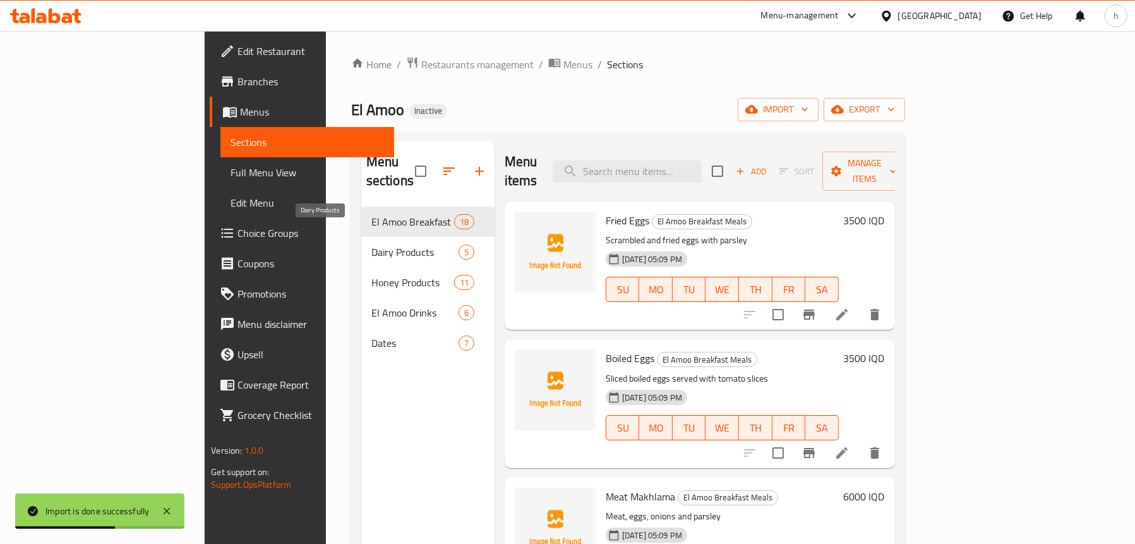
click at [371, 244] on span "Dairy Products" at bounding box center [414, 251] width 87 height 15
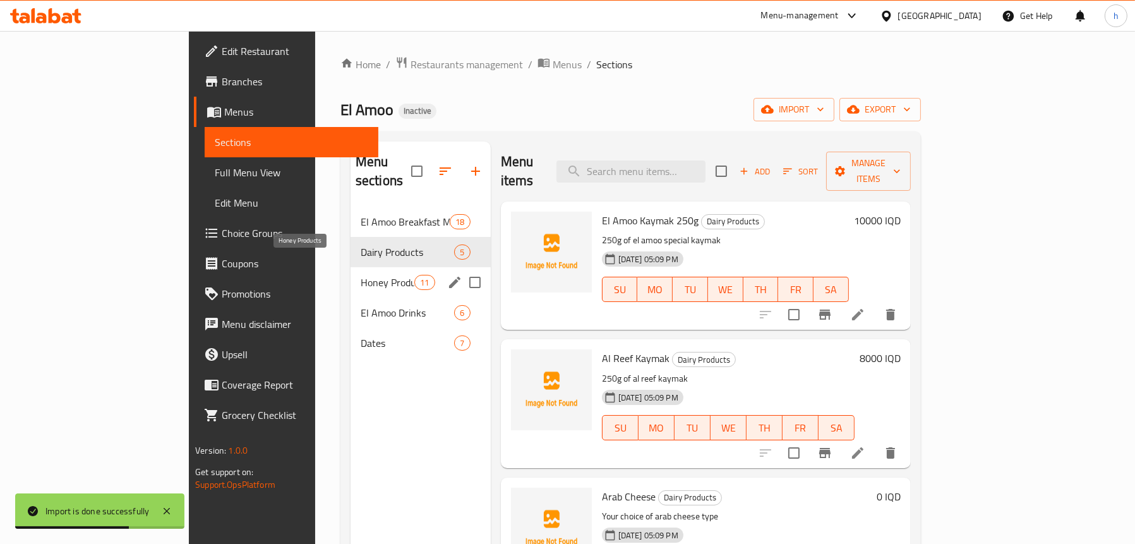
click at [361, 275] on span "Honey Products" at bounding box center [388, 282] width 54 height 15
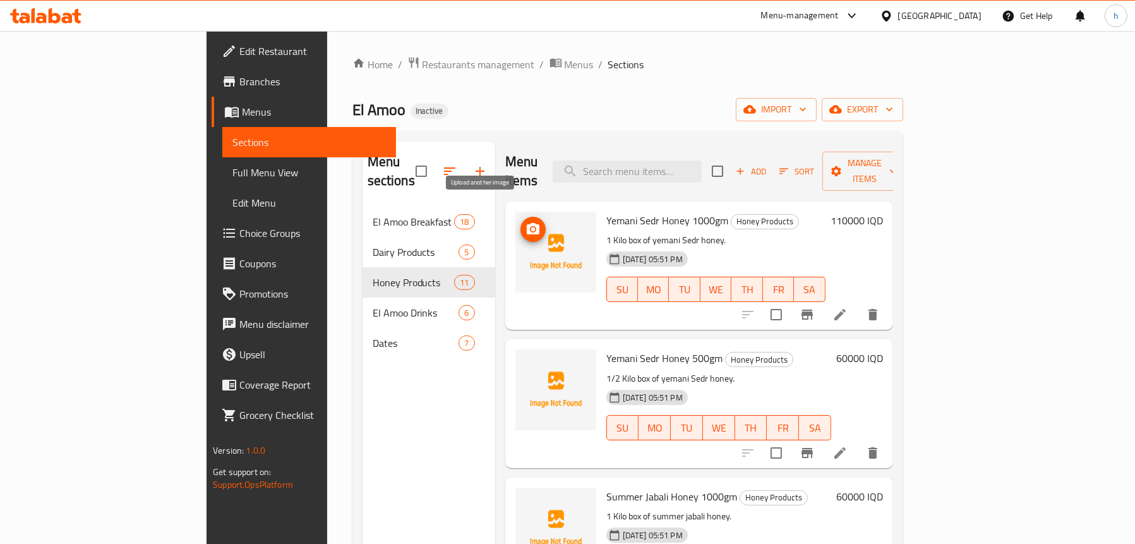
click at [526, 222] on icon "upload picture" at bounding box center [533, 229] width 15 height 15
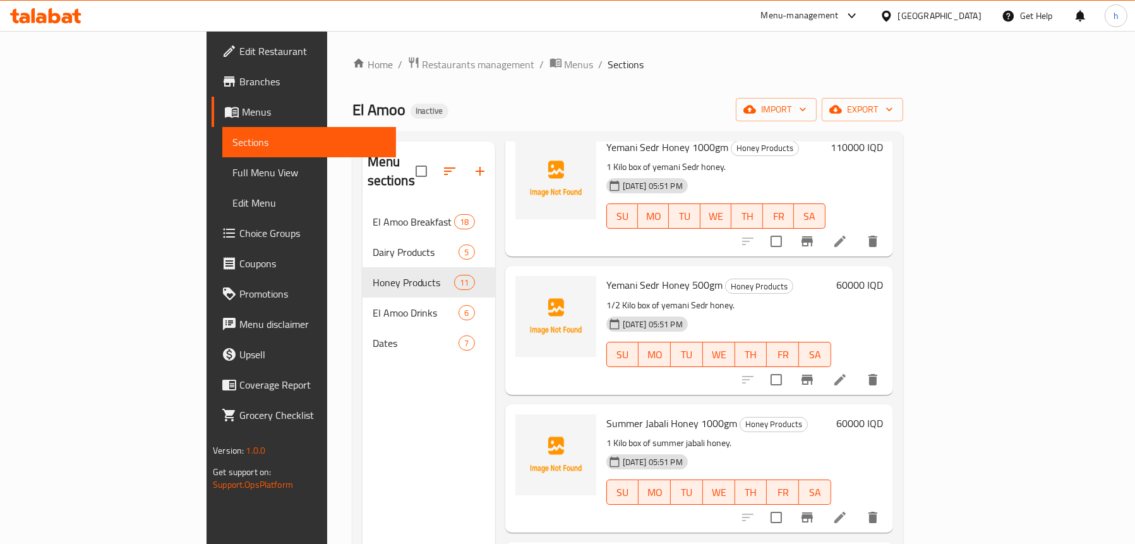
scroll to position [190, 0]
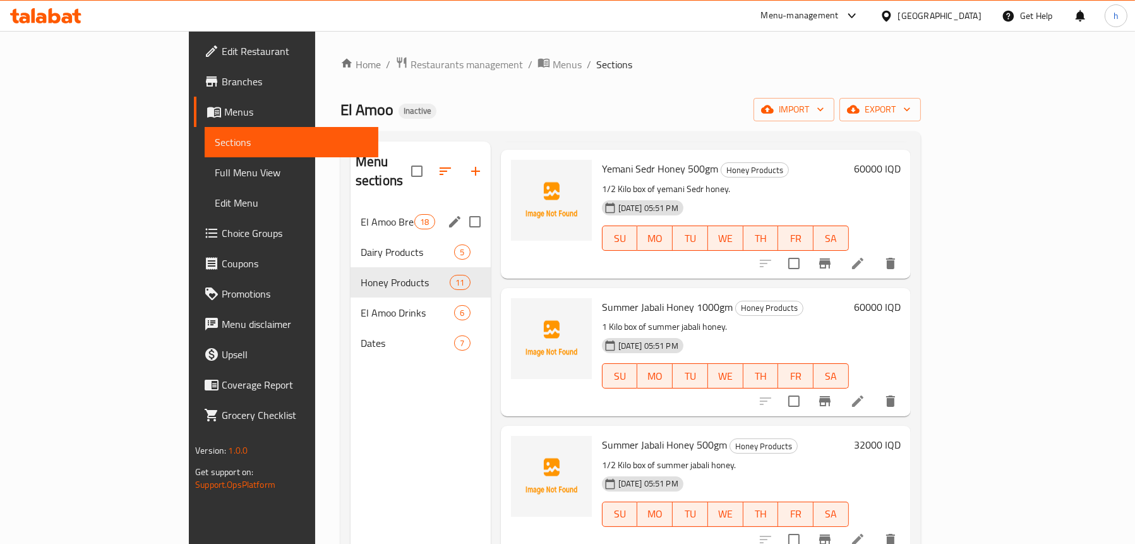
click at [351, 215] on div "El Amoo Breakfast Meals 18" at bounding box center [421, 222] width 140 height 30
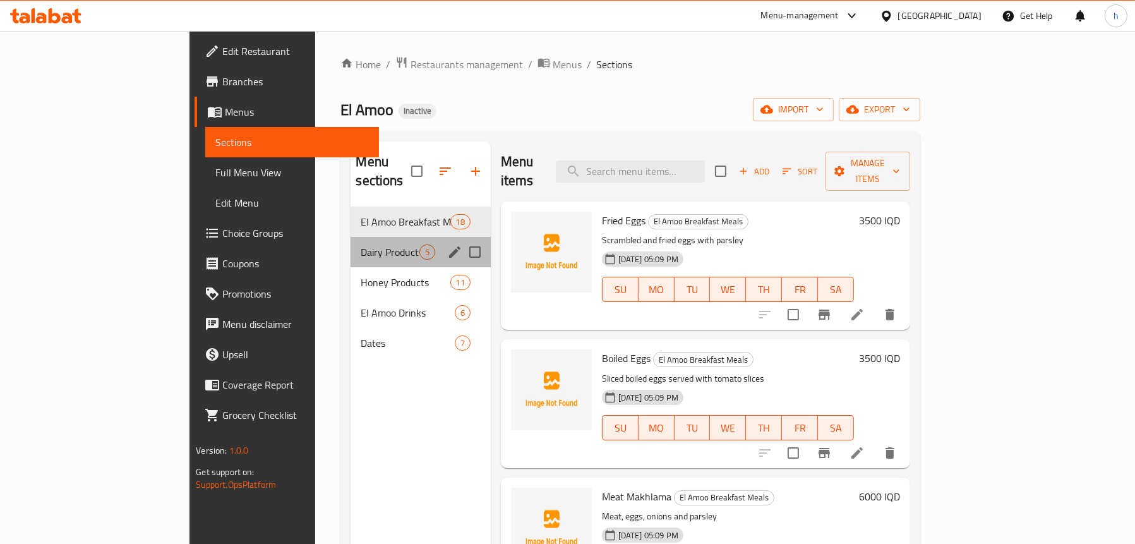
click at [351, 237] on div "Dairy Products 5" at bounding box center [421, 252] width 140 height 30
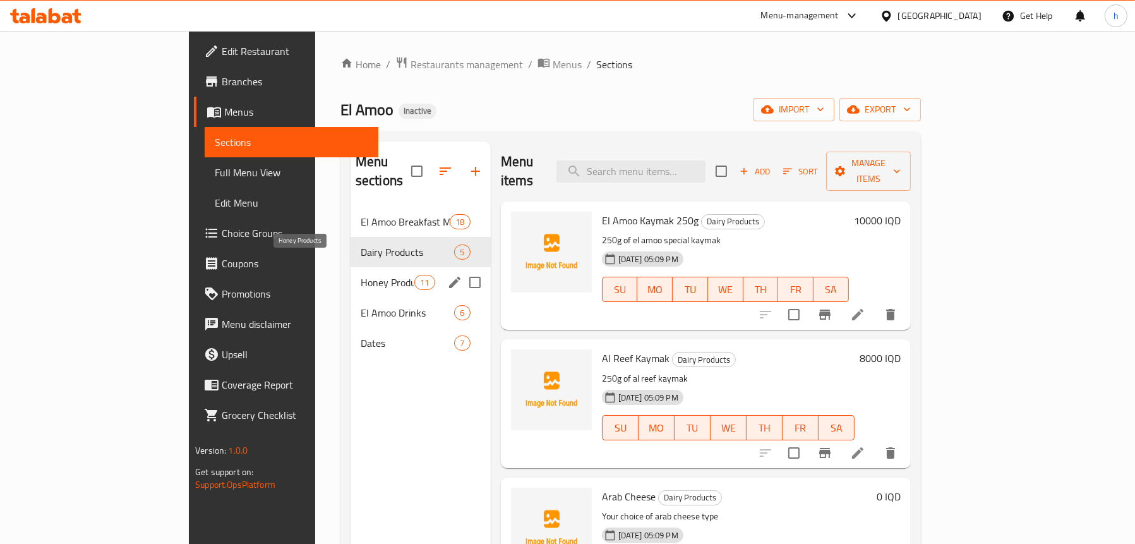
click at [361, 275] on span "Honey Products" at bounding box center [388, 282] width 54 height 15
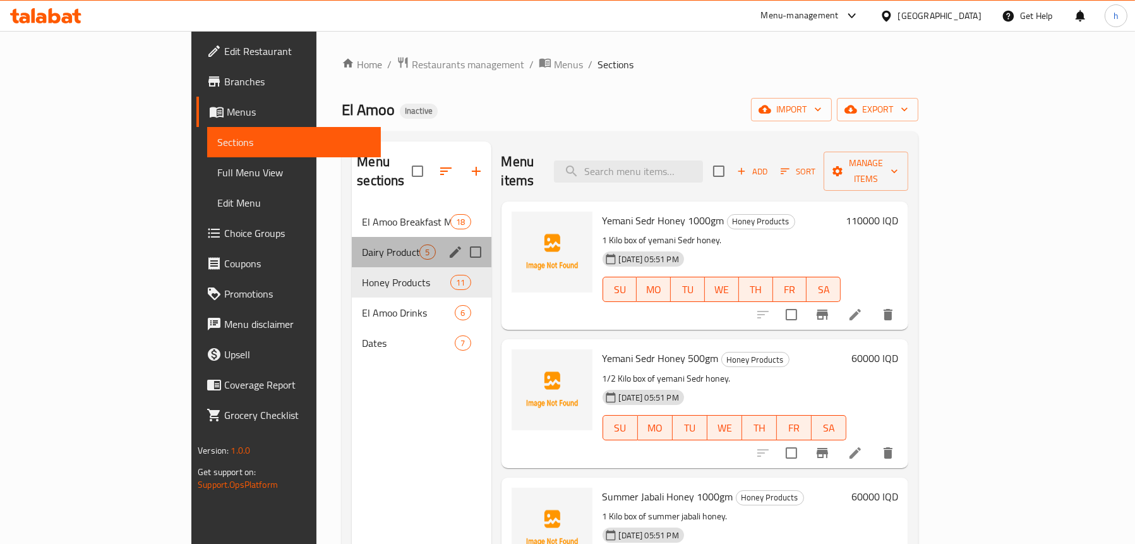
click at [362, 244] on span "Dairy Products" at bounding box center [390, 251] width 57 height 15
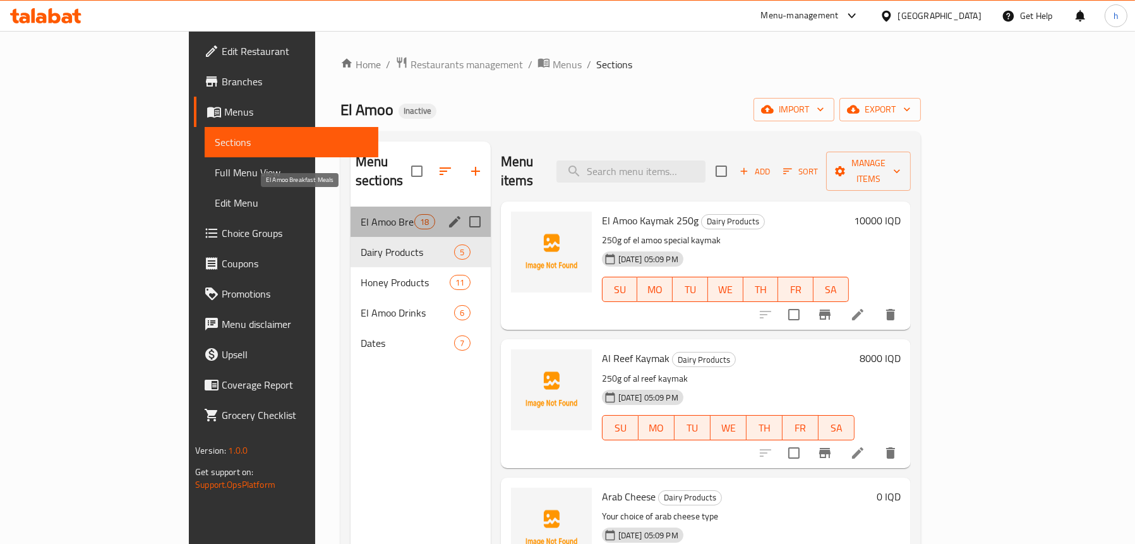
click at [361, 214] on span "El Amoo Breakfast Meals" at bounding box center [388, 221] width 54 height 15
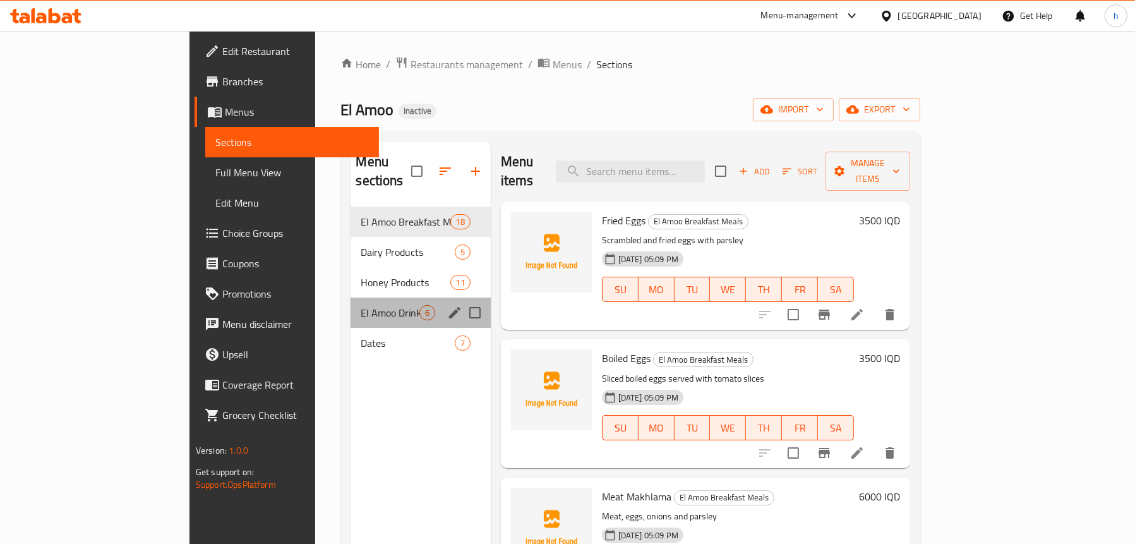
click at [351, 303] on div "El Amoo Drinks 6" at bounding box center [421, 313] width 140 height 30
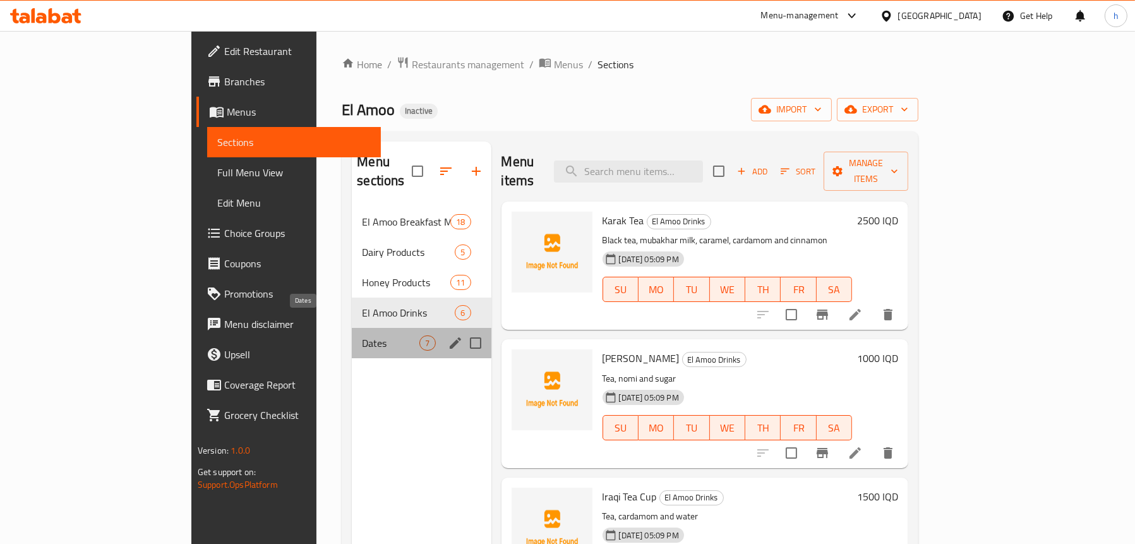
click at [362, 335] on span "Dates" at bounding box center [390, 342] width 57 height 15
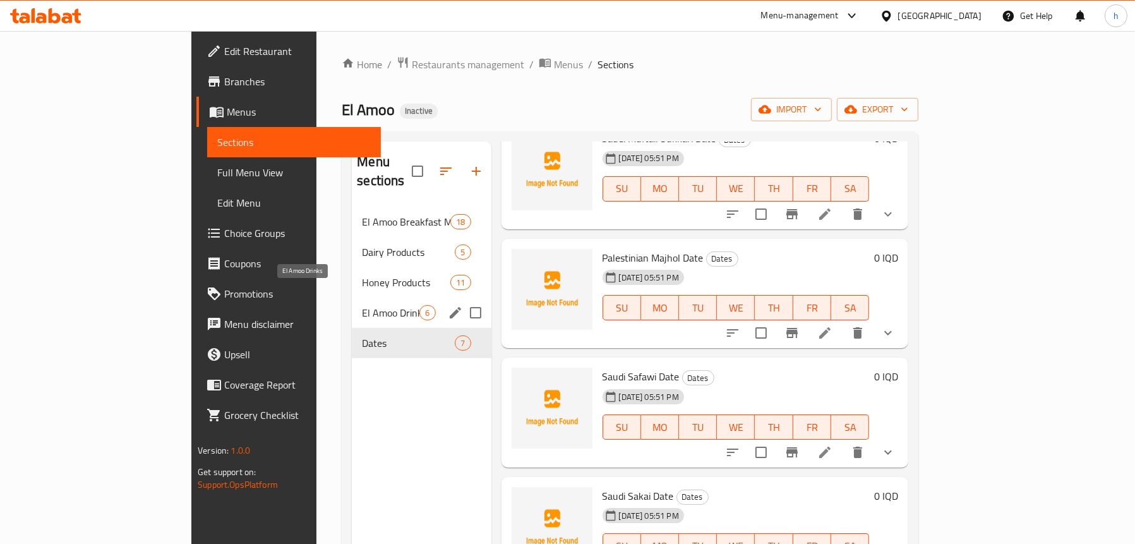
click at [362, 305] on span "El Amoo Drinks" at bounding box center [390, 312] width 57 height 15
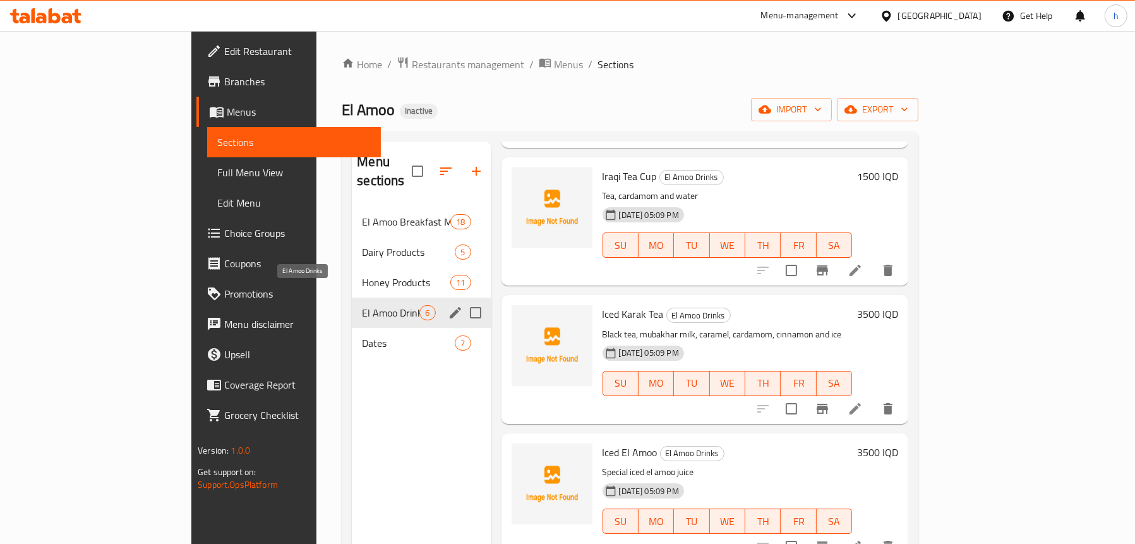
scroll to position [315, 0]
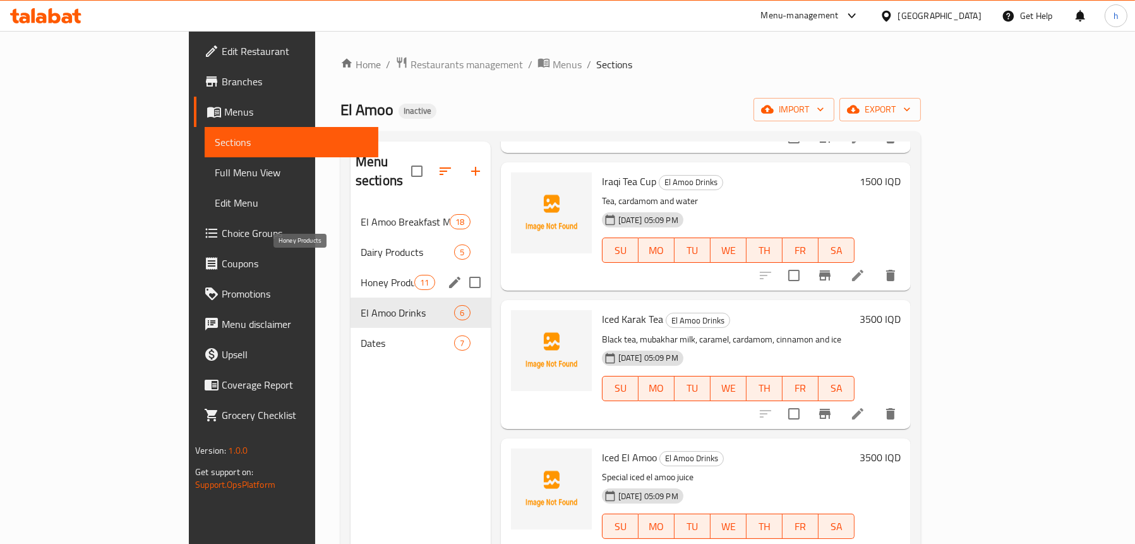
click at [361, 275] on span "Honey Products" at bounding box center [388, 282] width 54 height 15
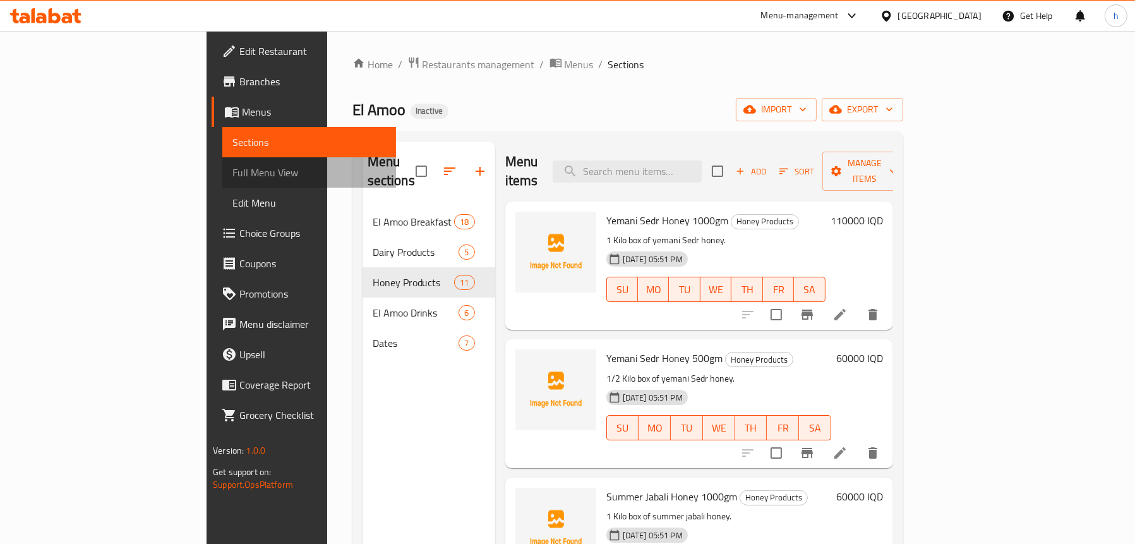
click at [232, 179] on span "Full Menu View" at bounding box center [309, 172] width 154 height 15
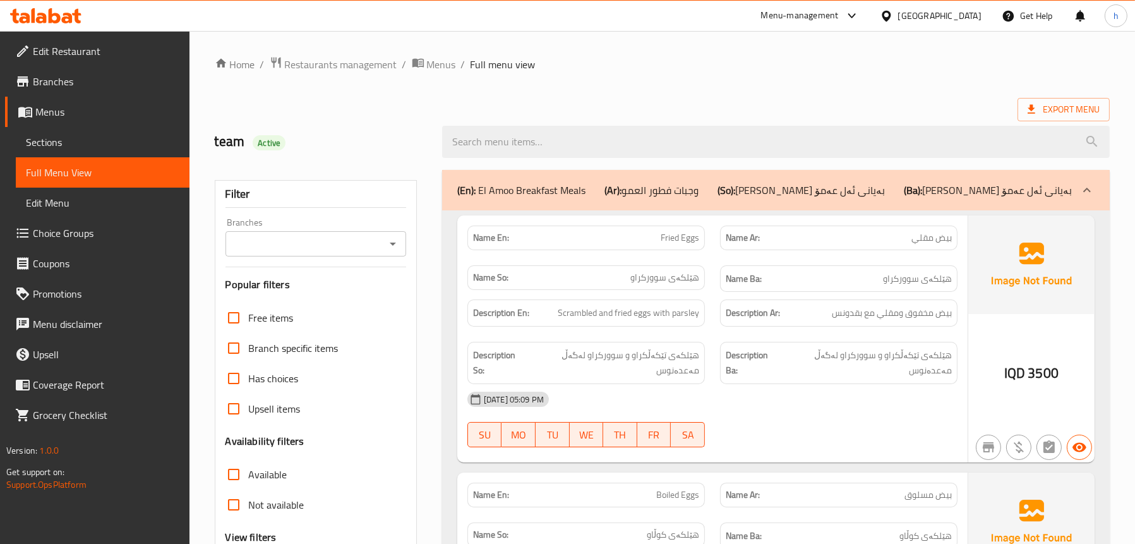
click at [390, 247] on icon "Open" at bounding box center [392, 243] width 15 height 15
click at [298, 304] on span "El Amoo, Zayona" at bounding box center [270, 298] width 72 height 15
type input "El Amoo, Zayona"
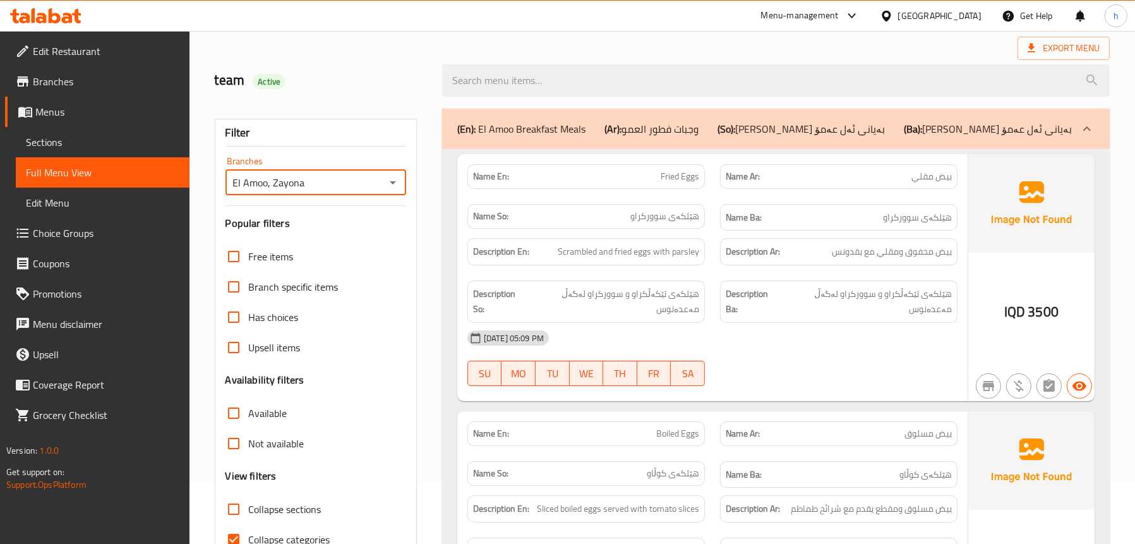
scroll to position [2, 0]
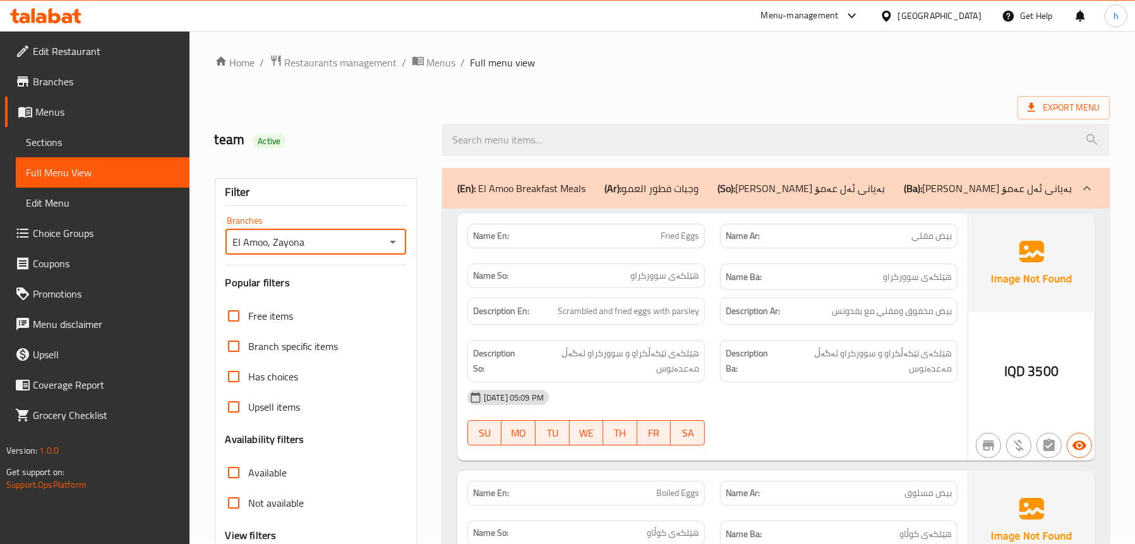
click at [541, 191] on p "(En): El Amoo Breakfast Meals" at bounding box center [521, 188] width 128 height 15
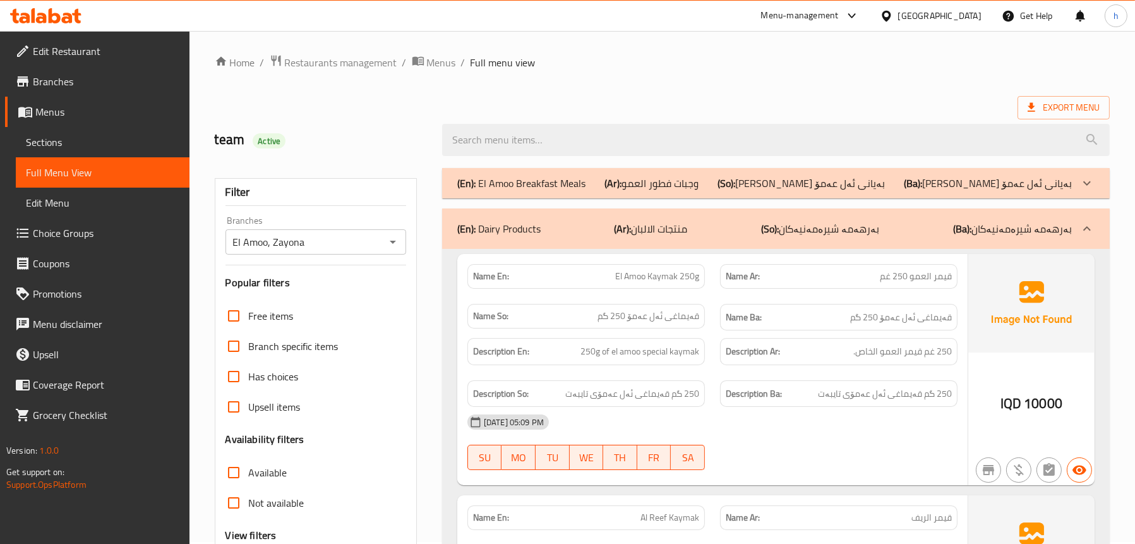
click at [514, 227] on p "(En): Dairy Products" at bounding box center [498, 228] width 83 height 15
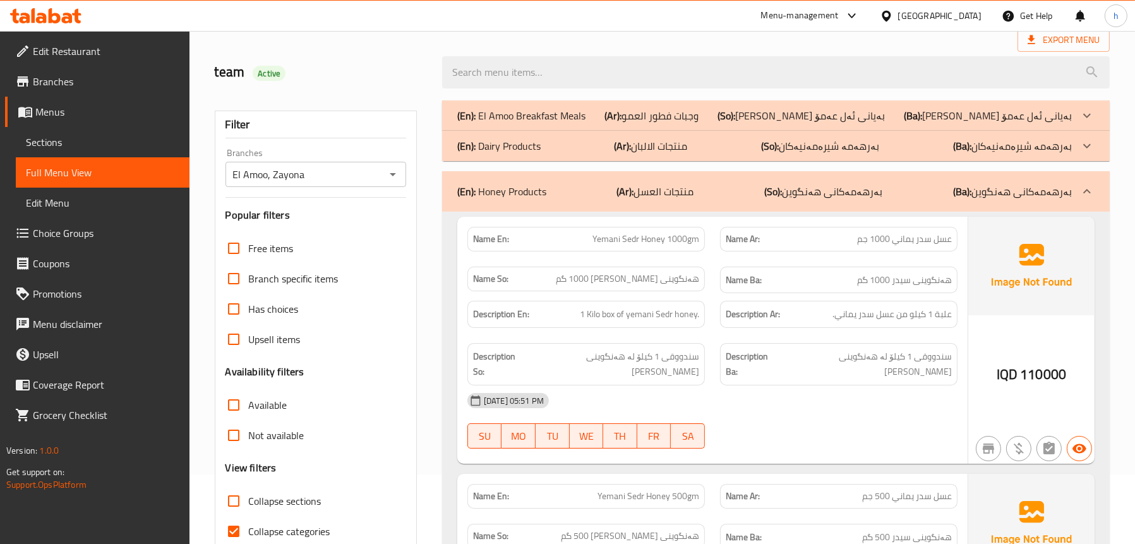
scroll to position [128, 0]
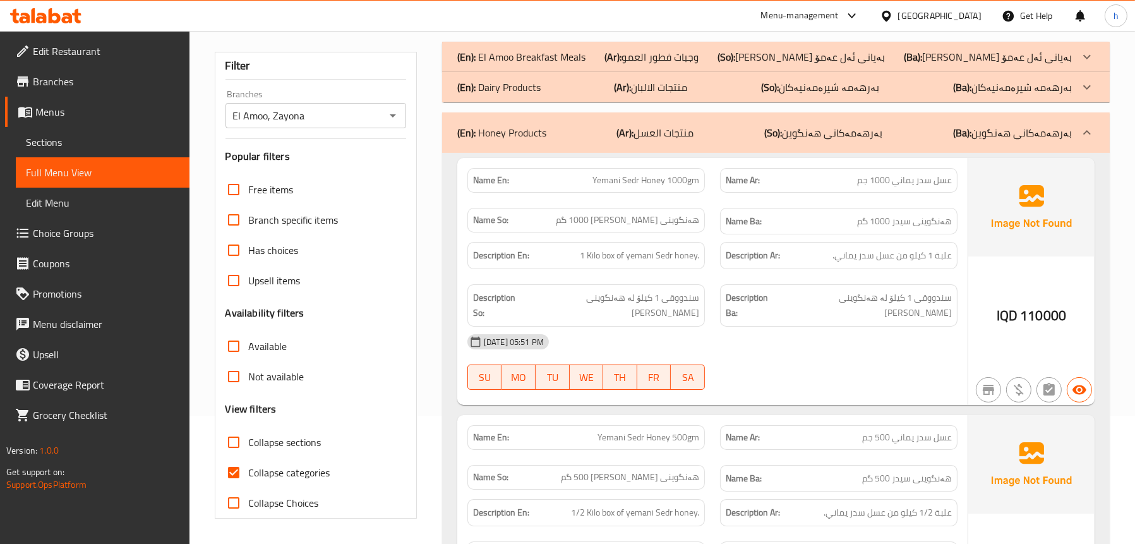
click at [87, 136] on span "Sections" at bounding box center [103, 142] width 154 height 15
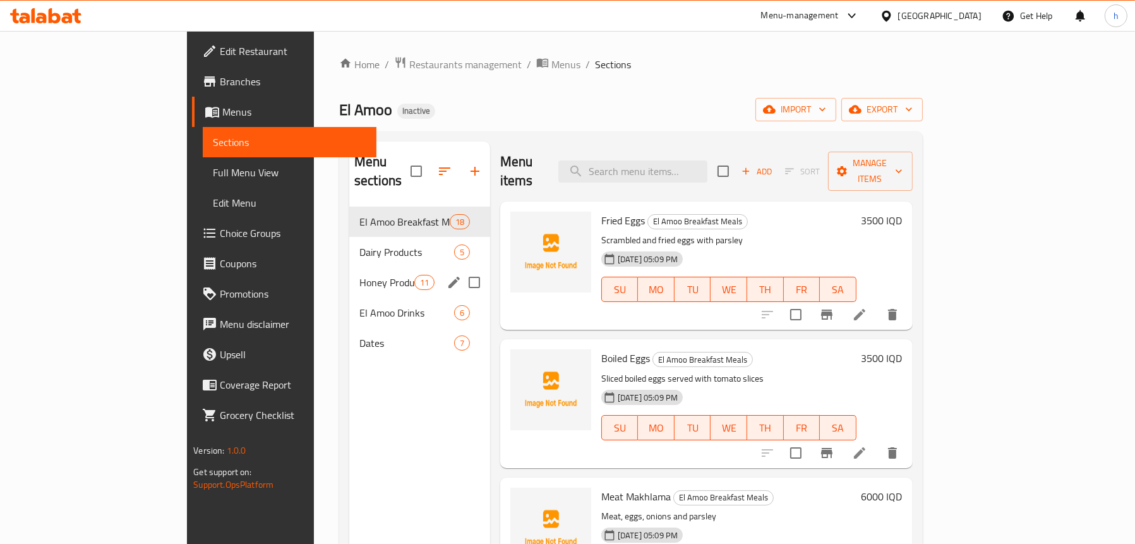
click at [349, 272] on div "Honey Products 11" at bounding box center [419, 282] width 141 height 30
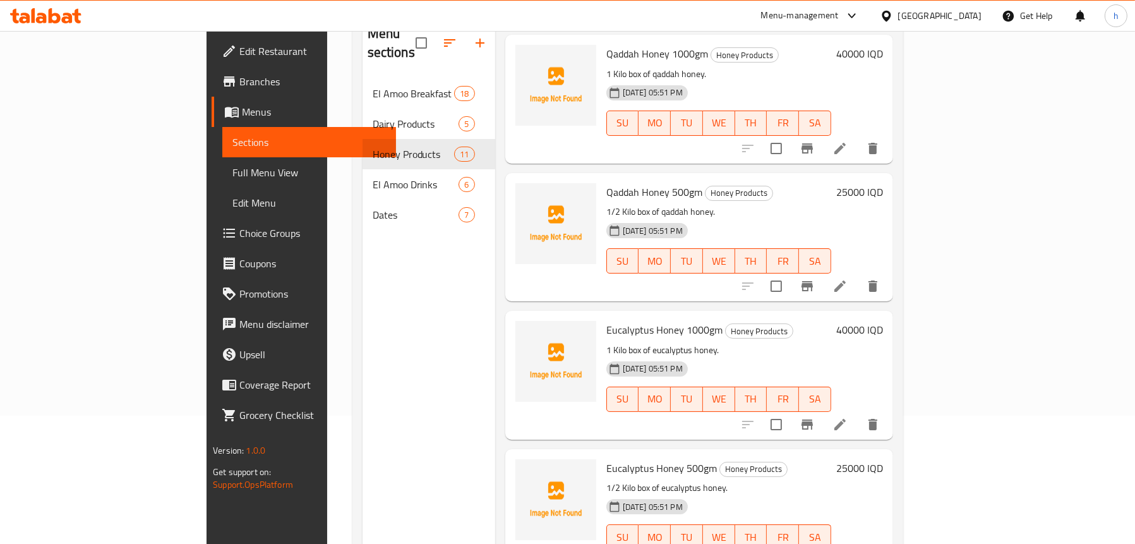
scroll to position [178, 0]
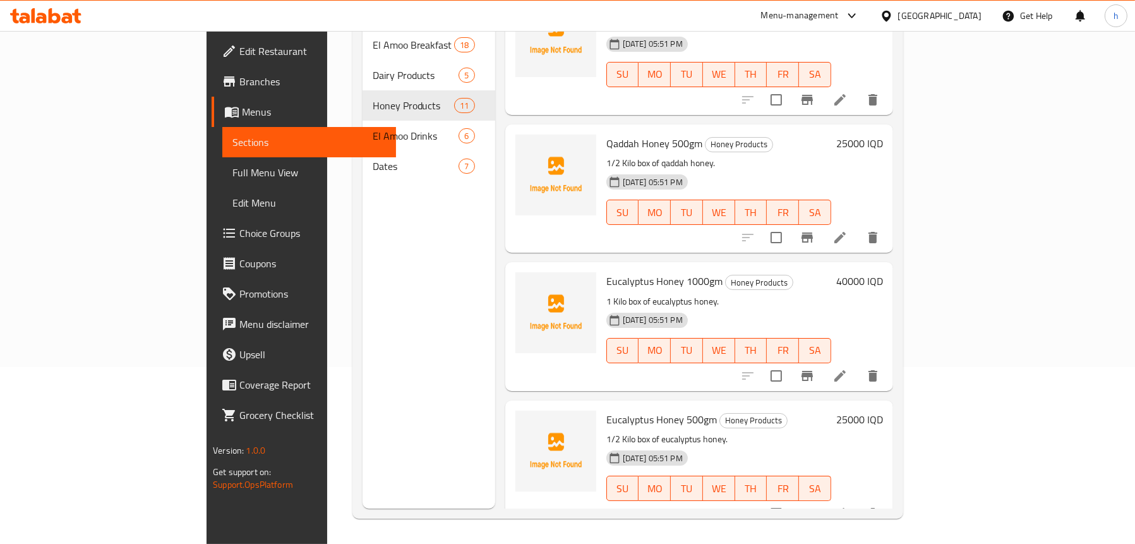
click at [232, 171] on span "Full Menu View" at bounding box center [309, 172] width 154 height 15
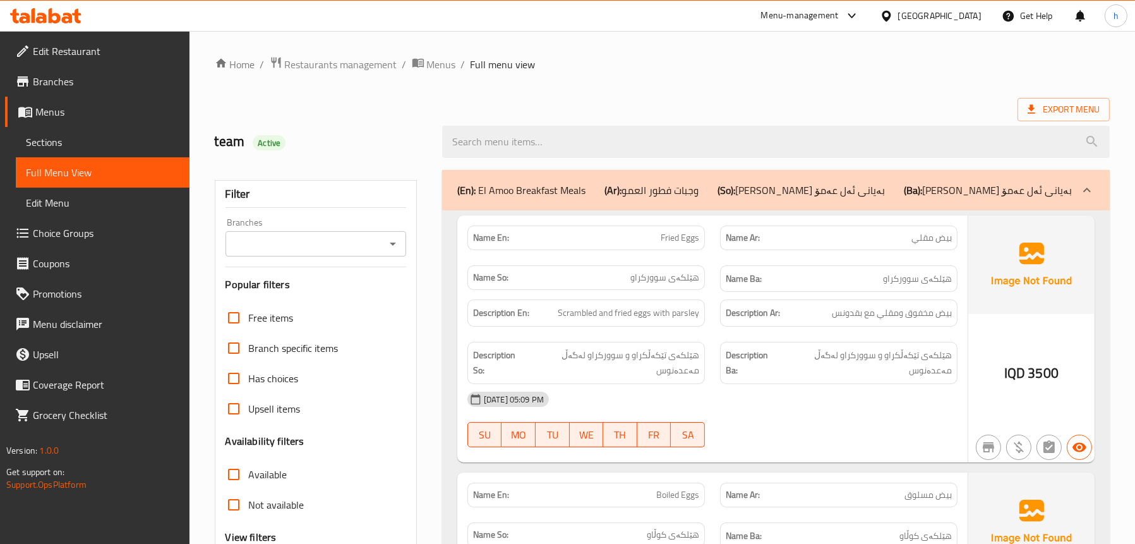
click at [397, 248] on icon "Open" at bounding box center [392, 243] width 15 height 15
click at [346, 290] on li "El Amoo, Zayona" at bounding box center [314, 298] width 181 height 23
type input "El Amoo, Zayona"
click at [570, 189] on p "(En): El Amoo Breakfast Meals" at bounding box center [521, 190] width 128 height 15
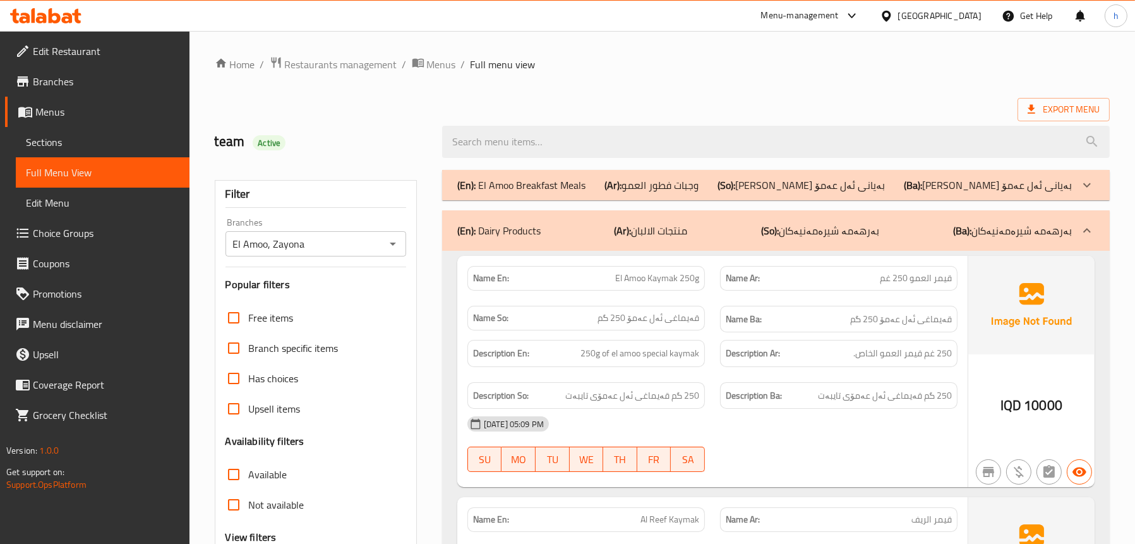
click at [586, 224] on div "(En): Dairy Products (Ar): منتجات الالبان (So): بەرهەمە شیرەمەنیەکان (Ba): بەره…" at bounding box center [764, 230] width 615 height 15
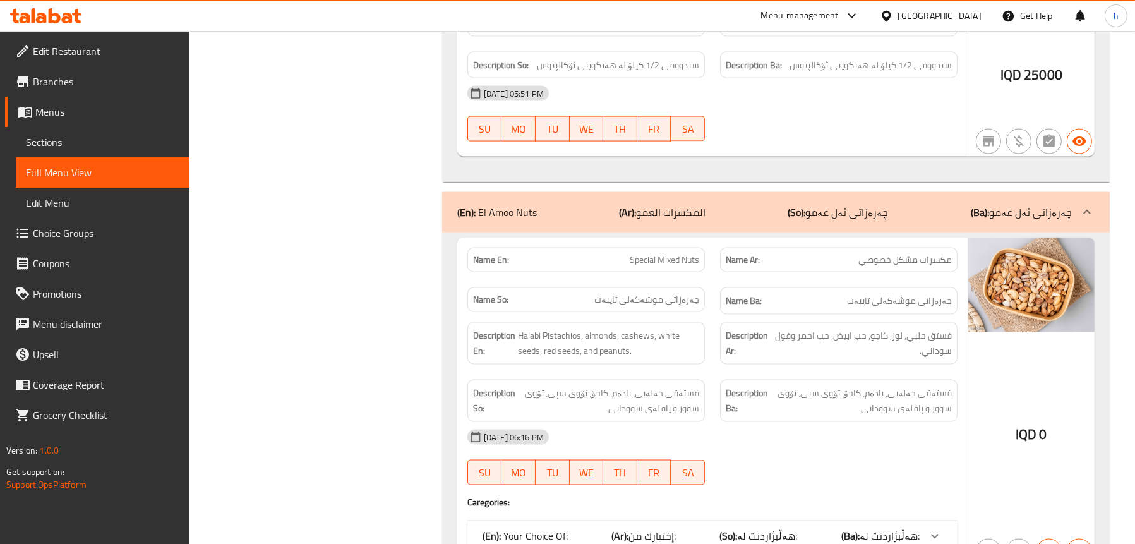
scroll to position [2843, 0]
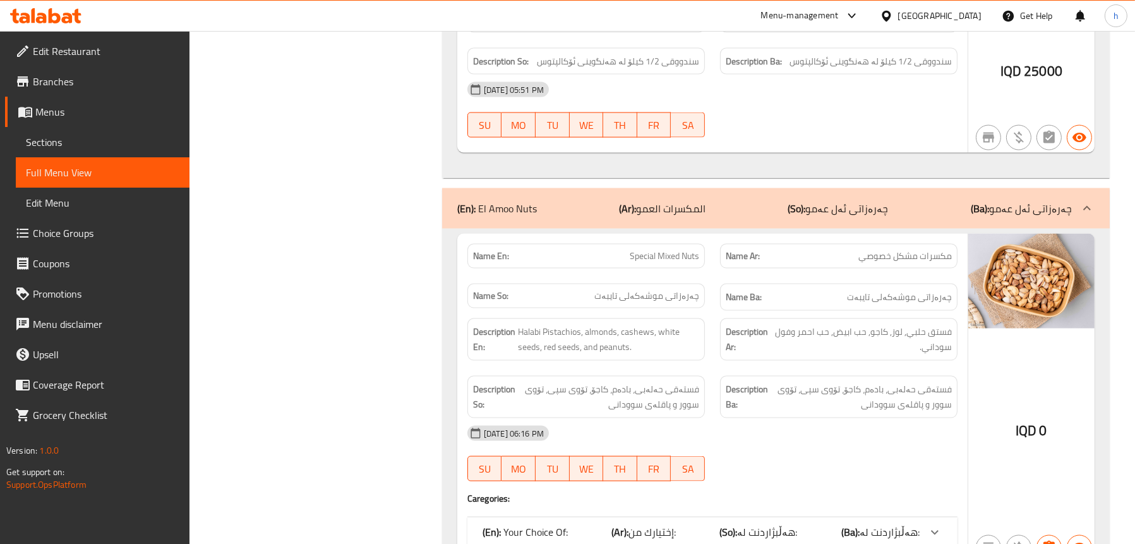
click at [690, 201] on p "(Ar): المكسرات العمو" at bounding box center [662, 208] width 87 height 15
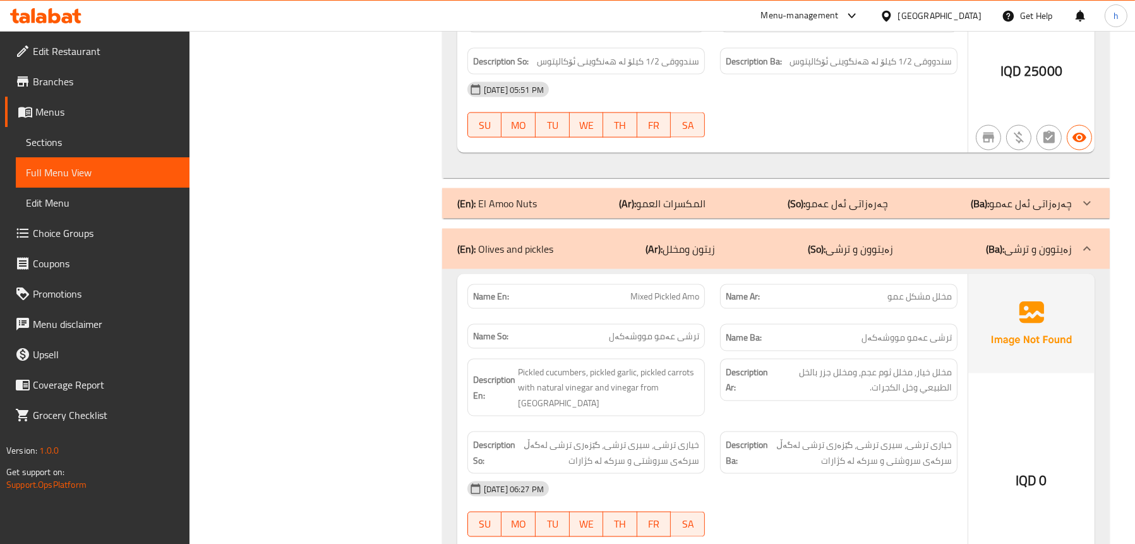
click at [506, 229] on div "(En): Olives and pickles (Ar): زيتون ومخلل (So): زەیتوون و ترشی (Ba): زەیتوون و…" at bounding box center [776, 249] width 668 height 40
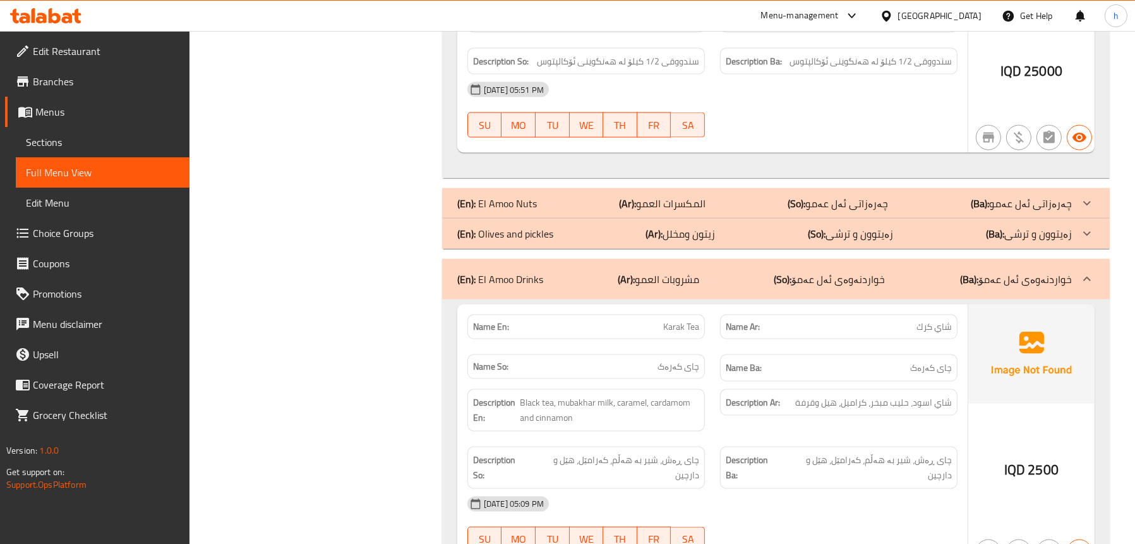
click at [514, 272] on p "(En): El Amoo Drinks" at bounding box center [500, 279] width 86 height 15
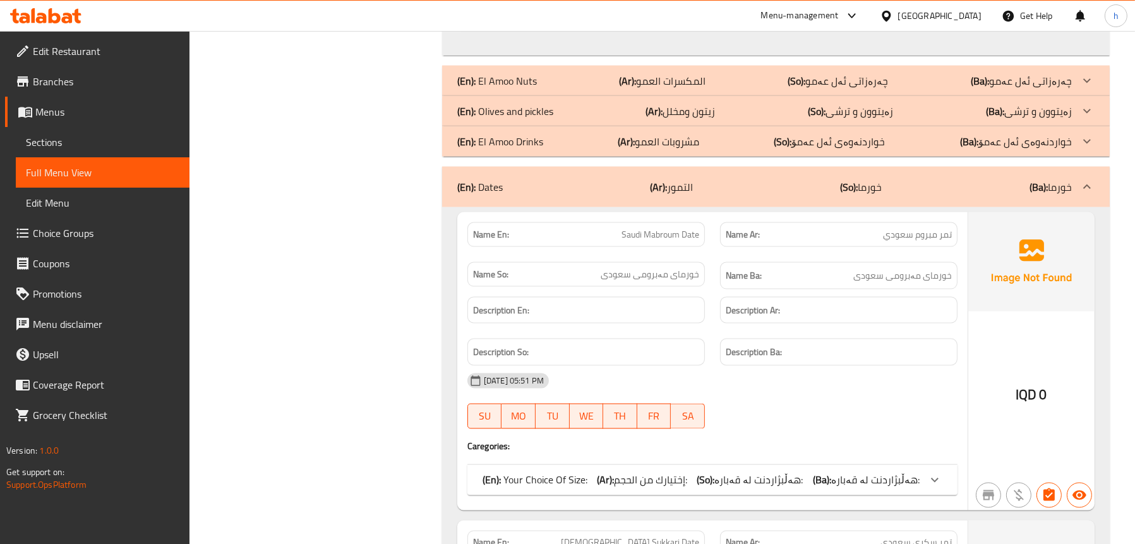
scroll to position [2969, 0]
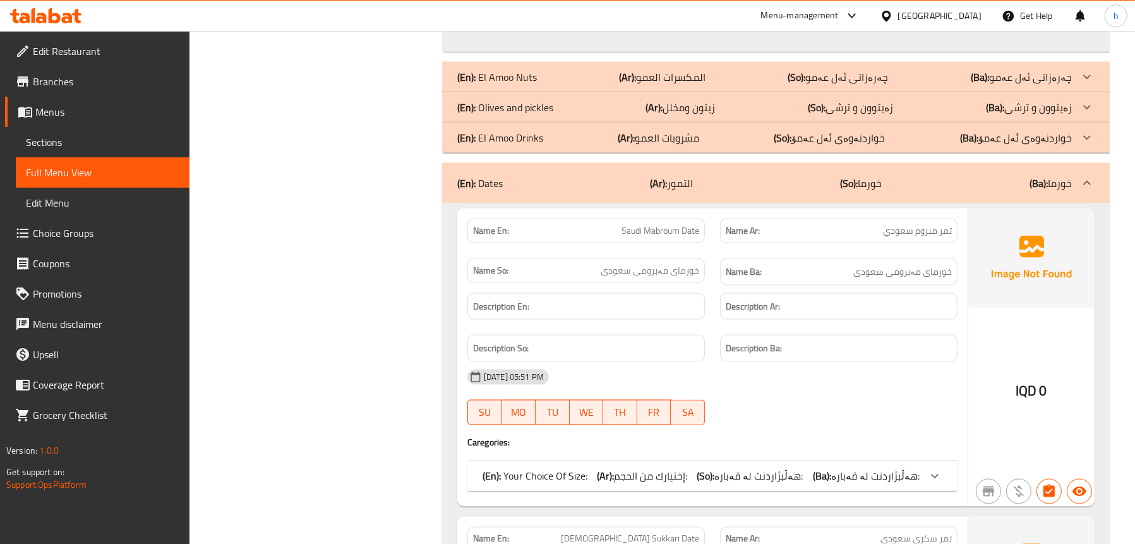
click at [526, 469] on p "(En): Your Choice Of Size:" at bounding box center [535, 476] width 105 height 15
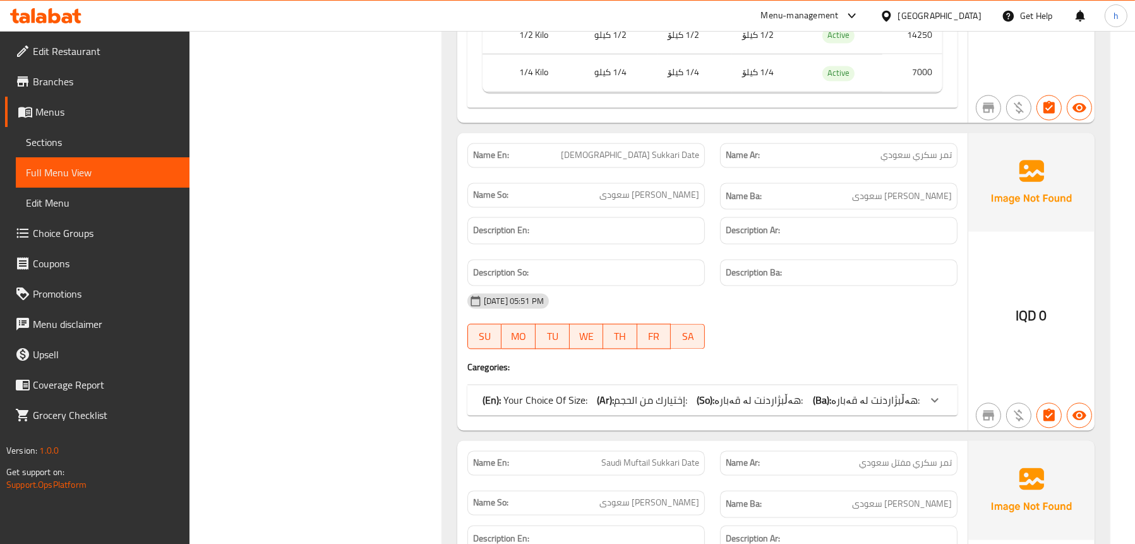
scroll to position [3538, 0]
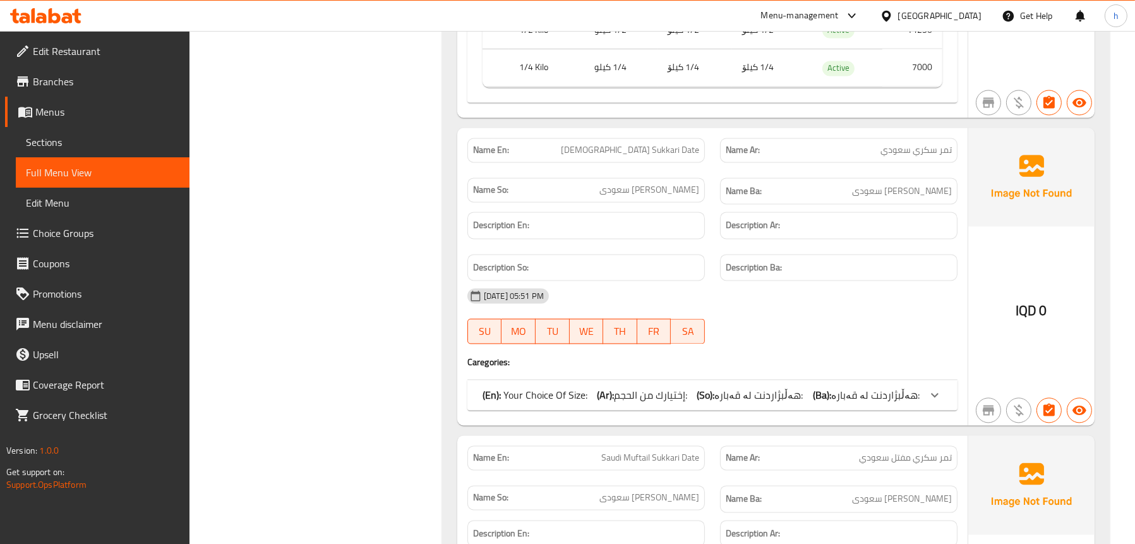
click at [497, 385] on b "(En):" at bounding box center [492, 394] width 18 height 19
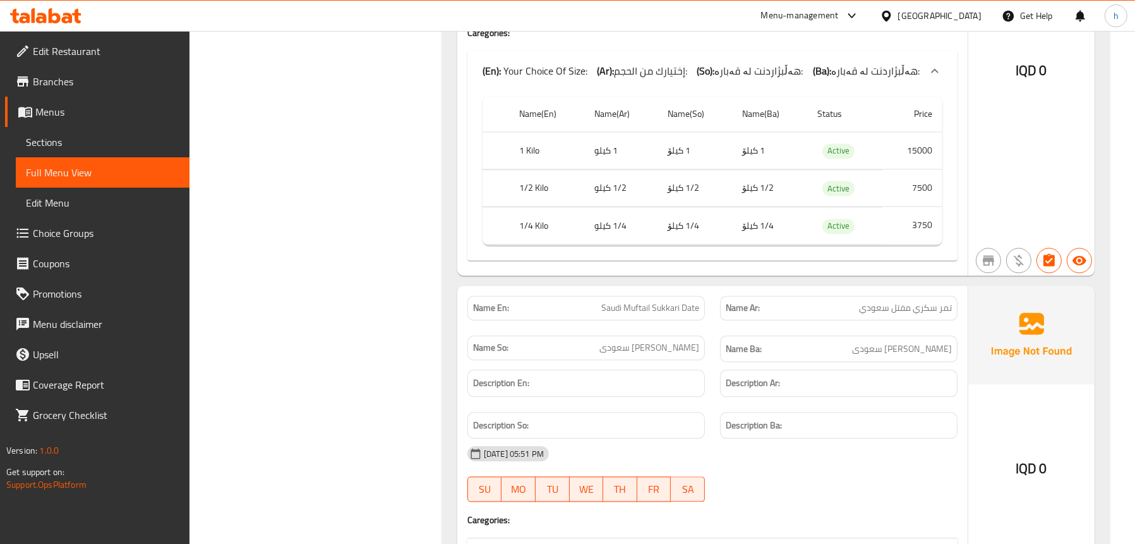
scroll to position [3917, 0]
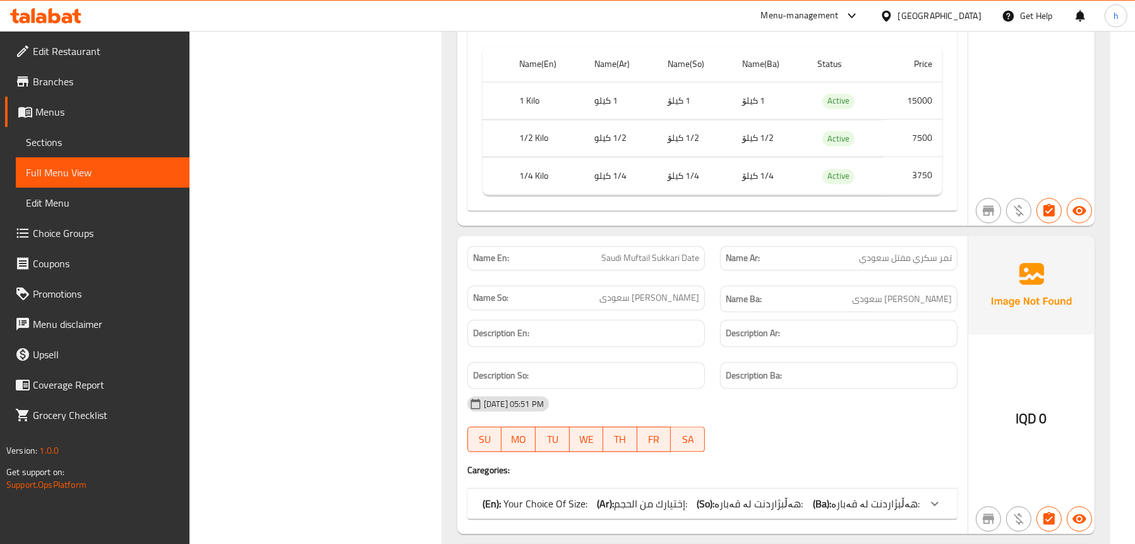
click at [594, 496] on div "(En): Your Choice Of Size: (Ar): إختيارك من الحجم: (So): هەڵبژاردنت لە قەبارە: …" at bounding box center [701, 503] width 437 height 15
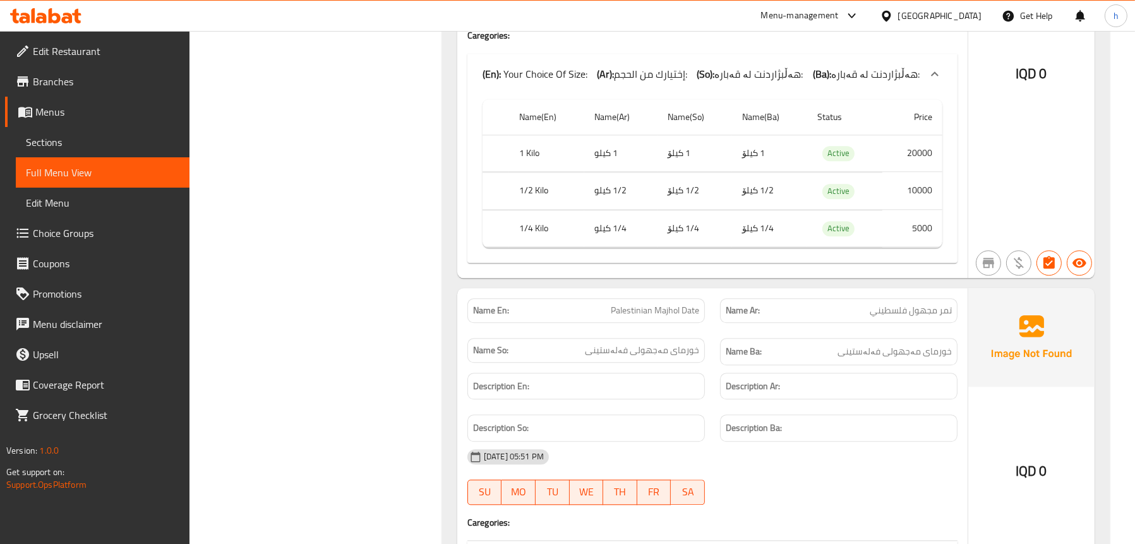
scroll to position [4422, 0]
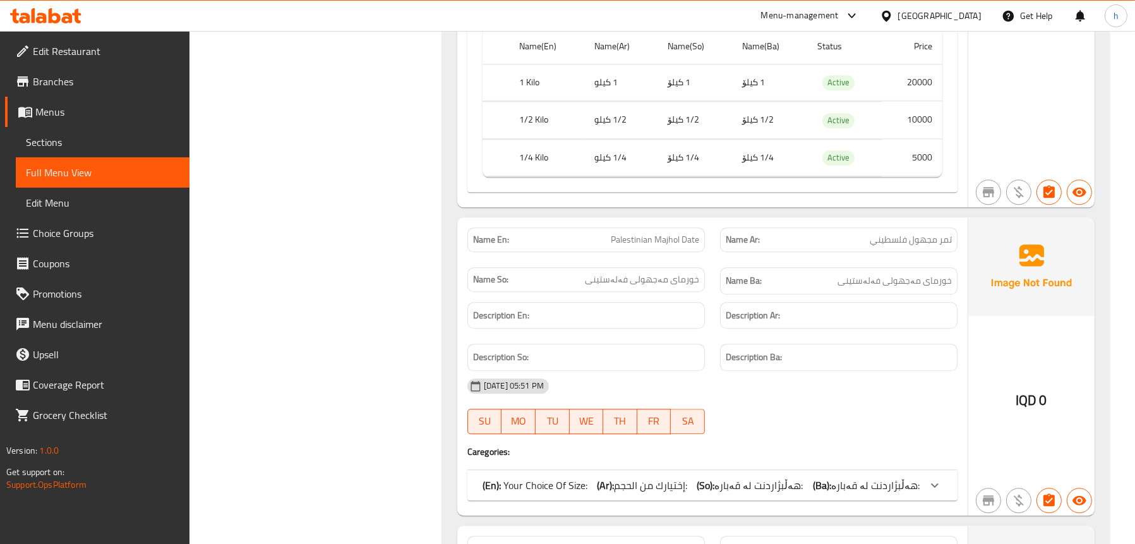
click at [587, 478] on div "(En): Your Choice Of Size: (Ar): إختيارك من الحجم: (So): هەڵبژاردنت لە قەبارە: …" at bounding box center [701, 485] width 437 height 15
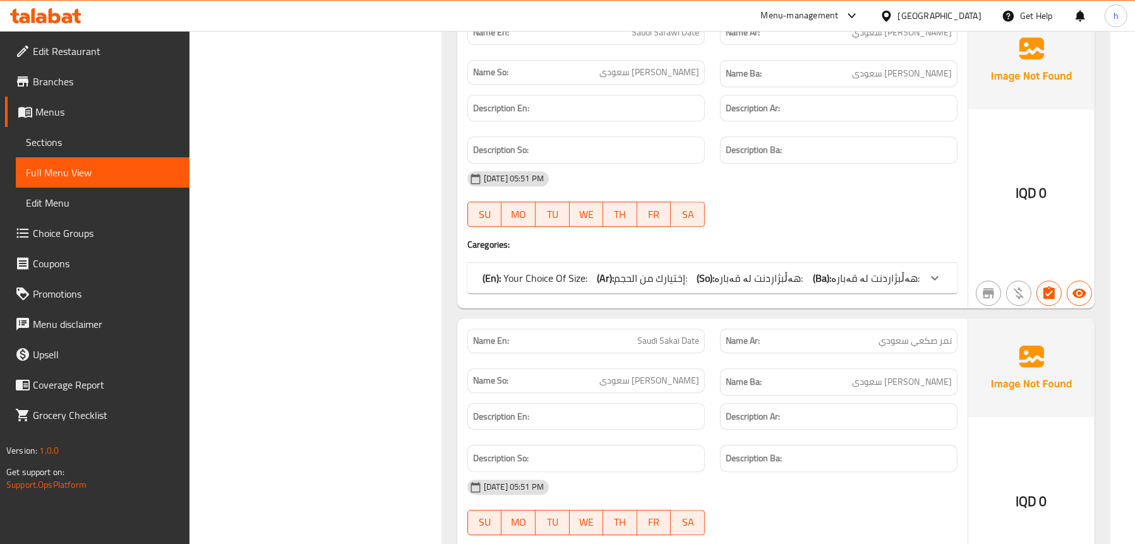
scroll to position [5117, 0]
click at [704, 270] on div "(En): Your Choice Of Size: (Ar): إختيارك من الحجم: (So): هەڵبژاردنت لە قەبارە: …" at bounding box center [701, 277] width 437 height 15
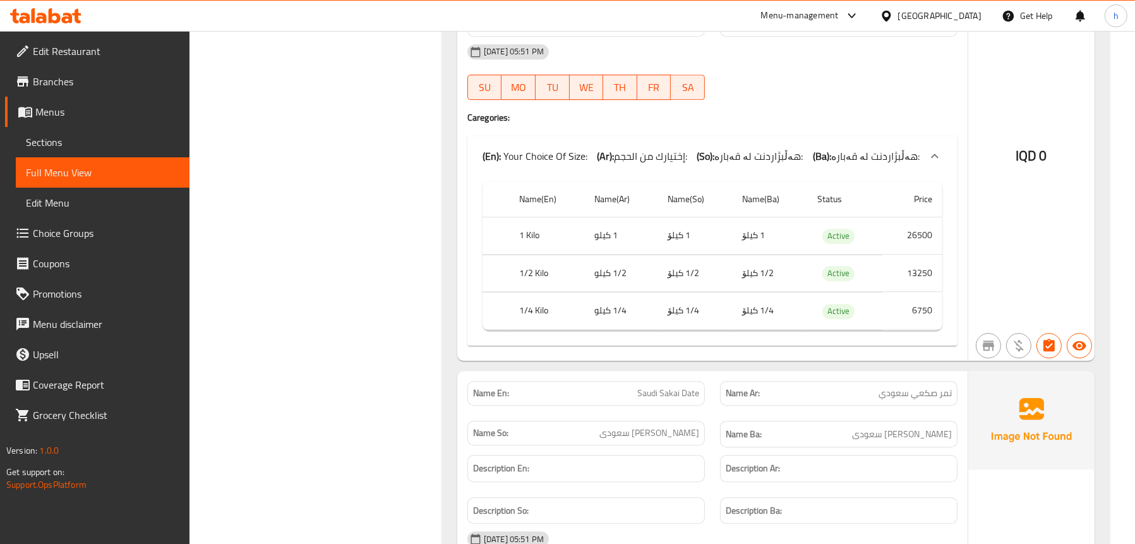
scroll to position [5370, 0]
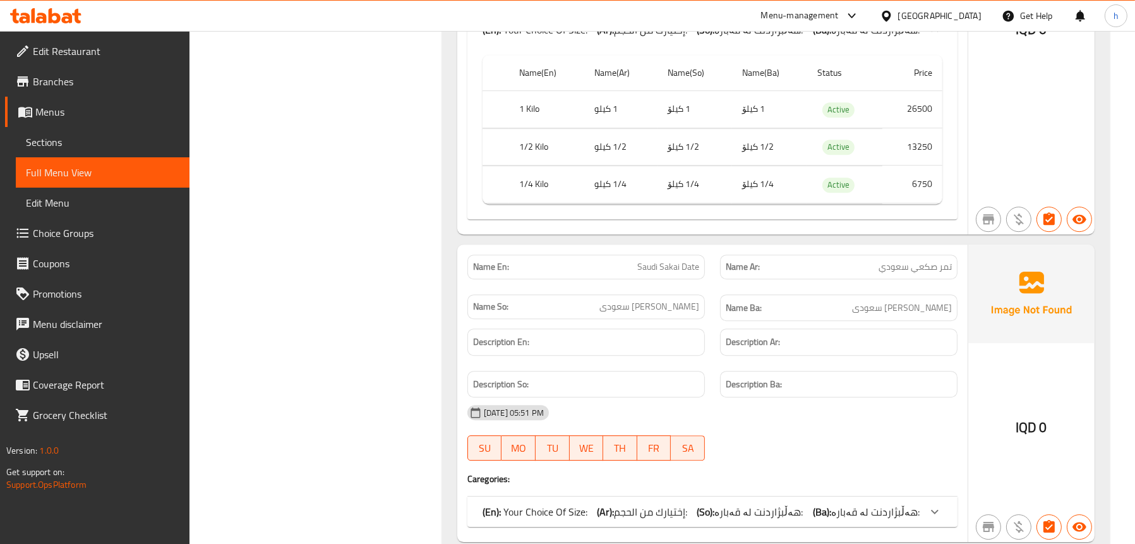
click at [670, 502] on span "إختيارك من الحجم:" at bounding box center [650, 511] width 73 height 19
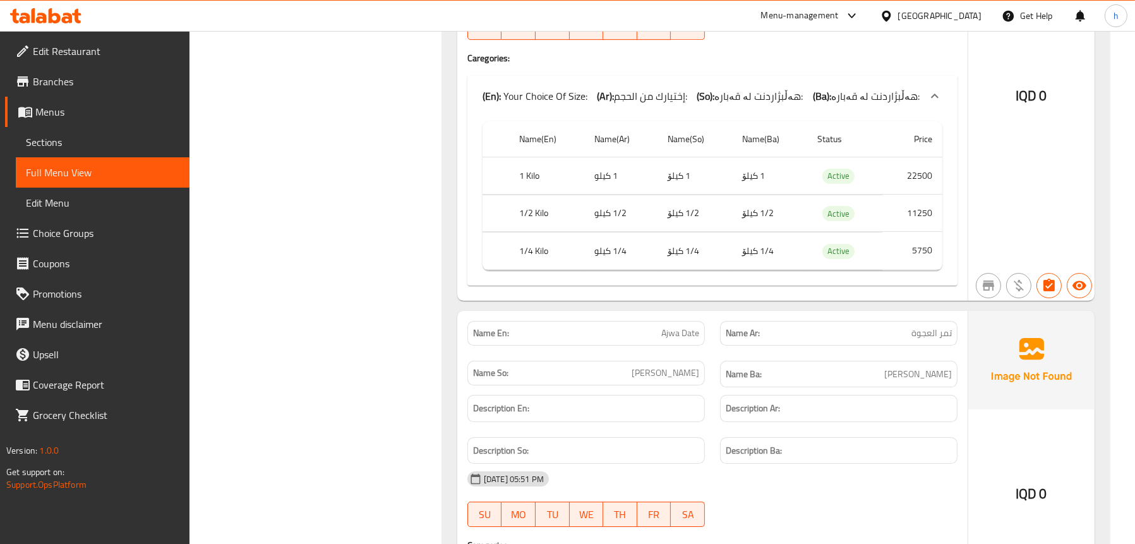
scroll to position [5851, 0]
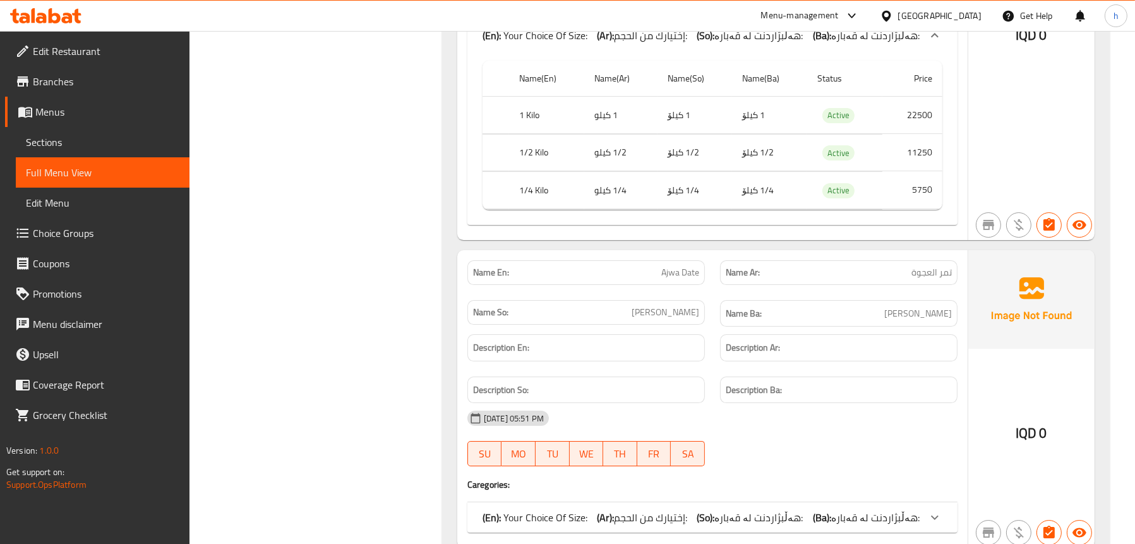
click at [650, 508] on span "إختيارك من الحجم:" at bounding box center [650, 517] width 73 height 19
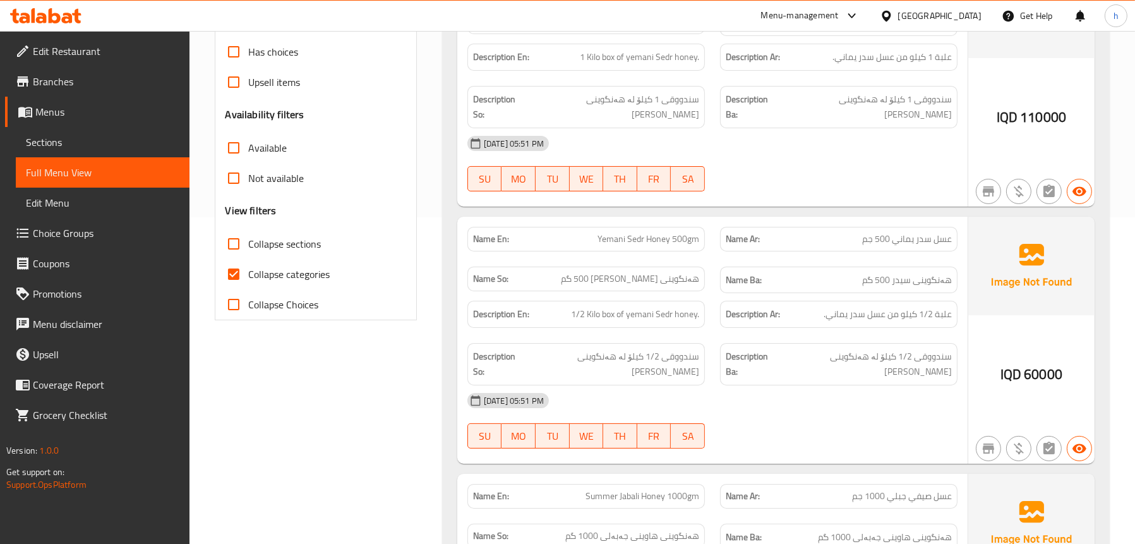
scroll to position [357, 0]
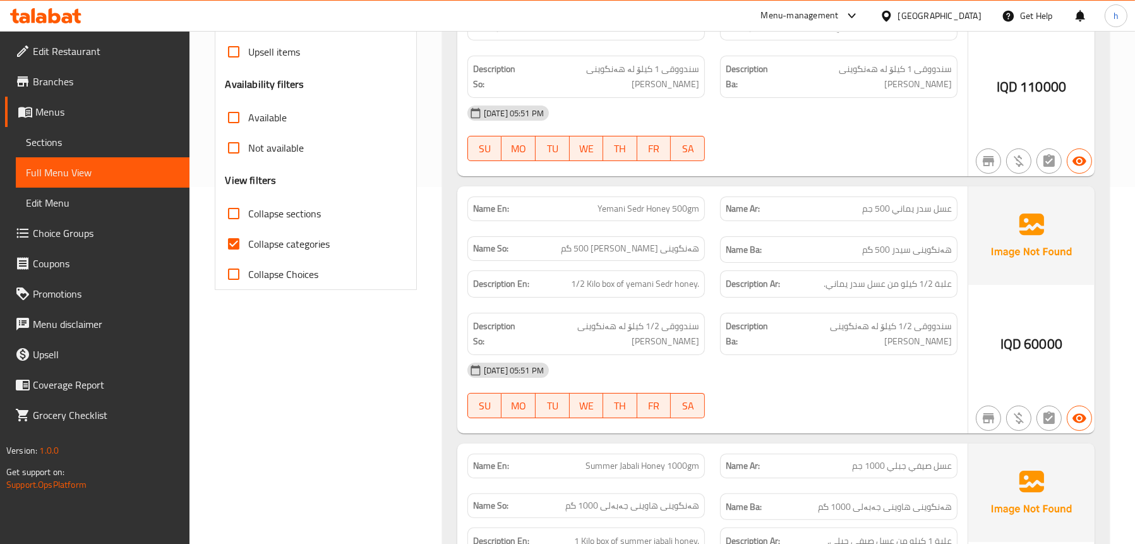
click at [64, 10] on icon at bounding box center [45, 15] width 71 height 15
